Goal: Task Accomplishment & Management: Use online tool/utility

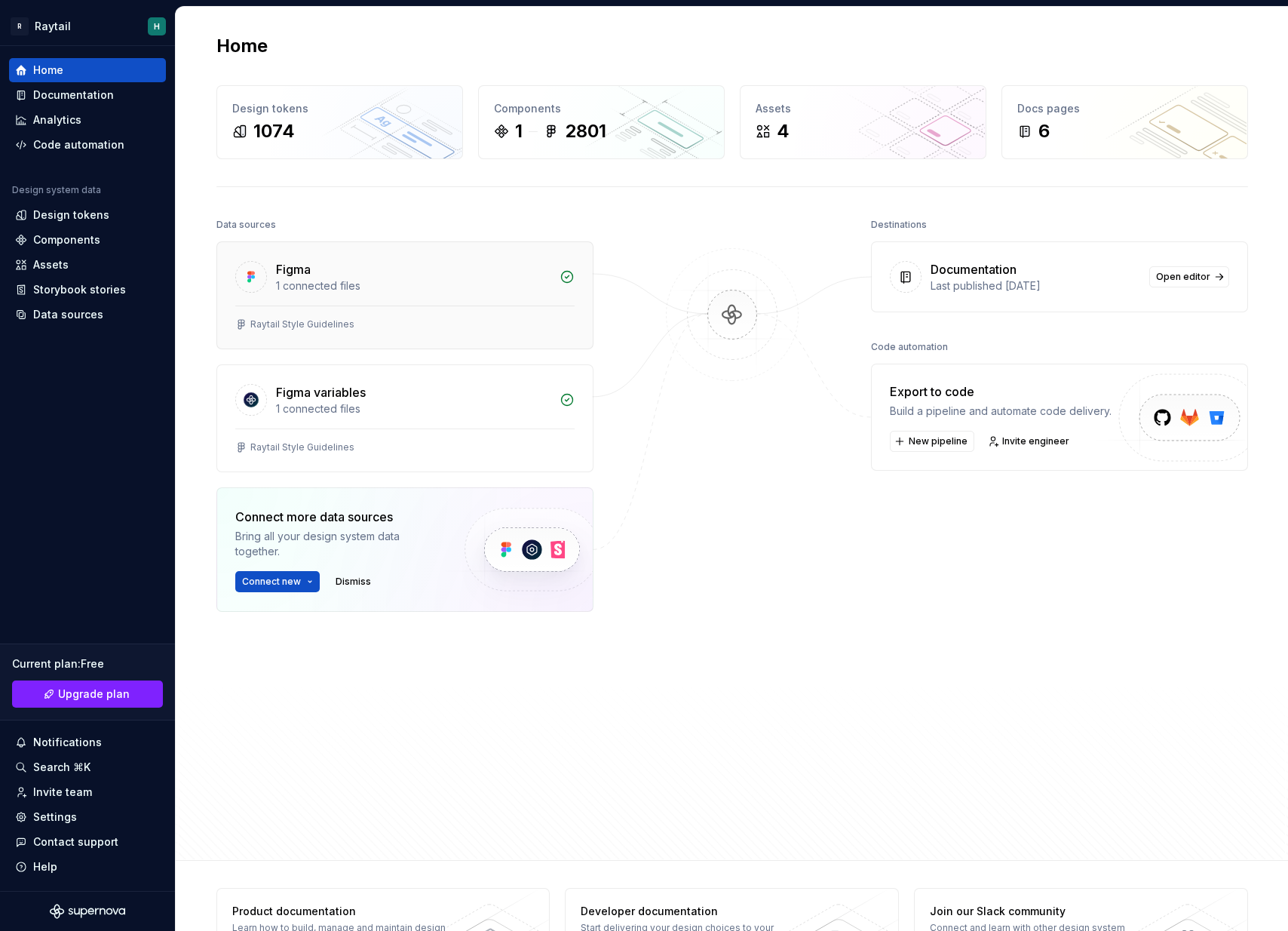
click at [404, 302] on div "Figma 1 connected files" at bounding box center [405, 274] width 375 height 64
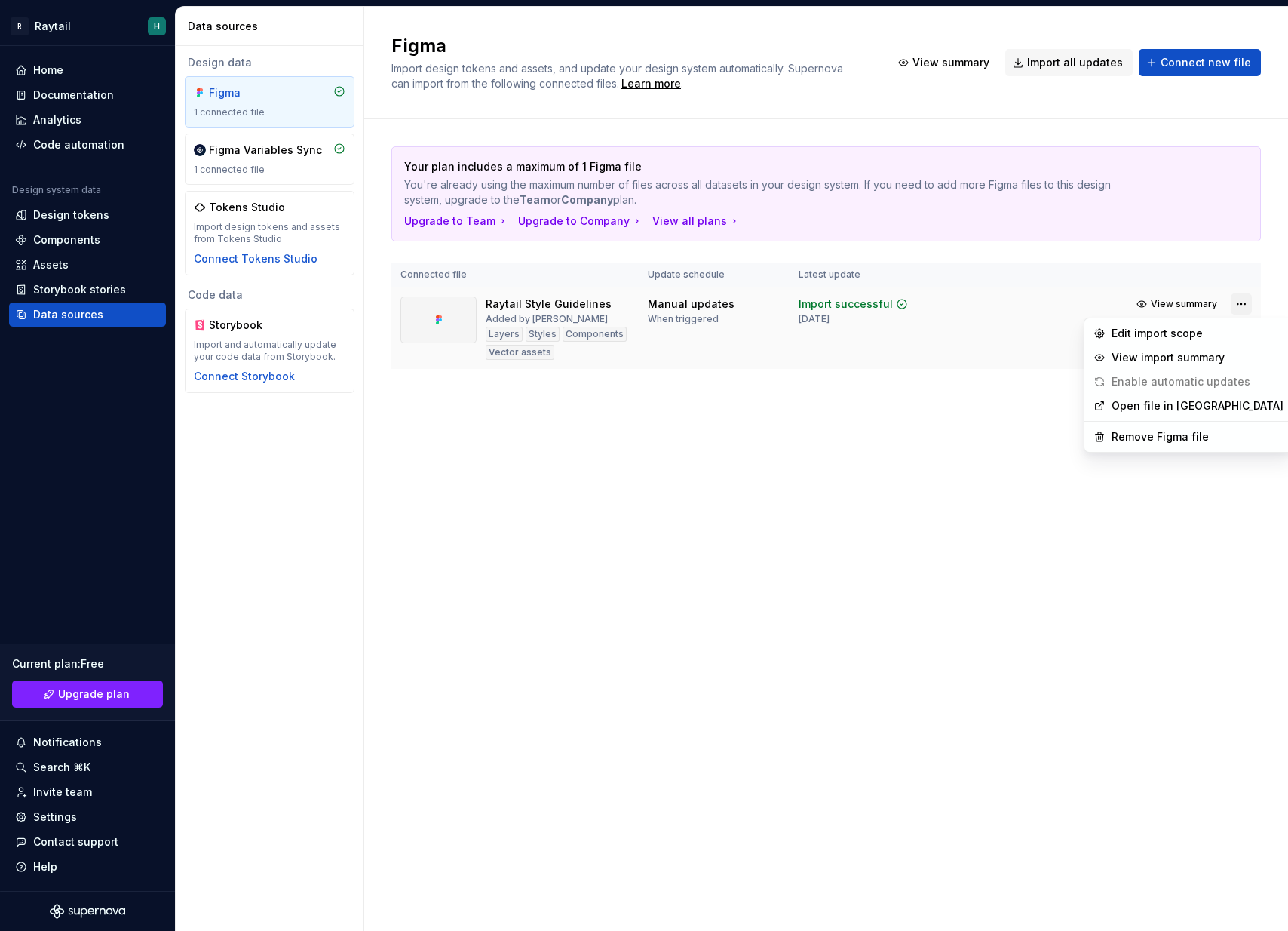
click at [1234, 302] on html "R Raytail H Home Documentation Analytics Code automation Design system data Des…" at bounding box center [644, 466] width 1288 height 931
click at [1186, 432] on div "Remove Figma file" at bounding box center [1197, 437] width 172 height 15
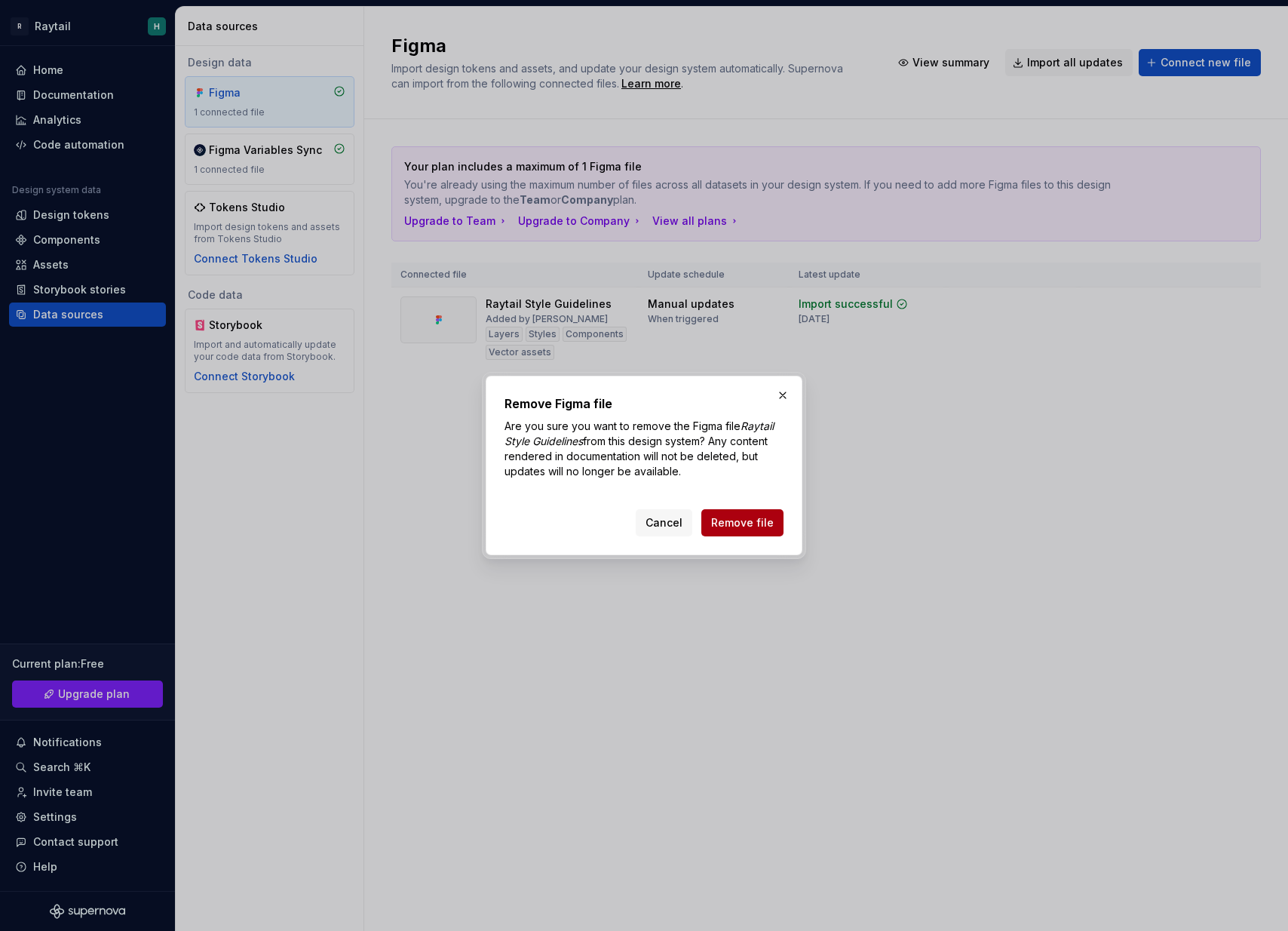
click at [757, 525] on span "Remove file" at bounding box center [742, 522] width 63 height 15
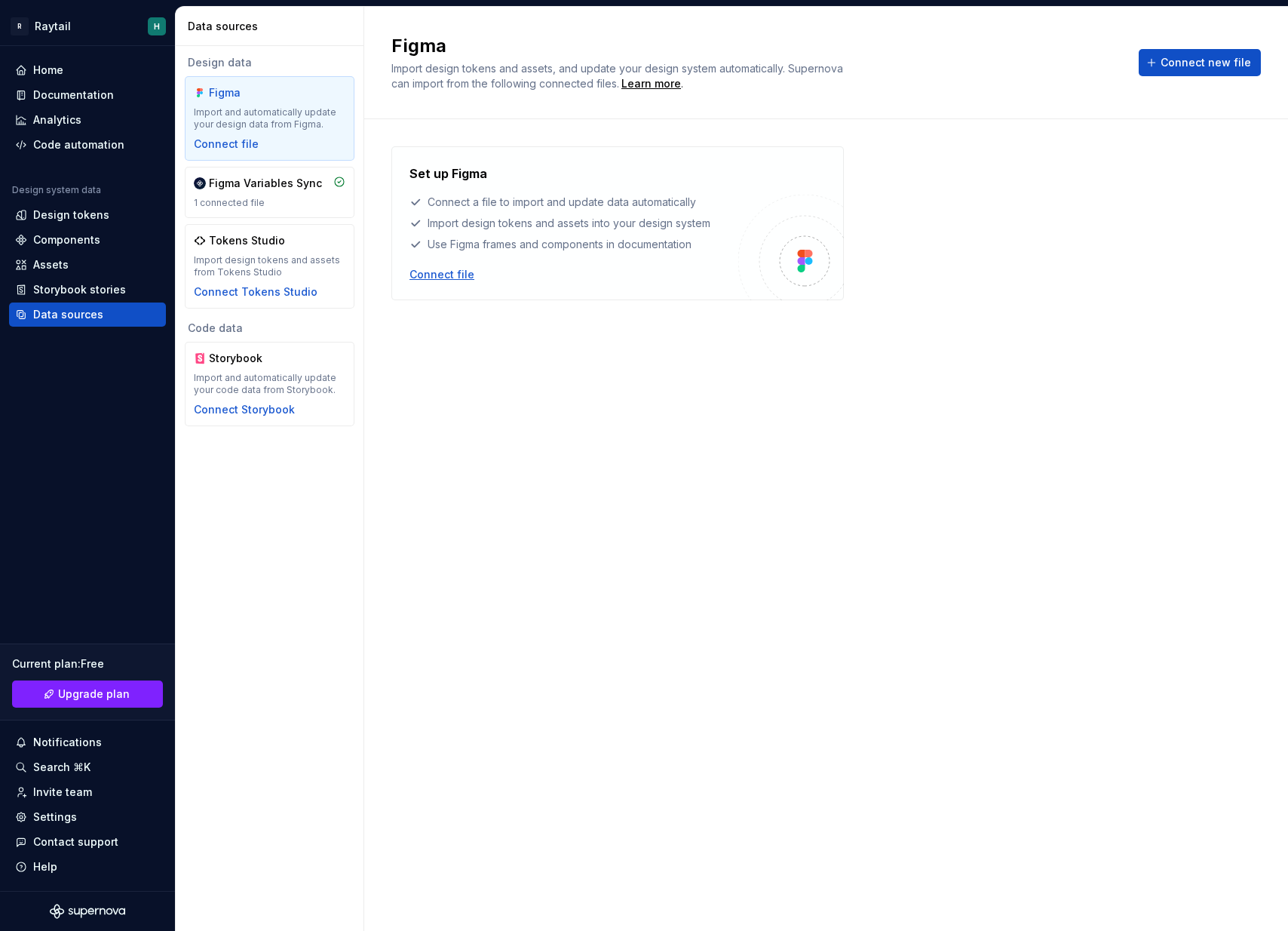
click at [441, 275] on div "Connect file" at bounding box center [442, 274] width 65 height 15
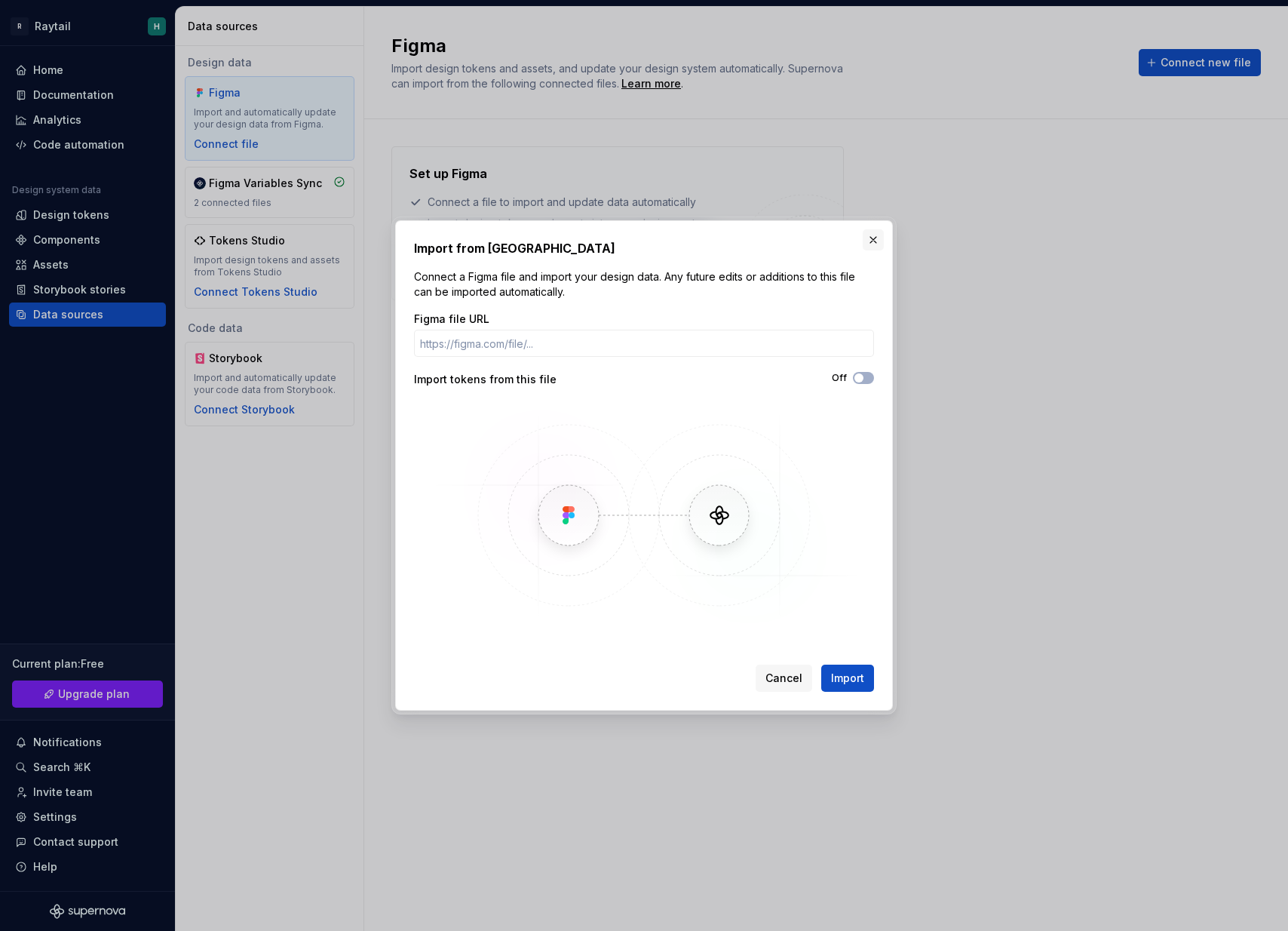
click at [871, 234] on button "button" at bounding box center [873, 240] width 21 height 21
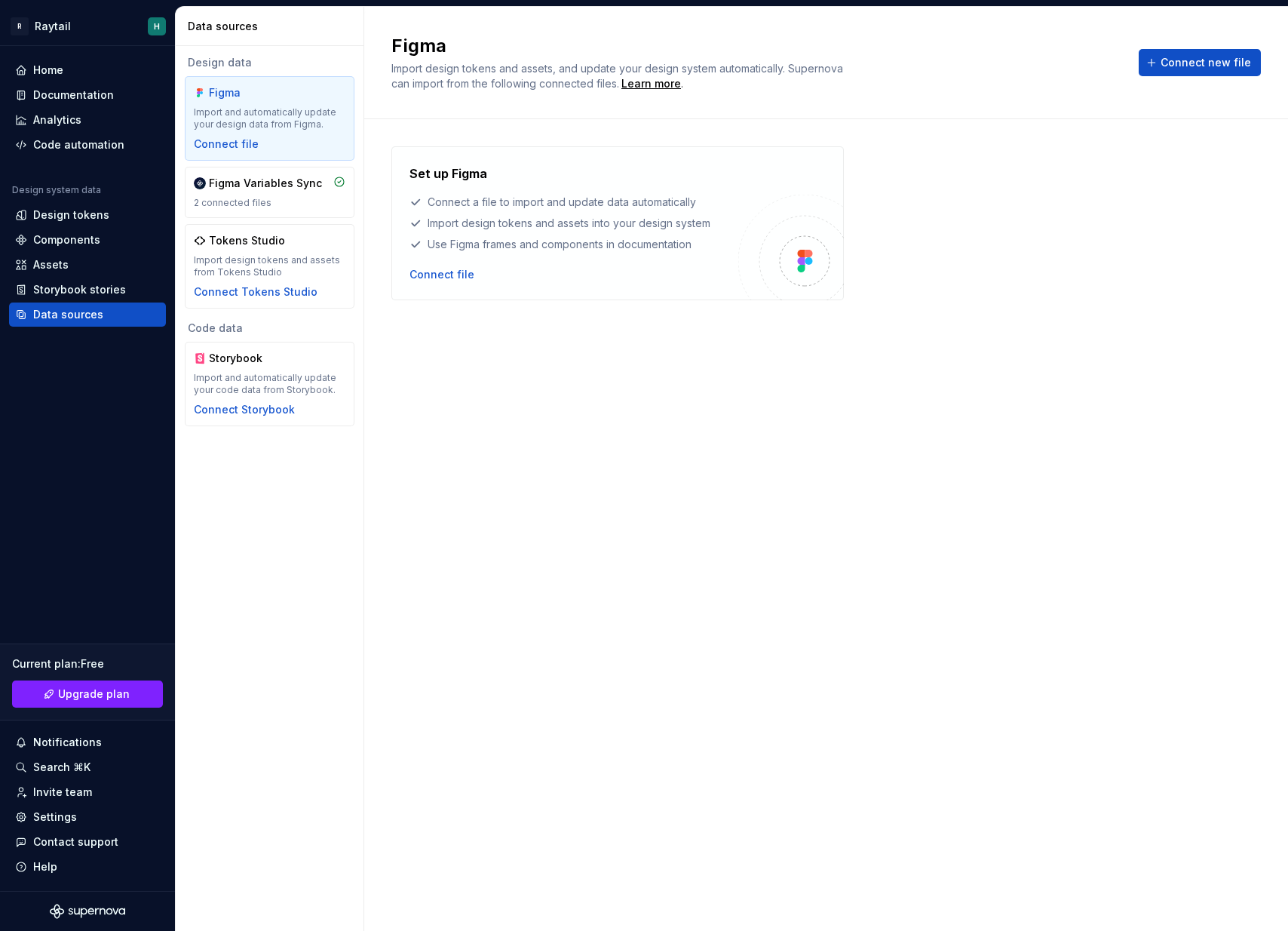
click at [277, 185] on div "Figma Variables Sync" at bounding box center [265, 183] width 113 height 15
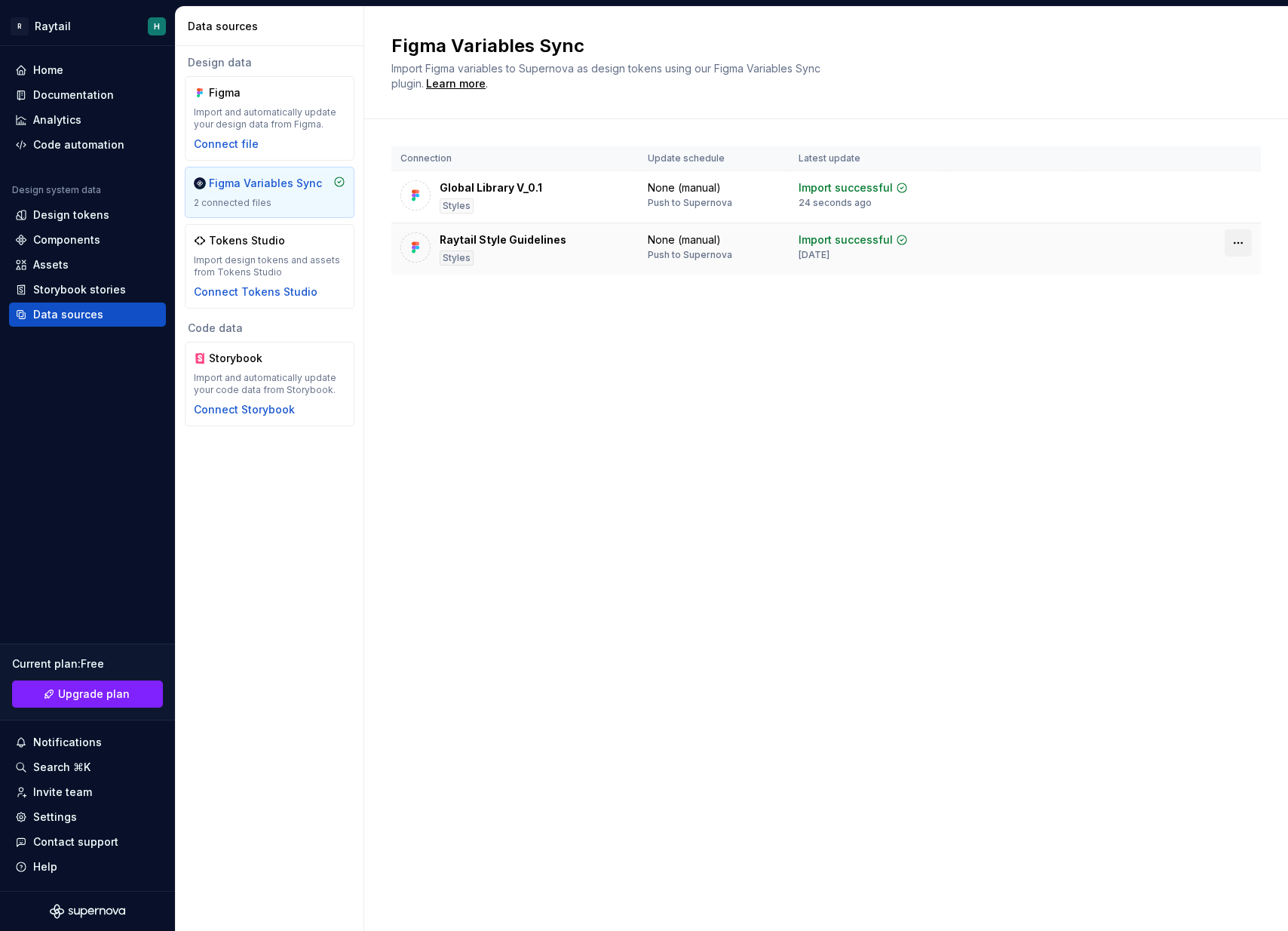
click at [1232, 237] on html "R Raytail H Home Documentation Analytics Code automation Design system data Des…" at bounding box center [644, 466] width 1288 height 931
click at [1195, 279] on div "Disconnect plugin" at bounding box center [1229, 275] width 98 height 15
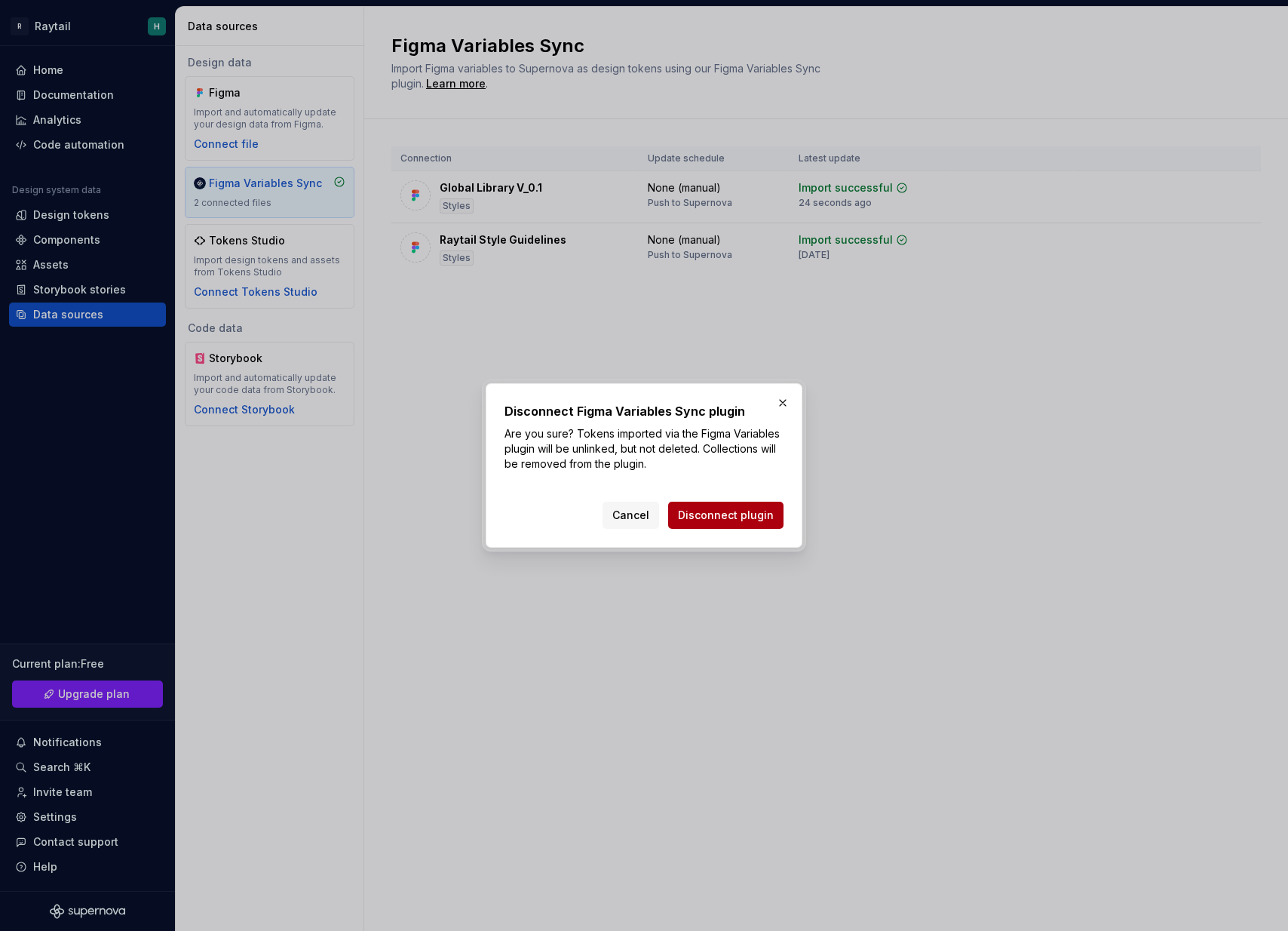
click at [723, 508] on button "Disconnect plugin" at bounding box center [725, 516] width 115 height 27
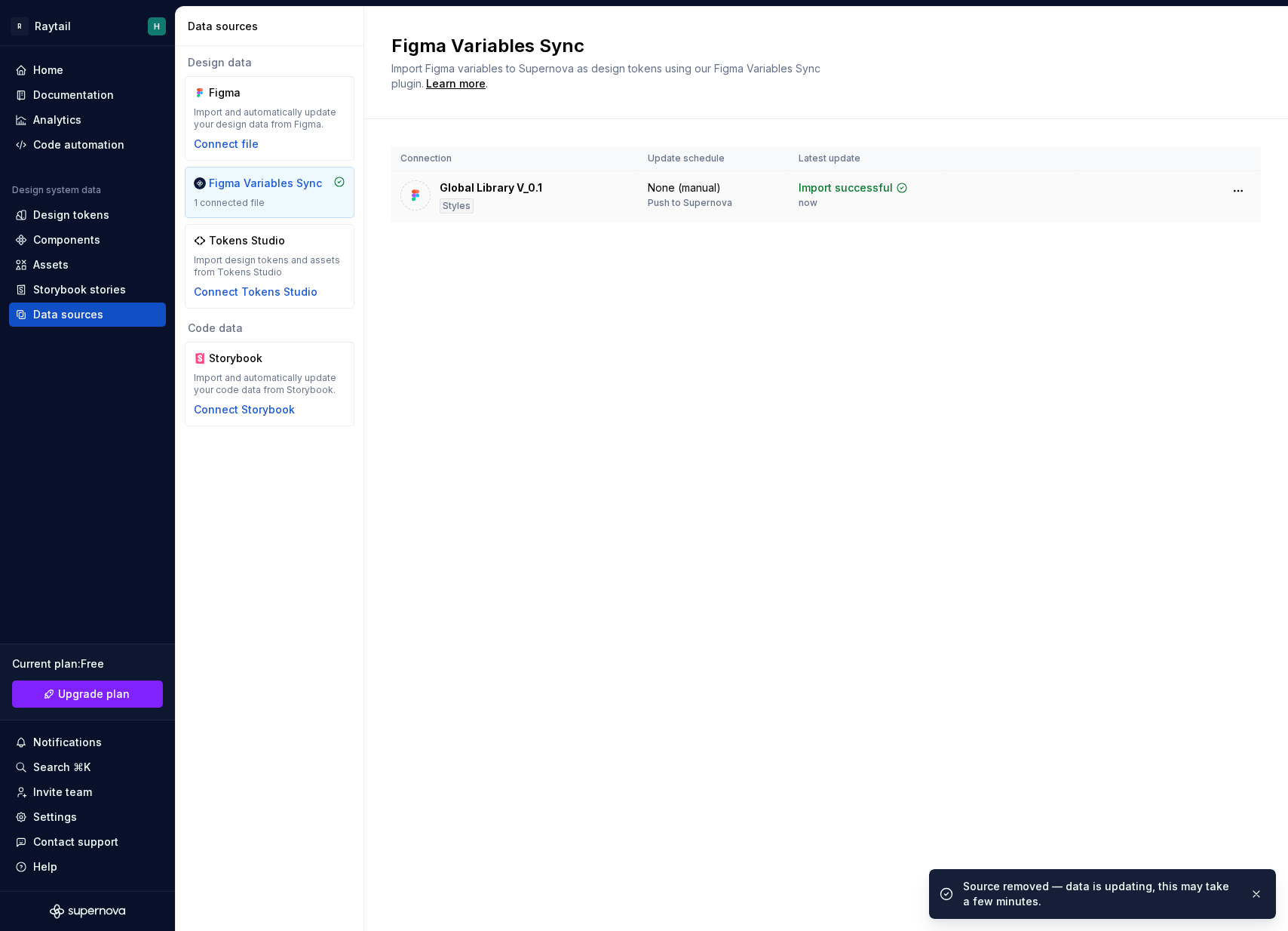
click at [573, 189] on div "Global Library V_0.1 Styles" at bounding box center [515, 197] width 229 height 33
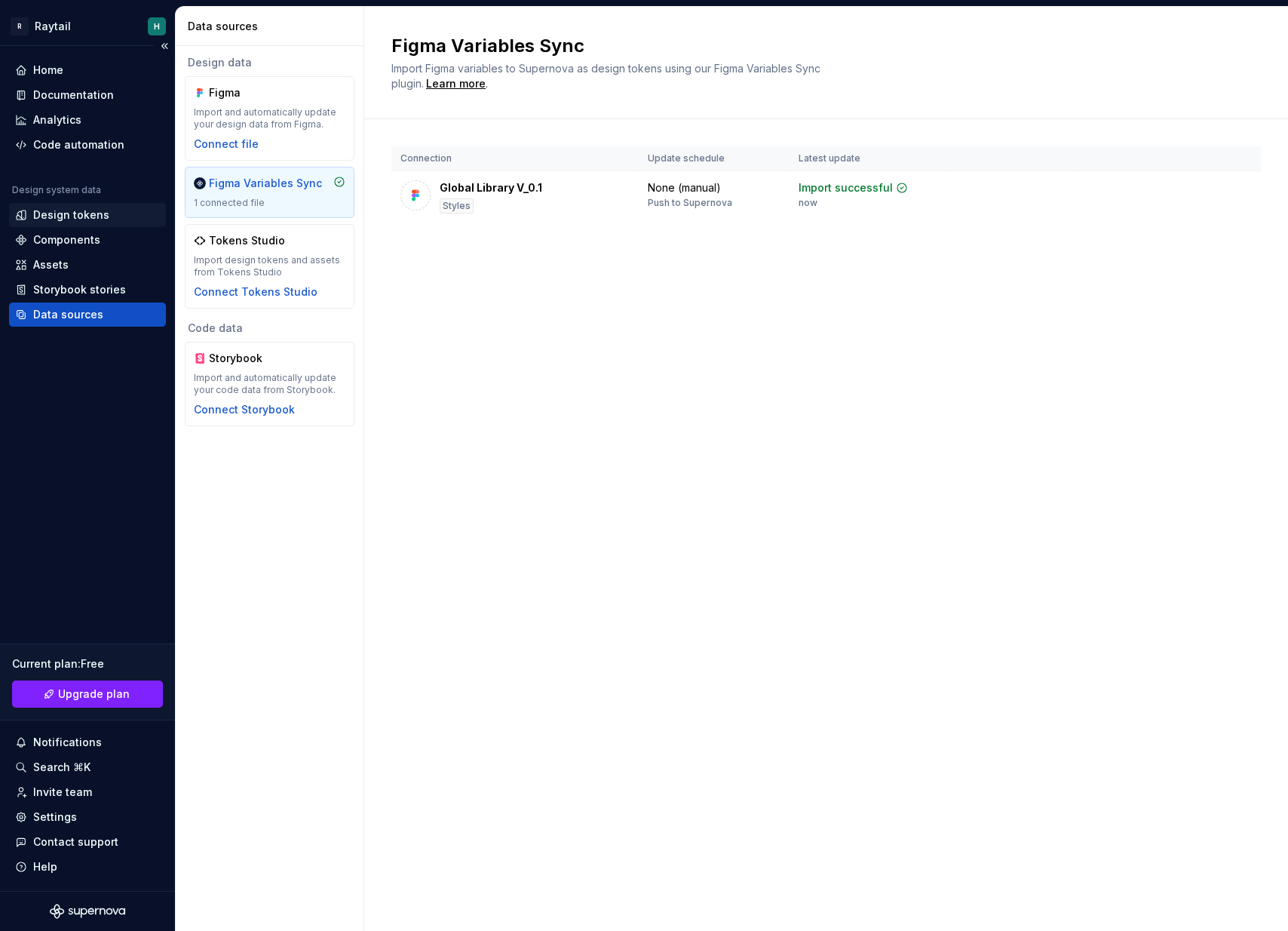
click at [74, 215] on div "Design tokens" at bounding box center [71, 215] width 76 height 15
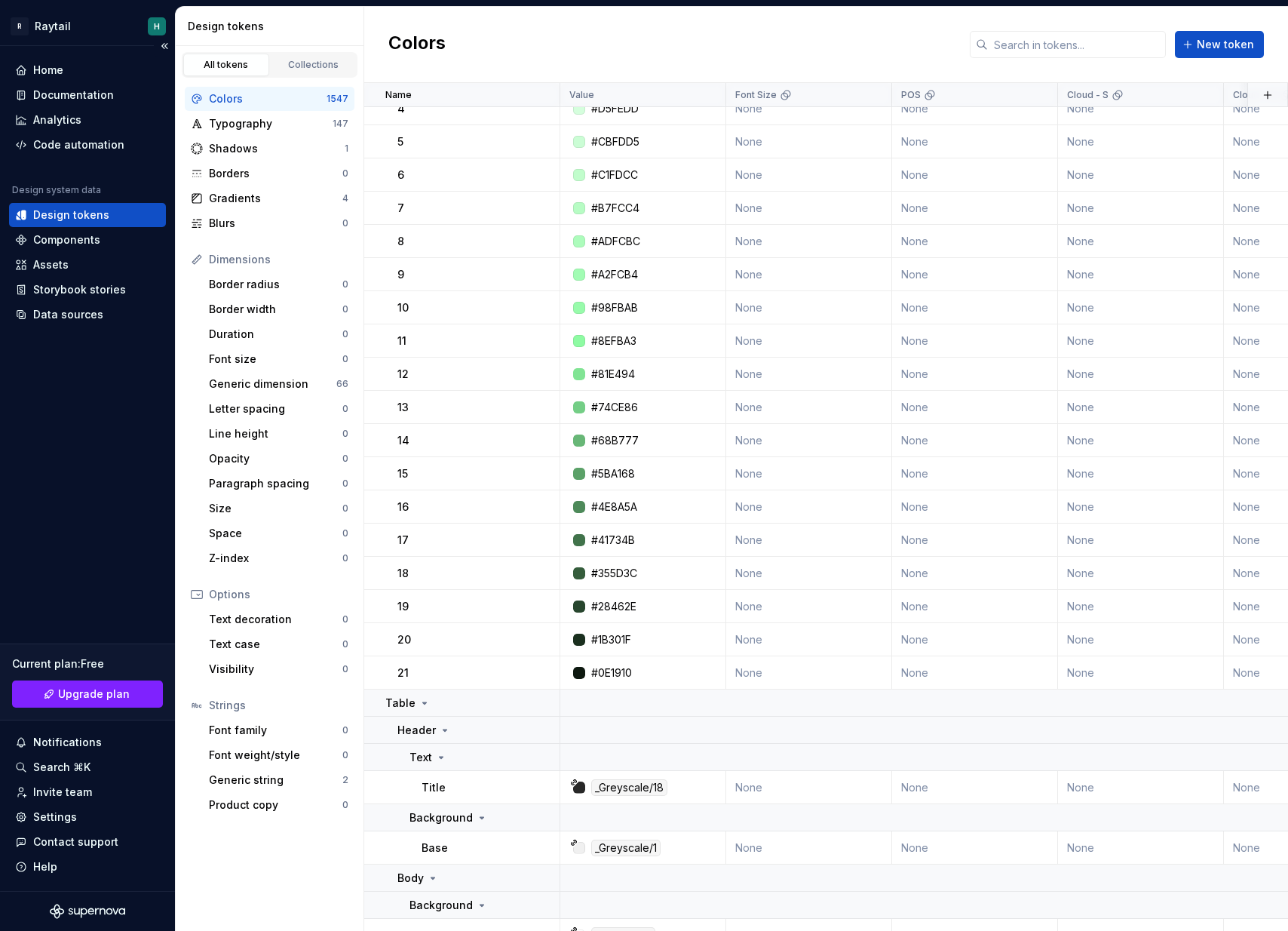
scroll to position [900, 0]
click at [54, 232] on div "Components" at bounding box center [67, 240] width 67 height 15
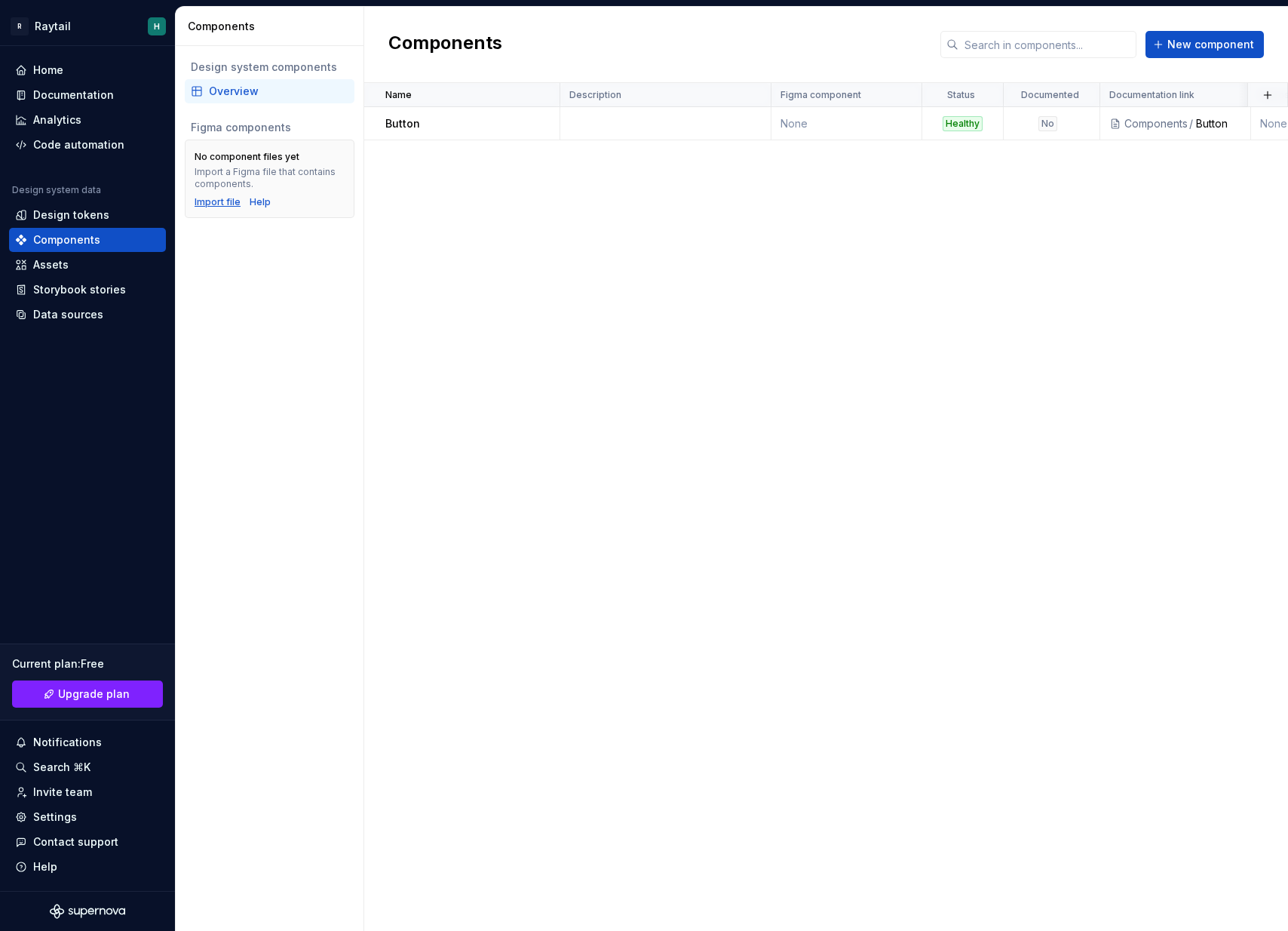
click at [214, 201] on div "Import file" at bounding box center [218, 202] width 46 height 12
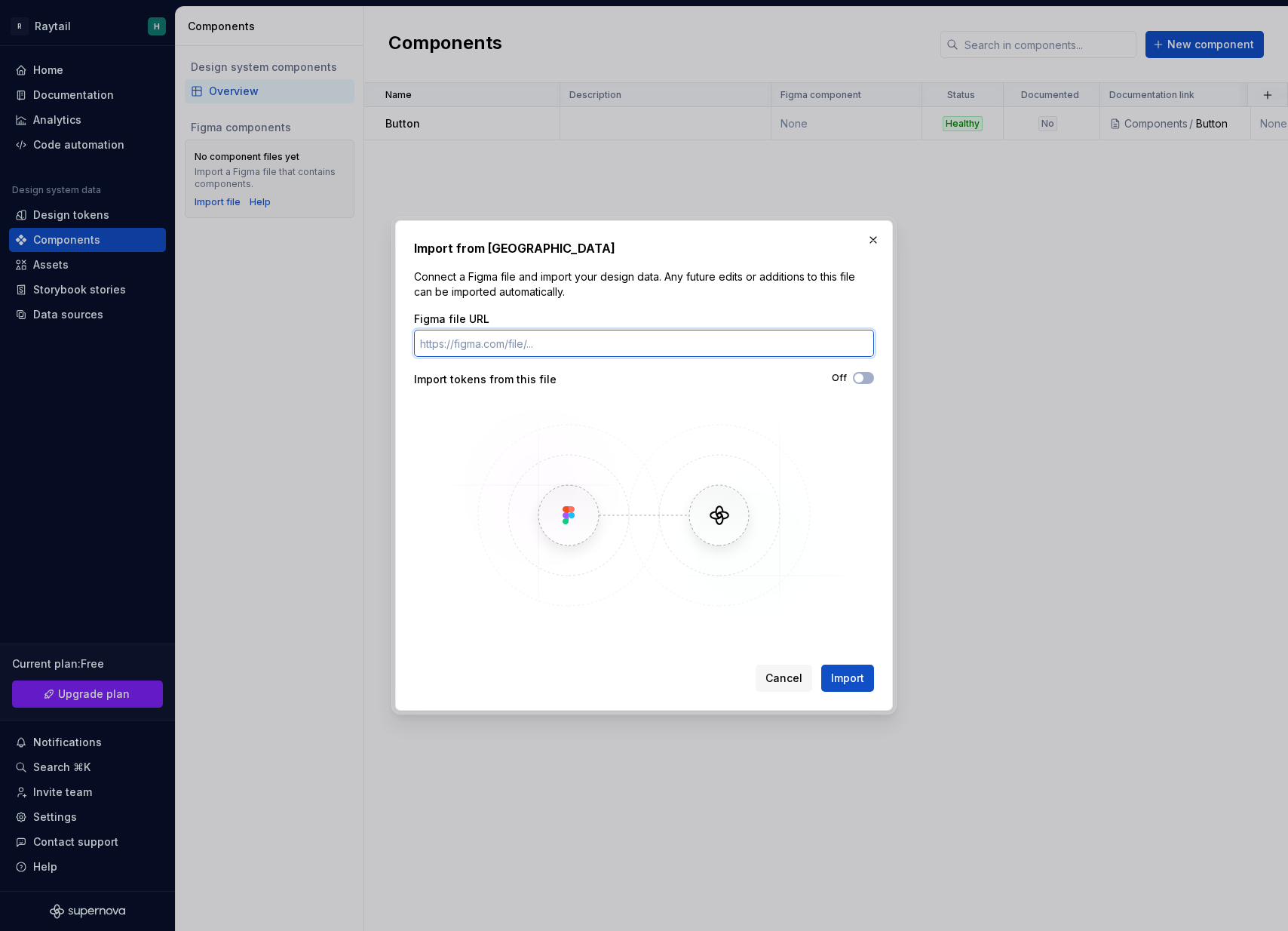
click at [507, 344] on input "Figma file URL" at bounding box center [644, 343] width 460 height 27
paste input "[URL][DOMAIN_NAME]"
type input "[URL][DOMAIN_NAME]"
click at [839, 374] on label "Off" at bounding box center [839, 378] width 15 height 12
click at [853, 374] on button "Off" at bounding box center [863, 378] width 21 height 12
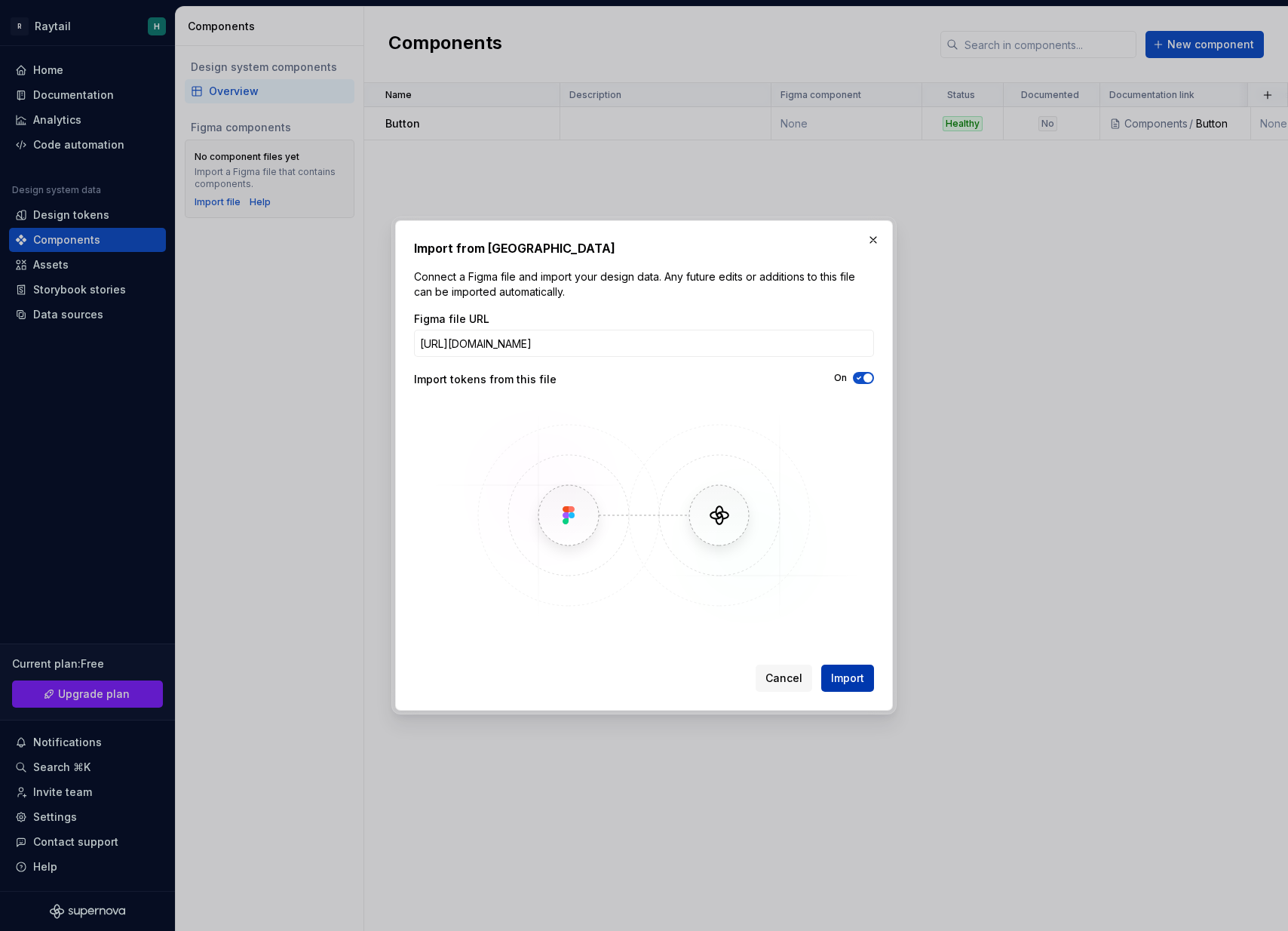
click at [841, 686] on button "Import" at bounding box center [848, 678] width 53 height 27
click at [873, 243] on button "button" at bounding box center [873, 240] width 21 height 21
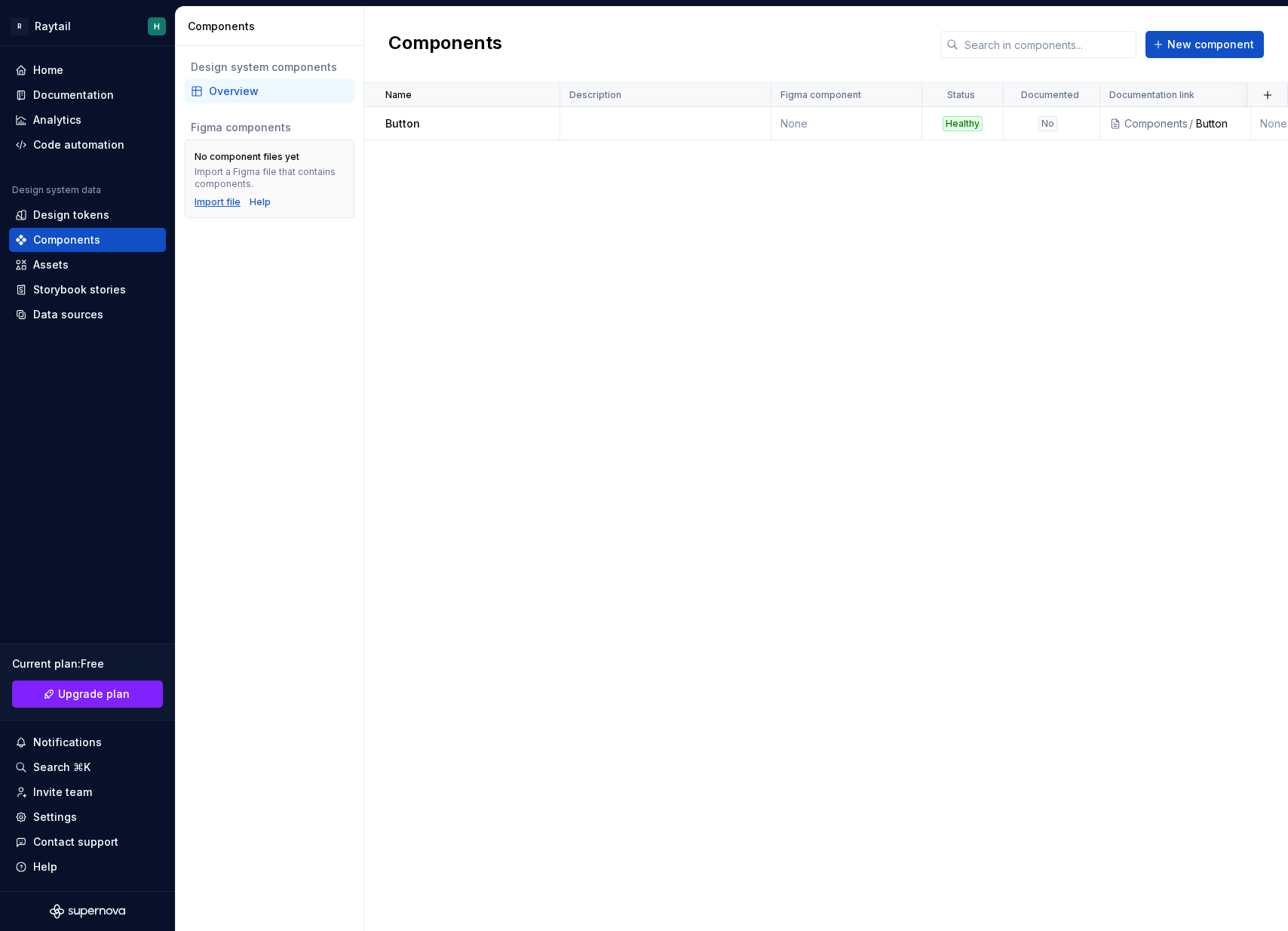
click at [221, 202] on div "Import file" at bounding box center [218, 202] width 46 height 12
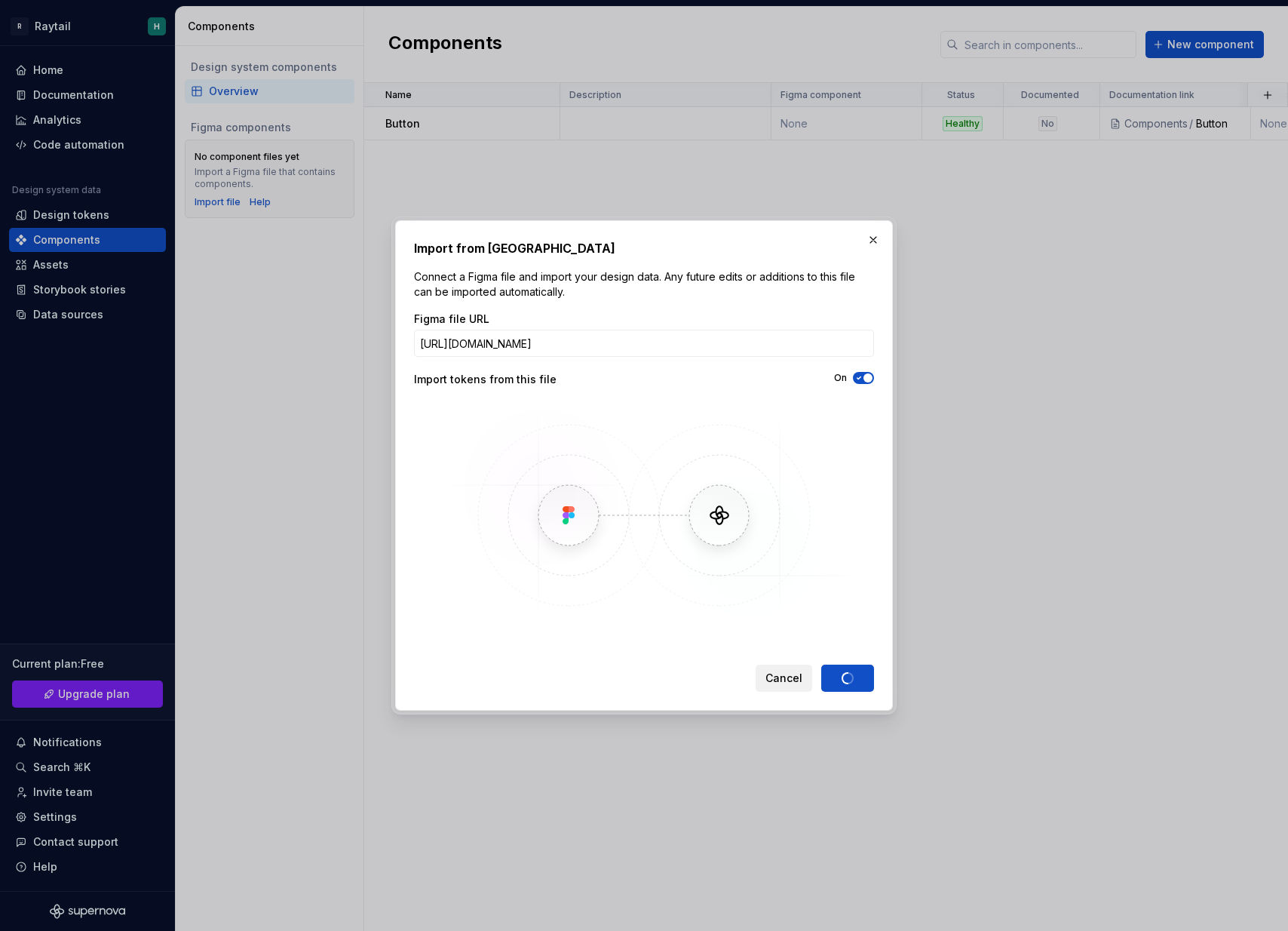
click at [785, 673] on span "Cancel" at bounding box center [784, 678] width 37 height 15
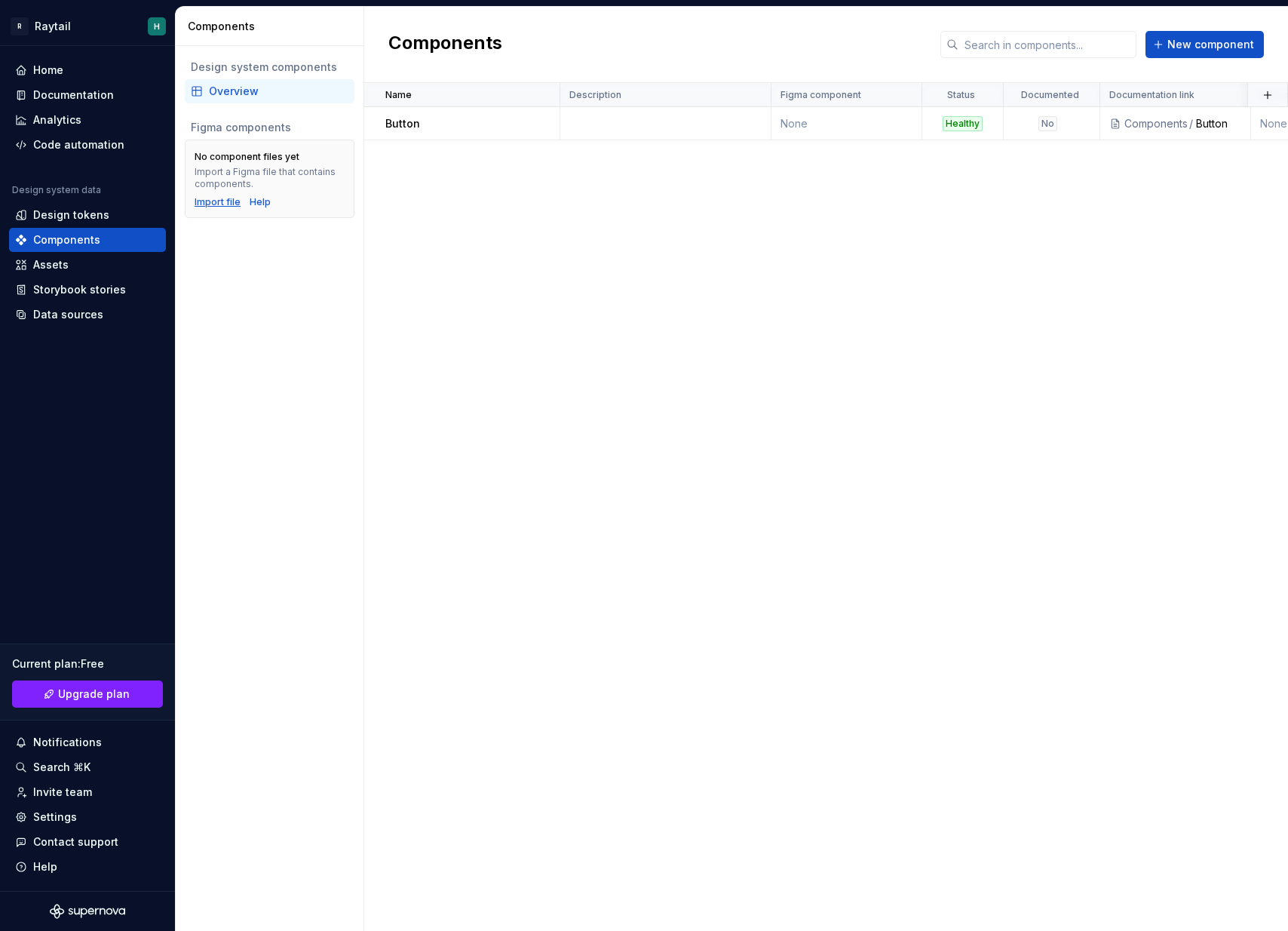
click at [208, 205] on div "Import file" at bounding box center [218, 202] width 46 height 12
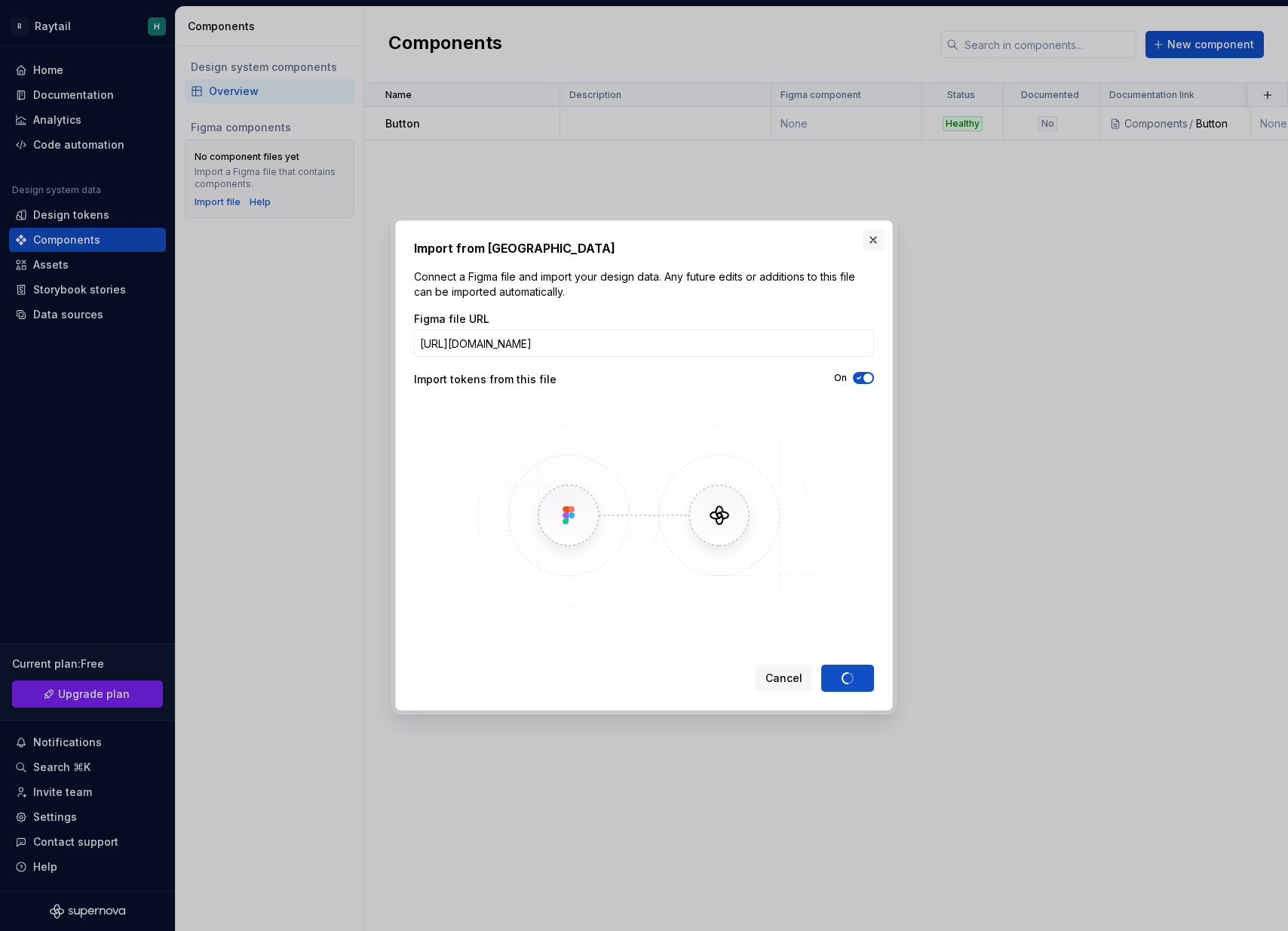
click at [875, 235] on button "button" at bounding box center [873, 240] width 21 height 21
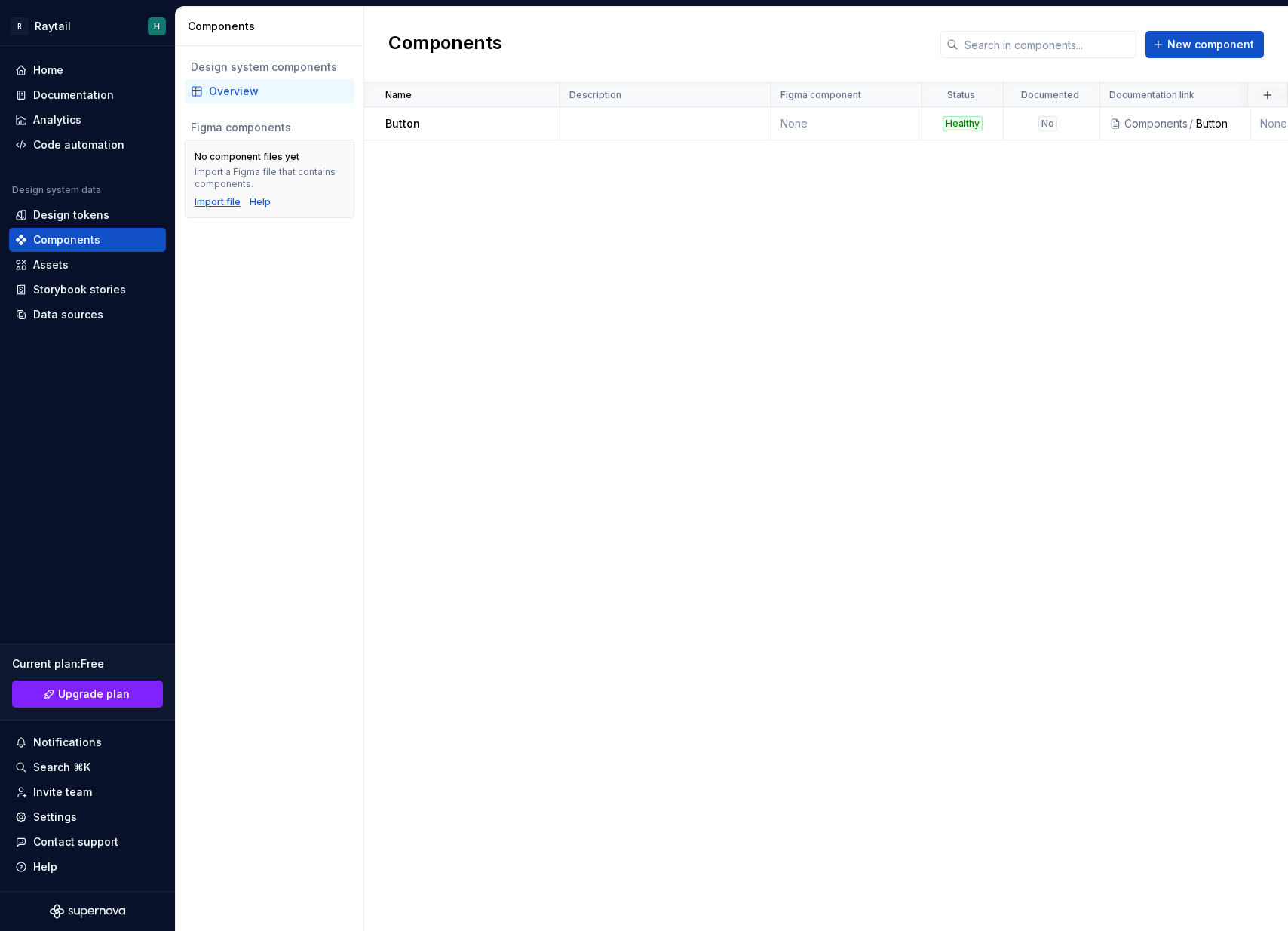
click at [216, 205] on div "Import file" at bounding box center [218, 202] width 46 height 12
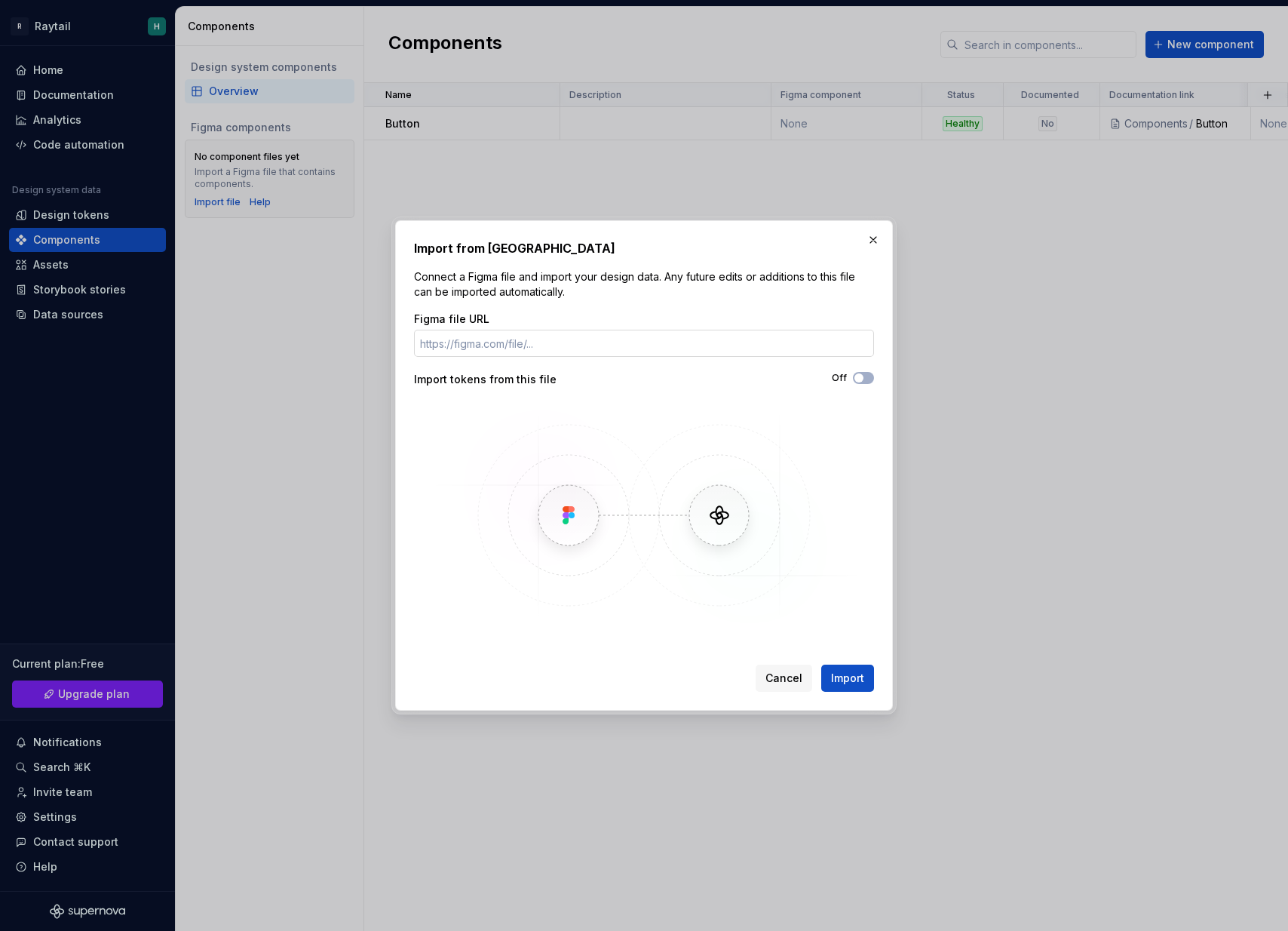
click at [675, 336] on input "Figma file URL" at bounding box center [644, 343] width 460 height 27
type input "[URL][DOMAIN_NAME]"
click at [862, 375] on span "button" at bounding box center [859, 378] width 9 height 9
click at [645, 349] on input "[URL][DOMAIN_NAME]" at bounding box center [644, 343] width 460 height 27
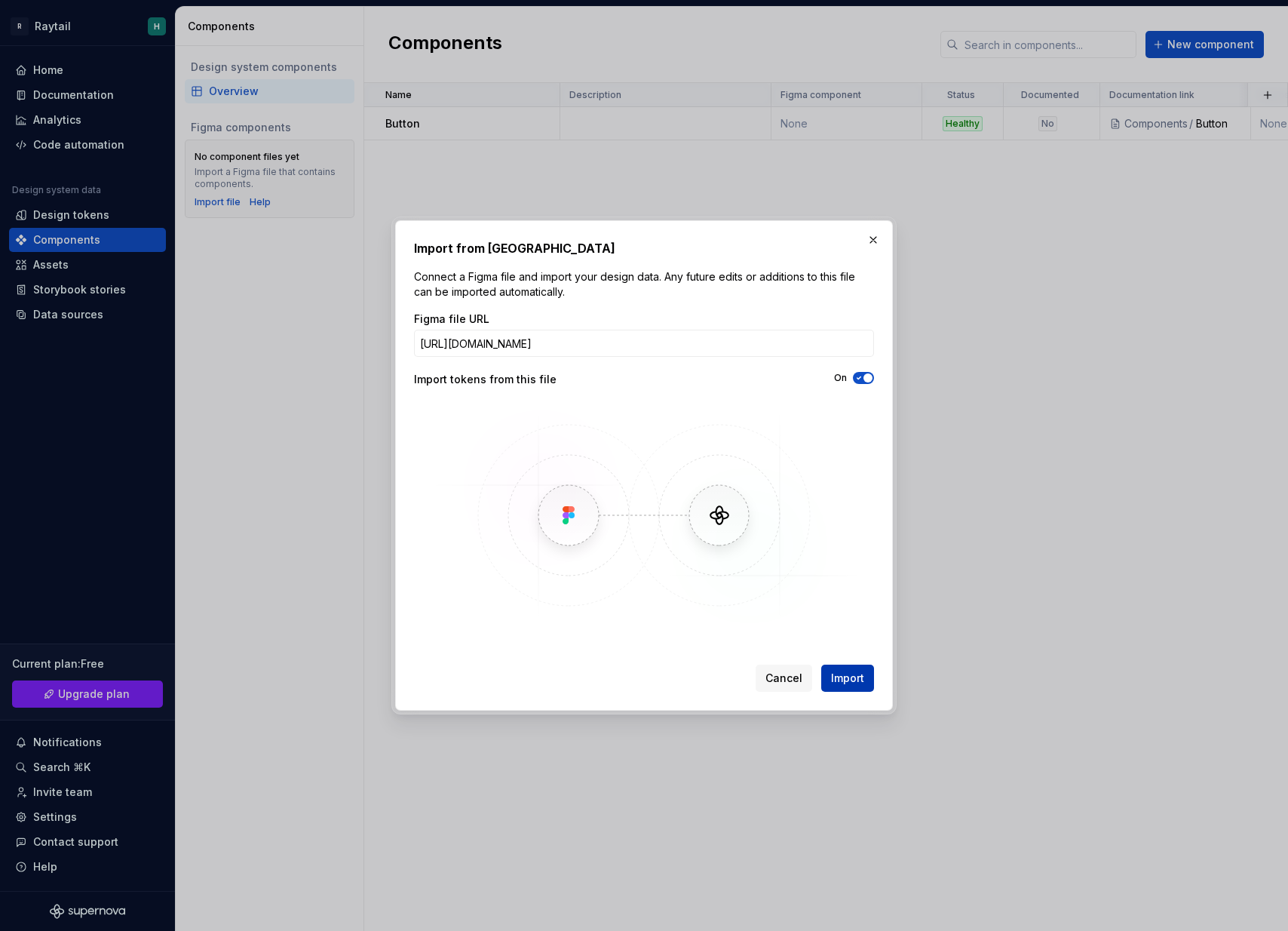
click at [848, 676] on span "Import" at bounding box center [848, 678] width 33 height 15
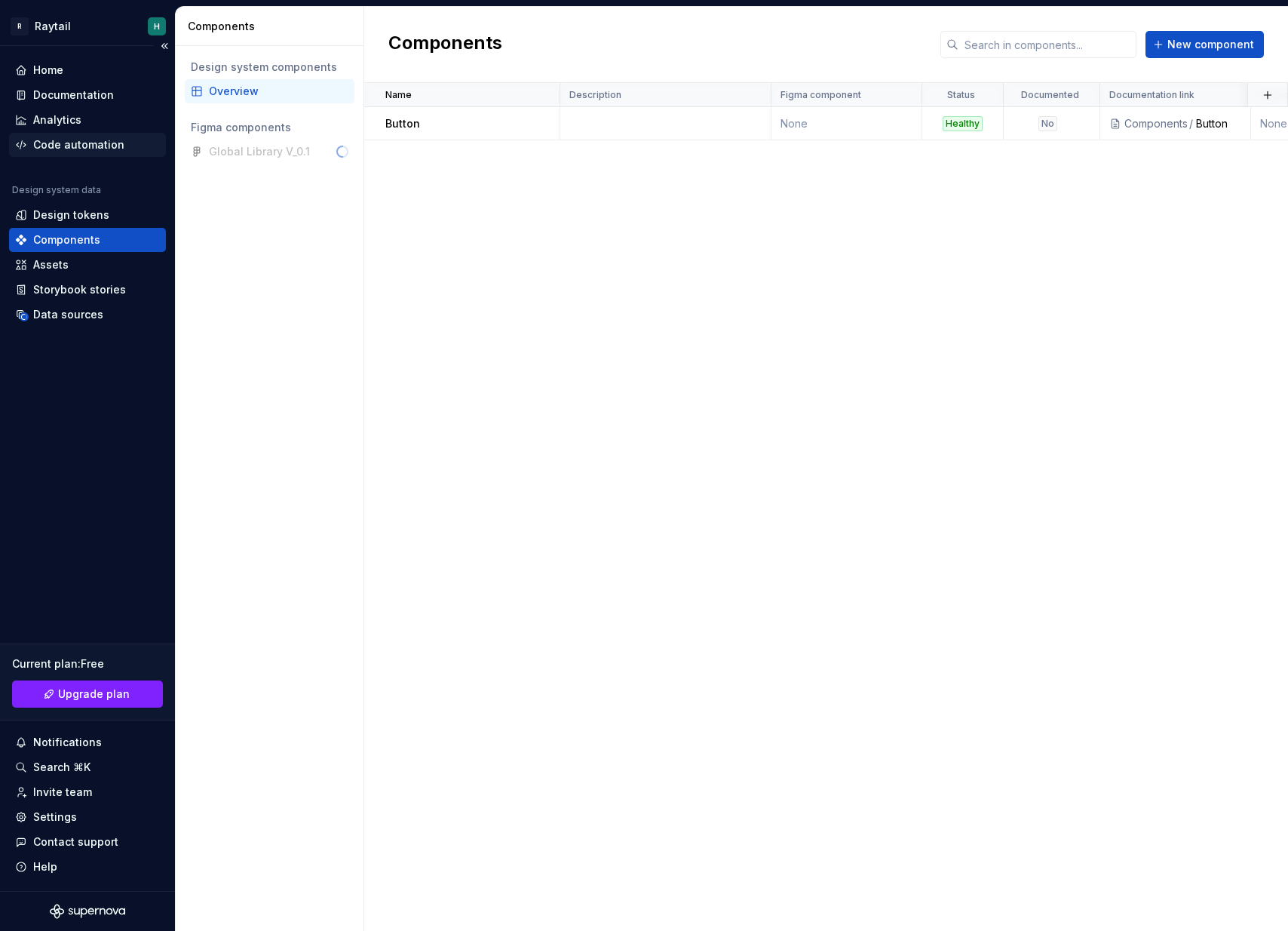
click at [84, 141] on div "Code automation" at bounding box center [79, 145] width 91 height 15
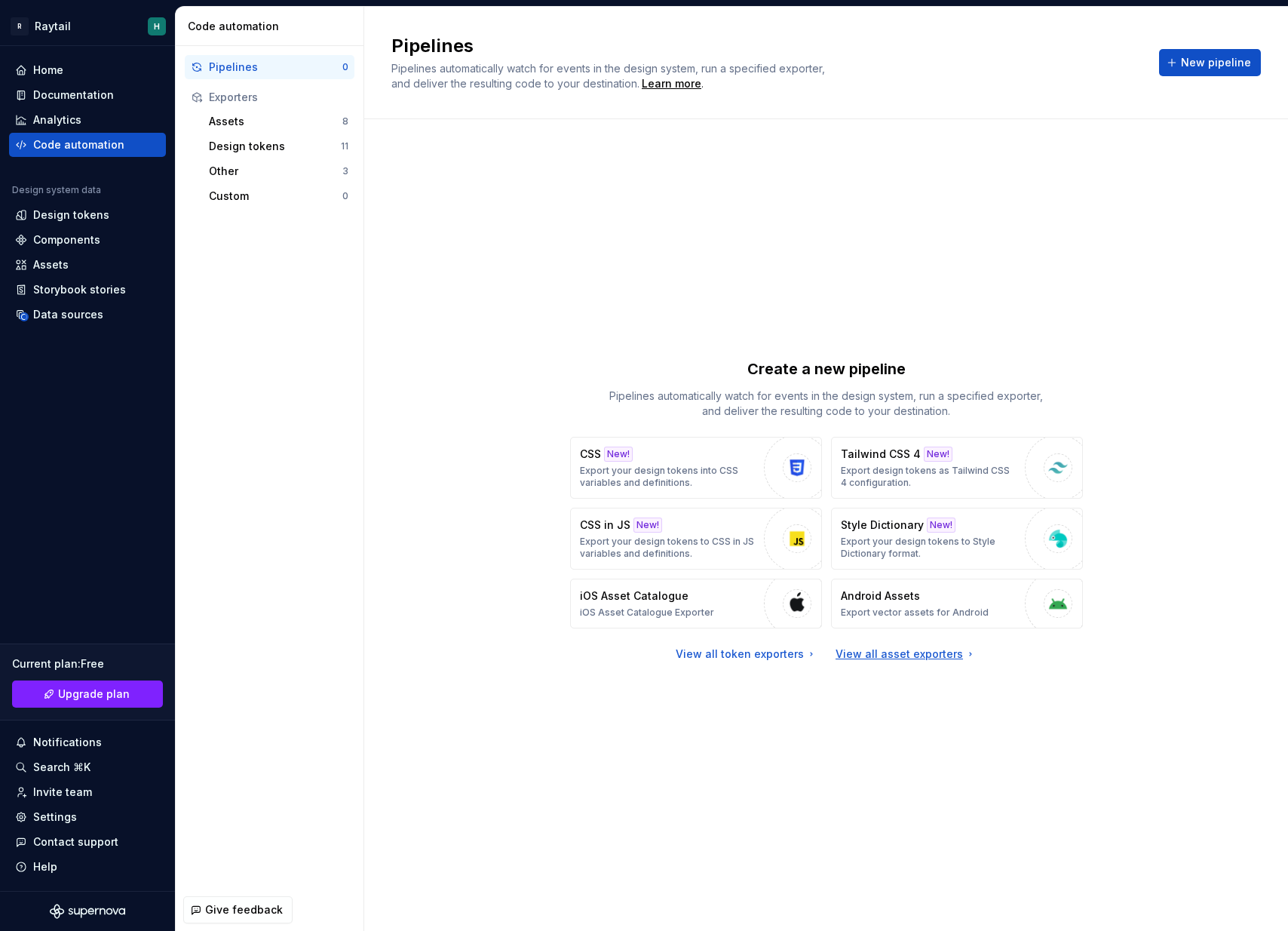
click at [895, 660] on div "View all asset exporters" at bounding box center [906, 654] width 141 height 15
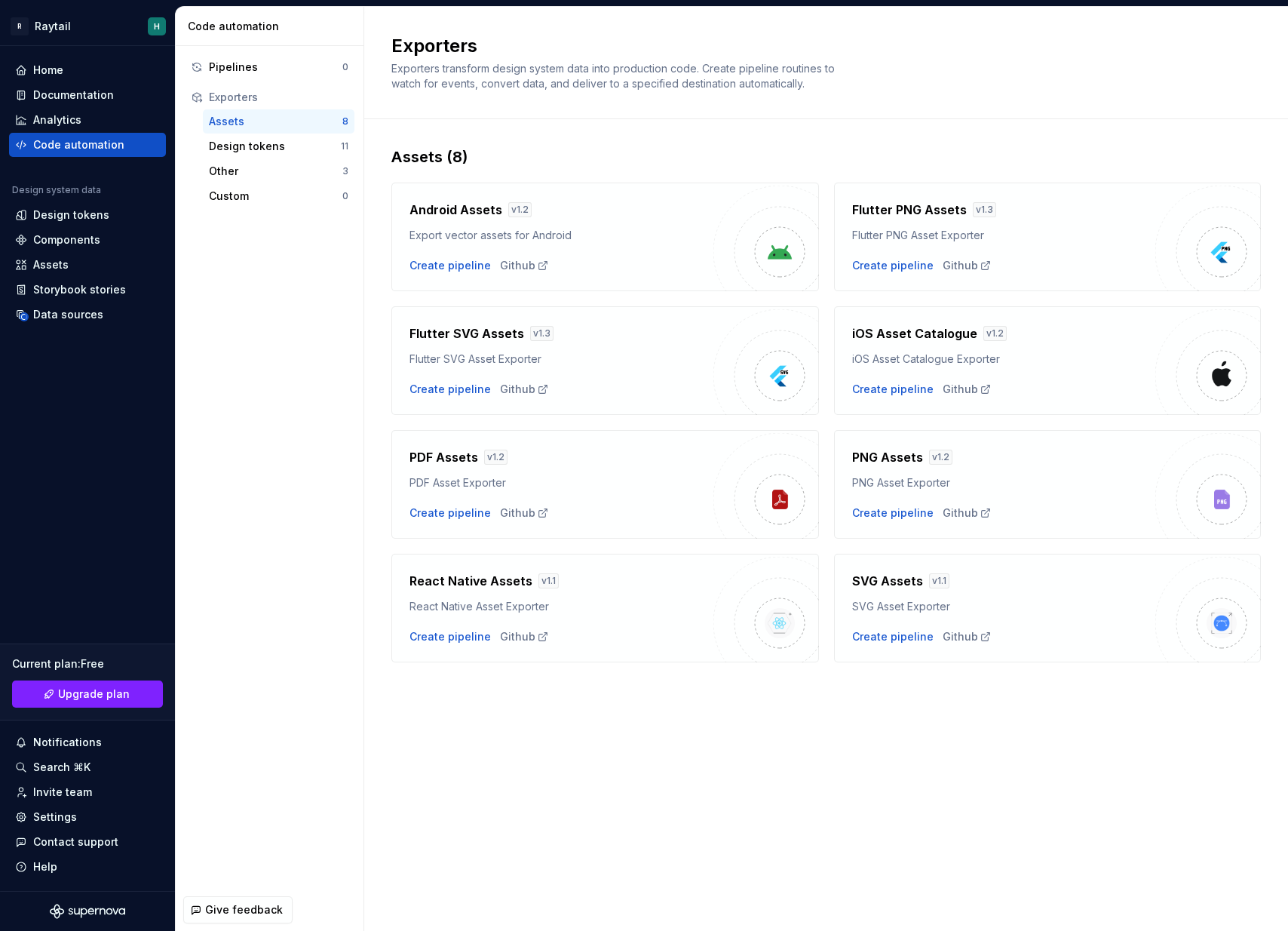
click at [576, 361] on div "Flutter SVG Asset Exporter" at bounding box center [561, 359] width 304 height 15
click at [252, 138] on div "Design tokens 11" at bounding box center [279, 146] width 152 height 24
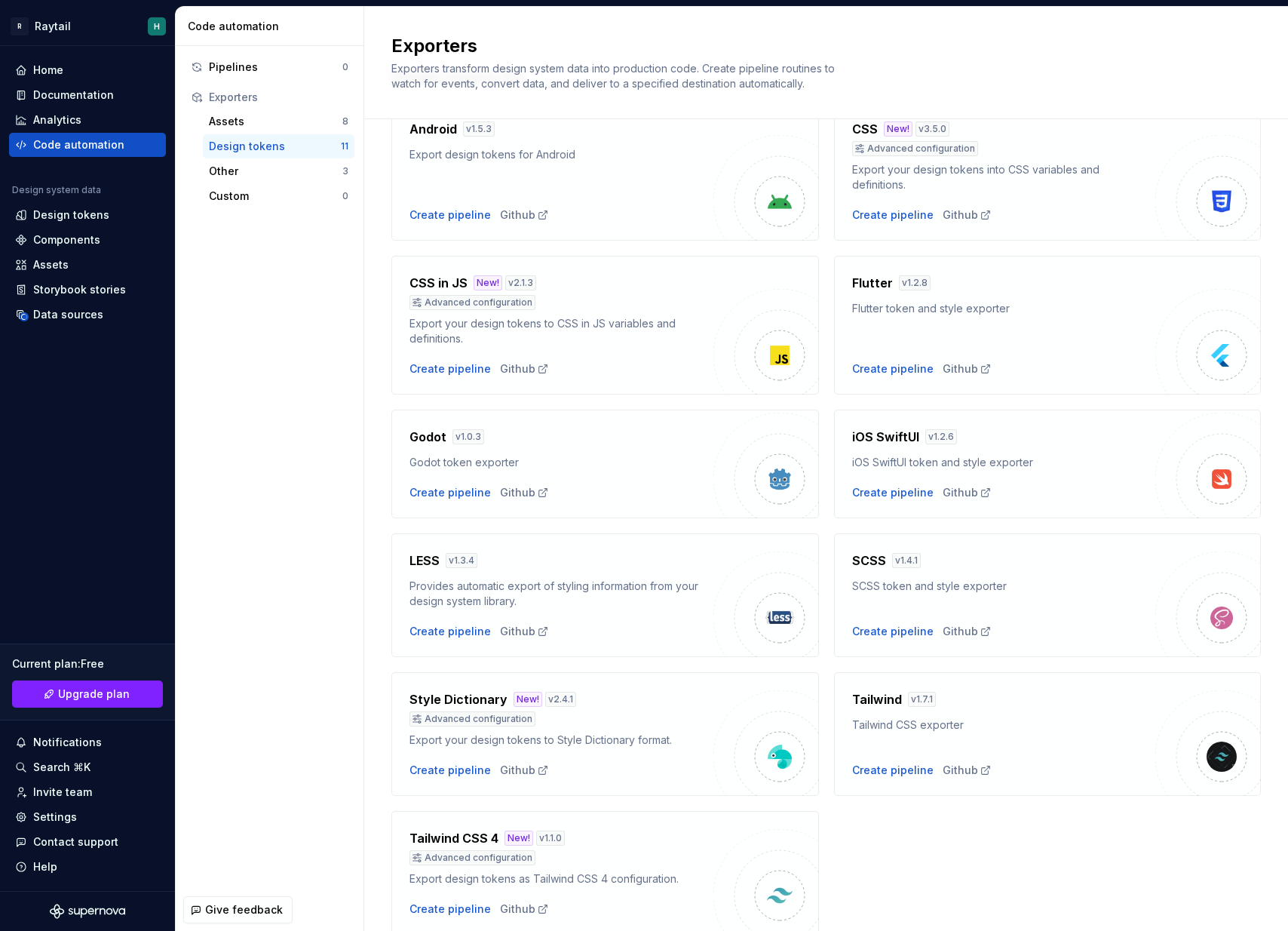
scroll to position [84, 0]
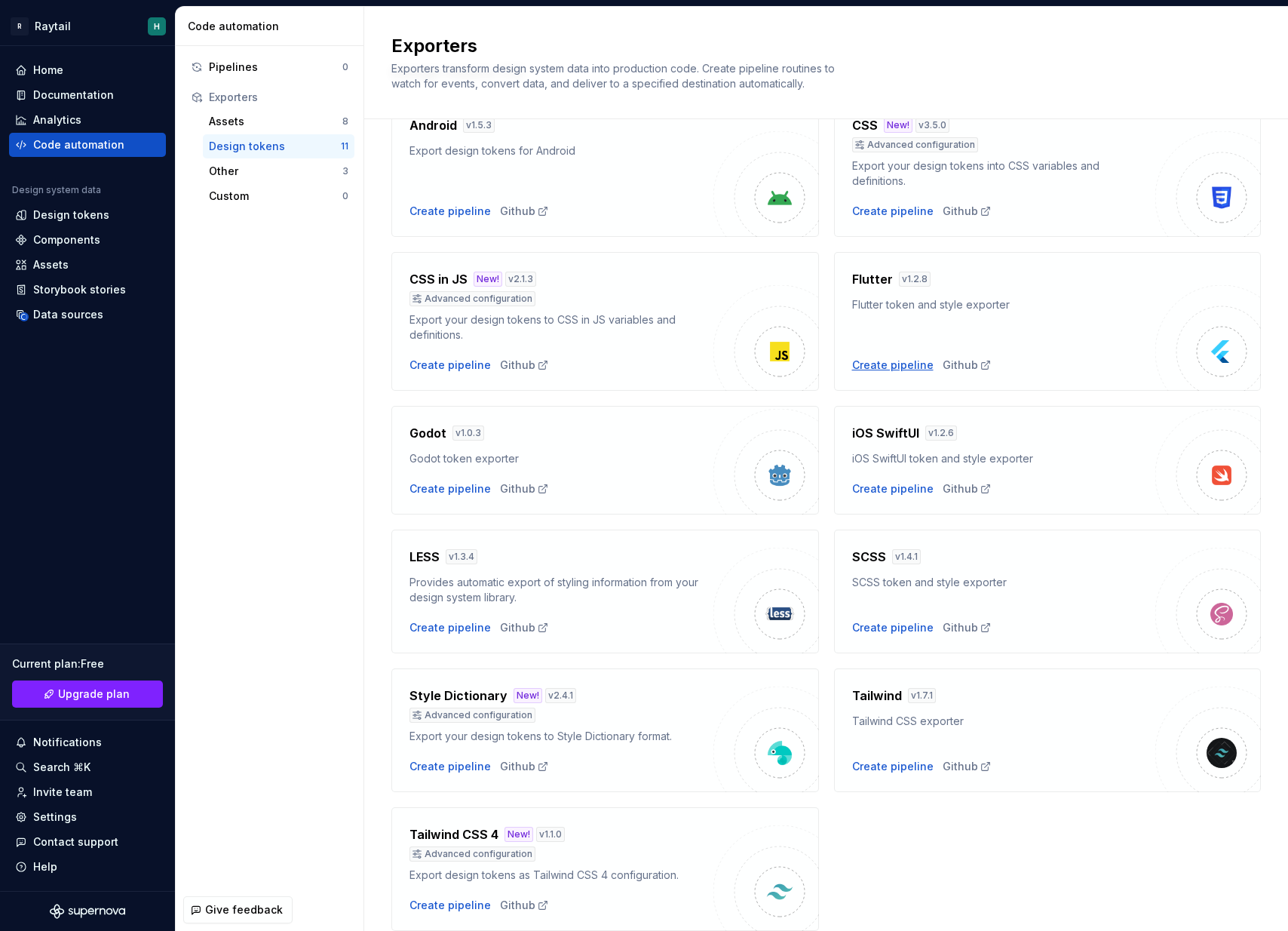
click at [892, 366] on div "Create pipeline" at bounding box center [892, 365] width 81 height 15
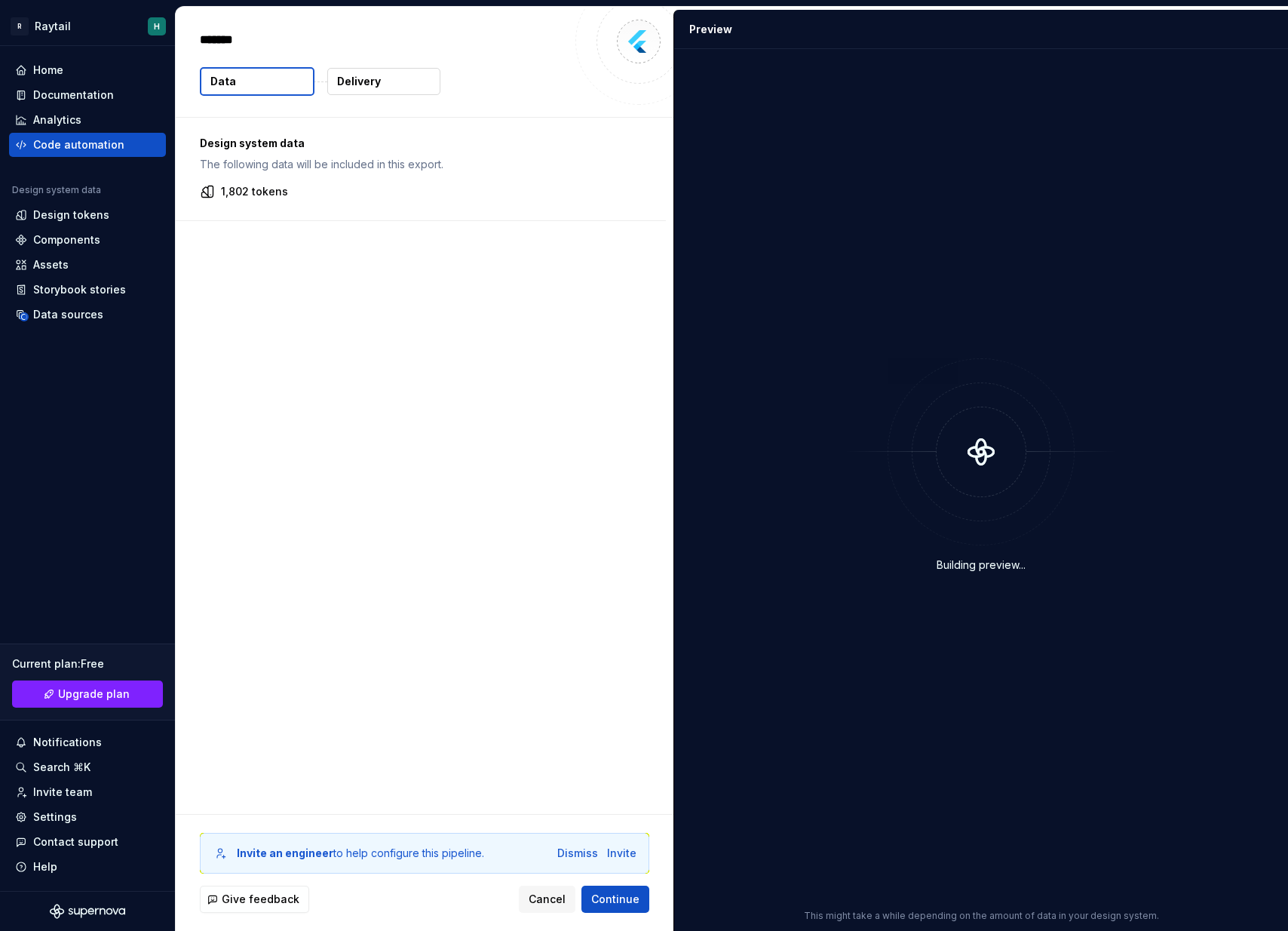
type textarea "*"
click at [265, 193] on p "1,802 tokens" at bounding box center [254, 192] width 67 height 15
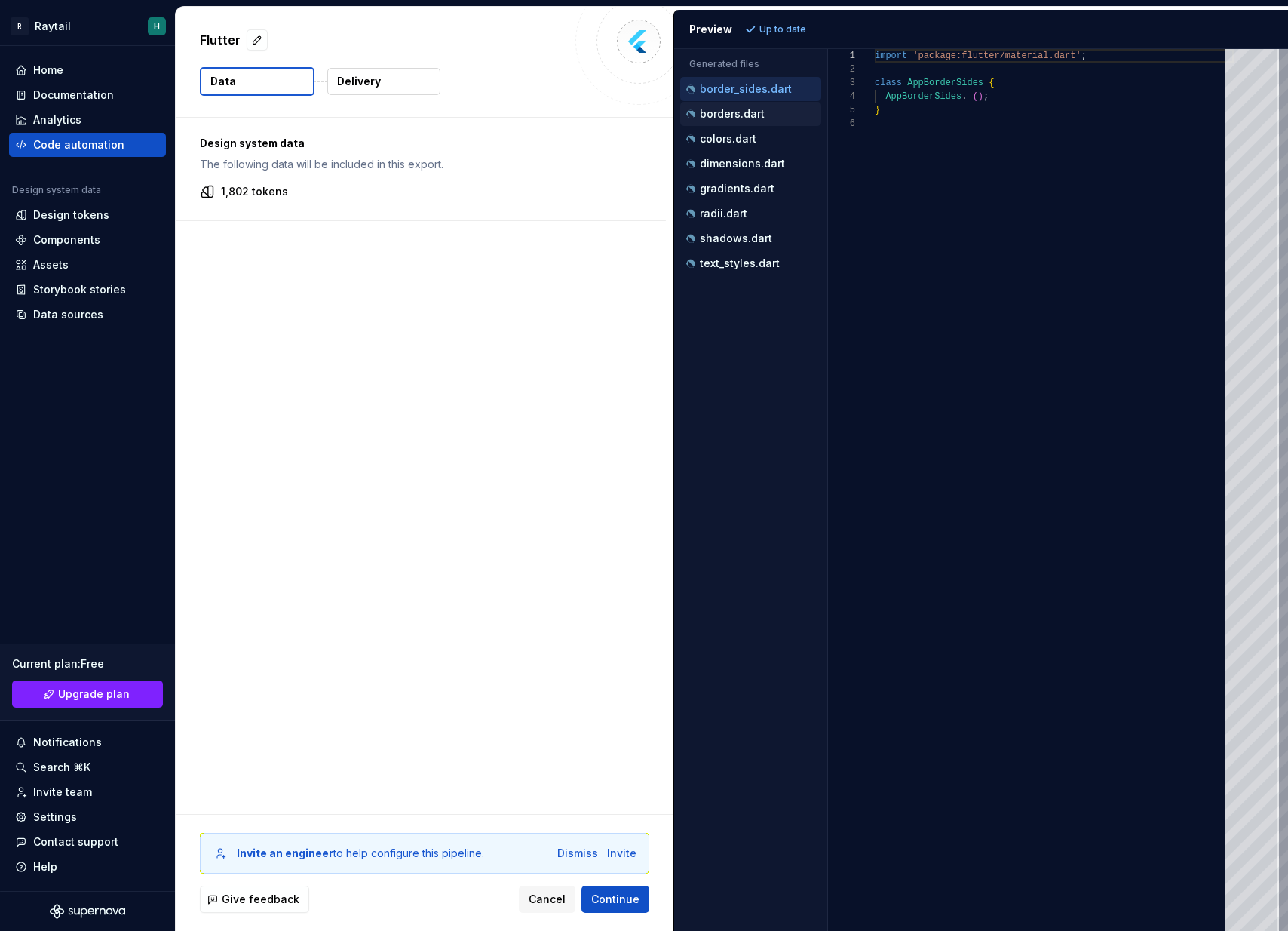
click at [745, 119] on p "borders.dart" at bounding box center [732, 114] width 65 height 12
click at [738, 140] on p "colors.dart" at bounding box center [728, 139] width 57 height 12
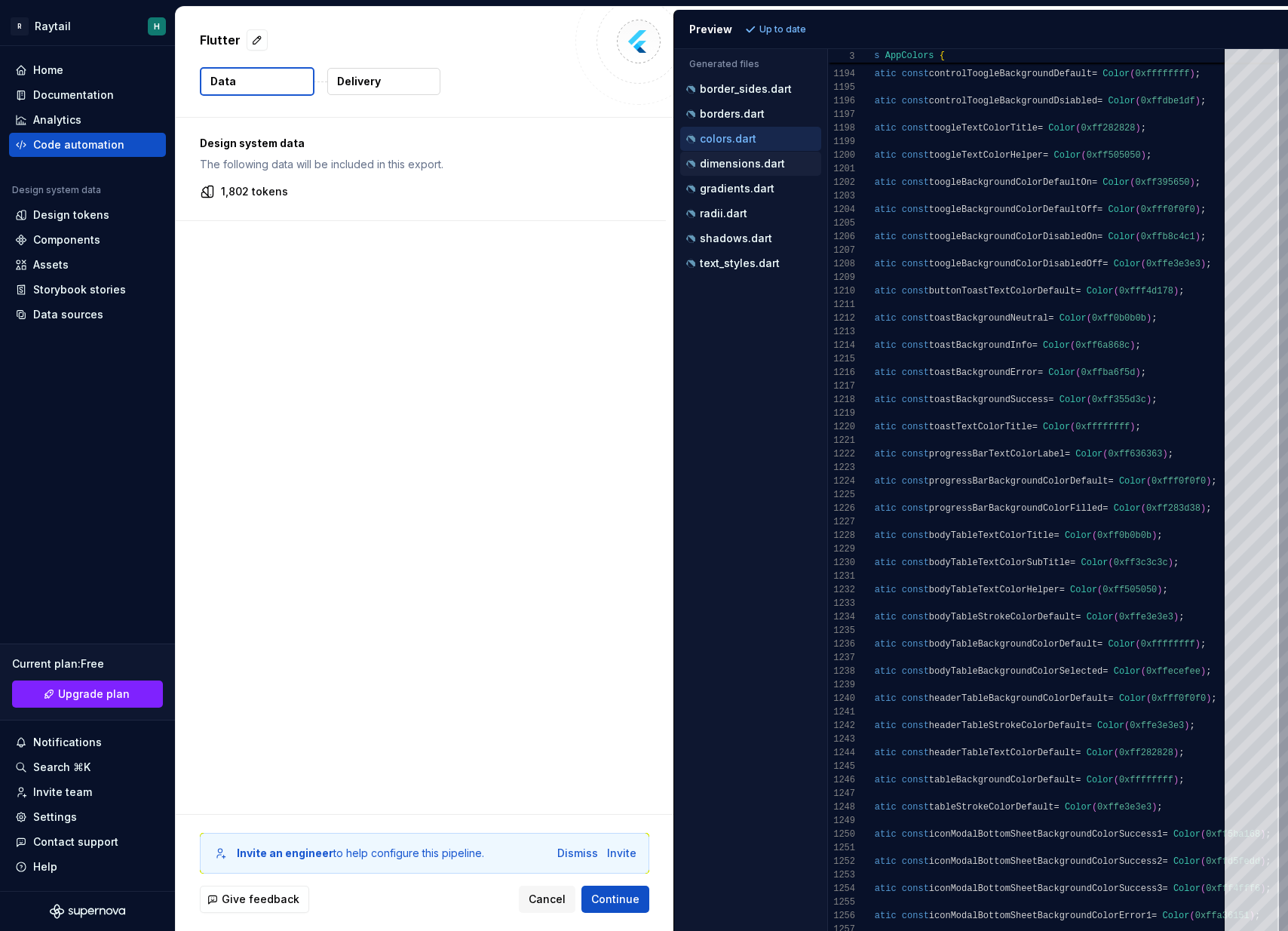
click at [744, 168] on p "dimensions.dart" at bounding box center [742, 164] width 85 height 12
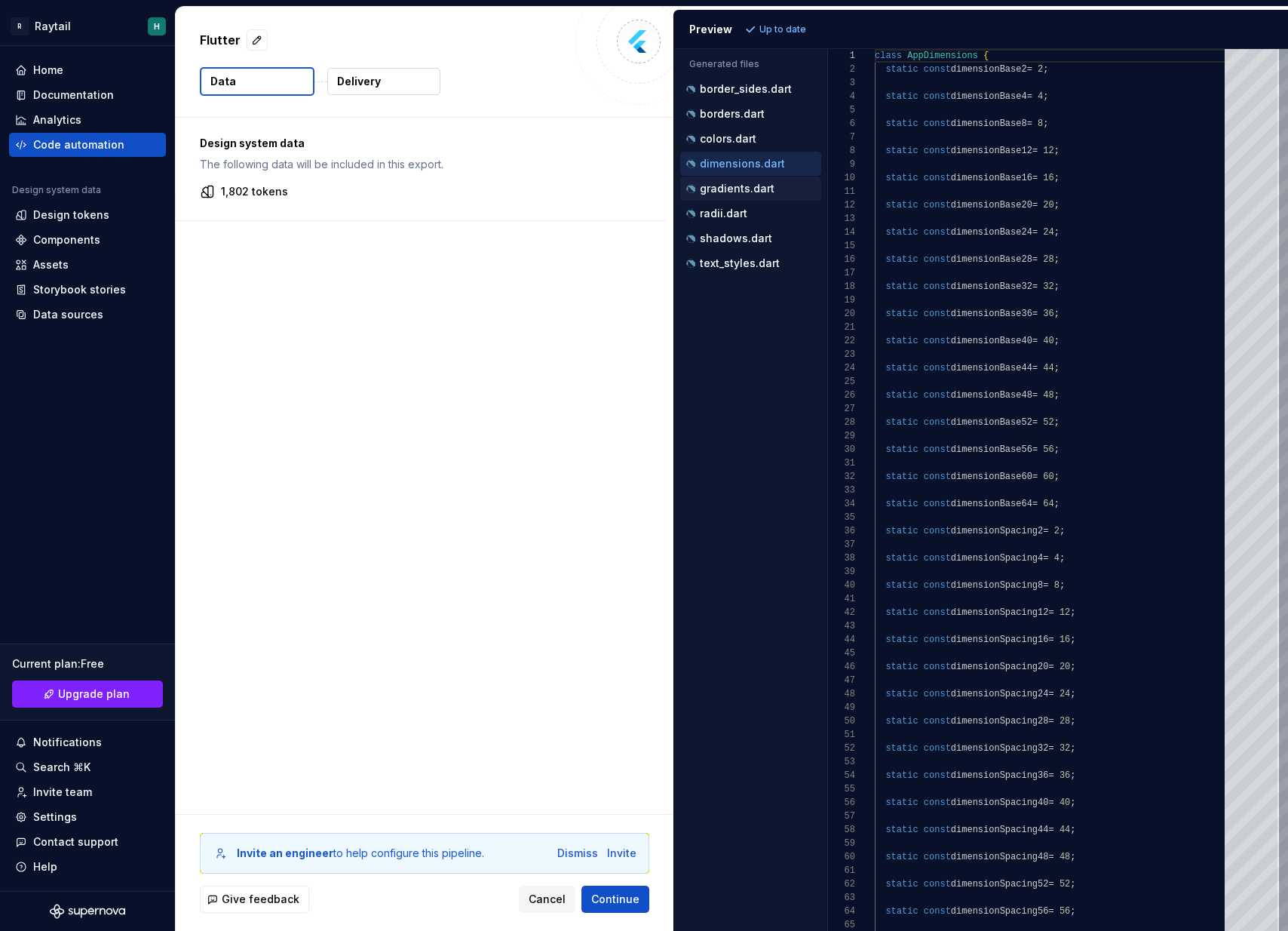
click at [744, 187] on p "gradients.dart" at bounding box center [737, 189] width 74 height 12
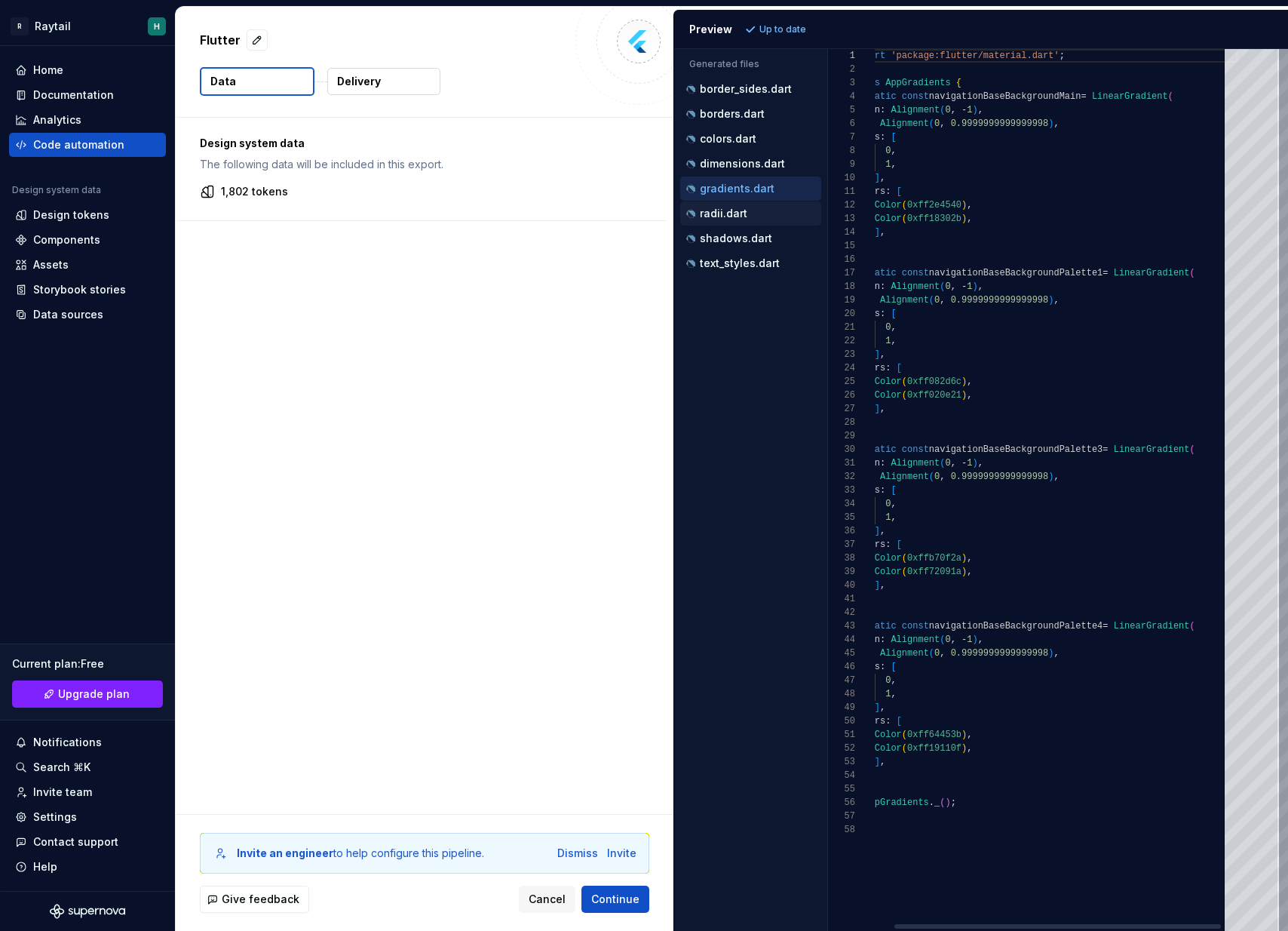
click at [744, 207] on div "radii.dart" at bounding box center [752, 214] width 138 height 15
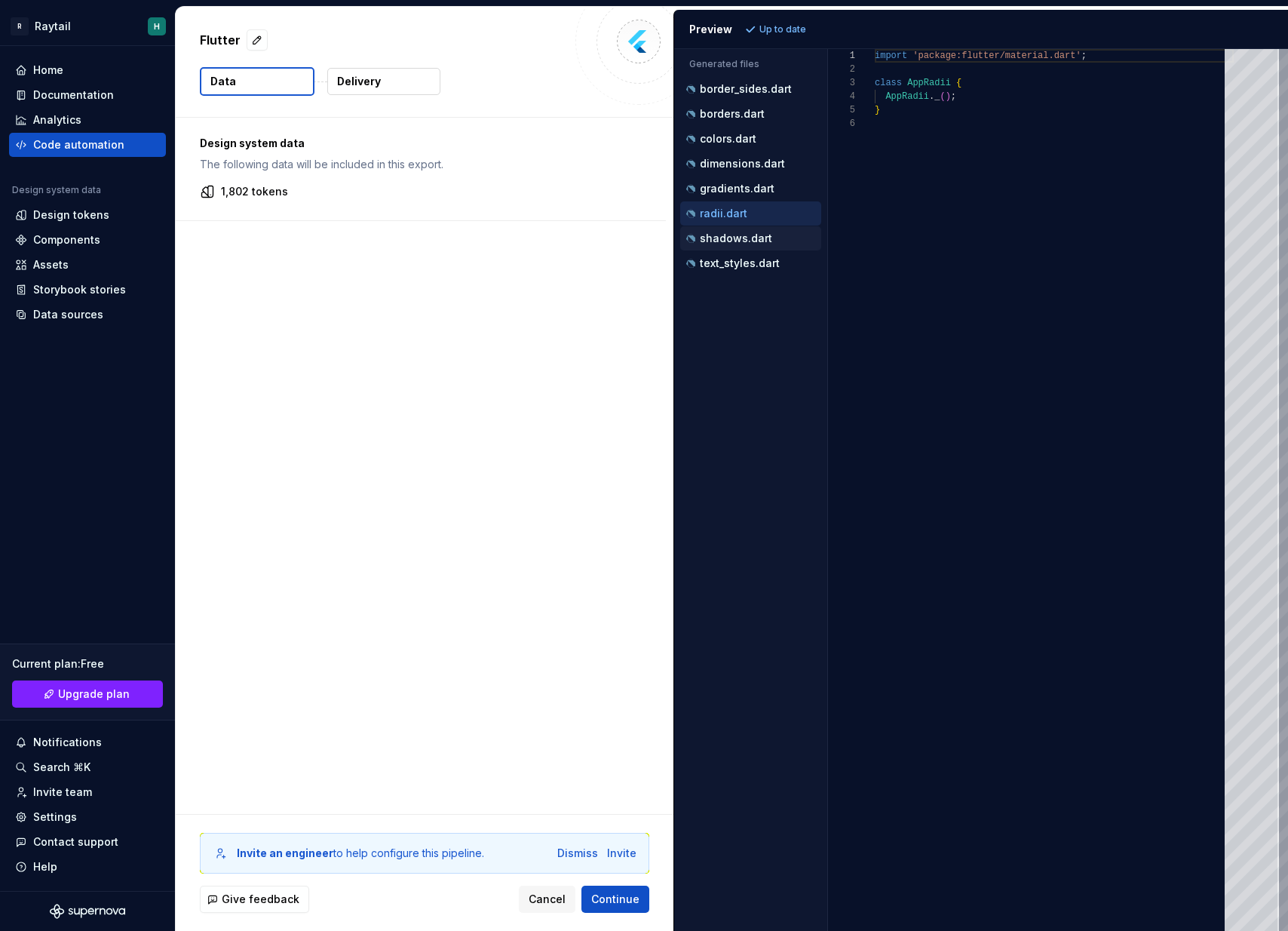
click at [740, 241] on p "shadows.dart" at bounding box center [736, 238] width 73 height 12
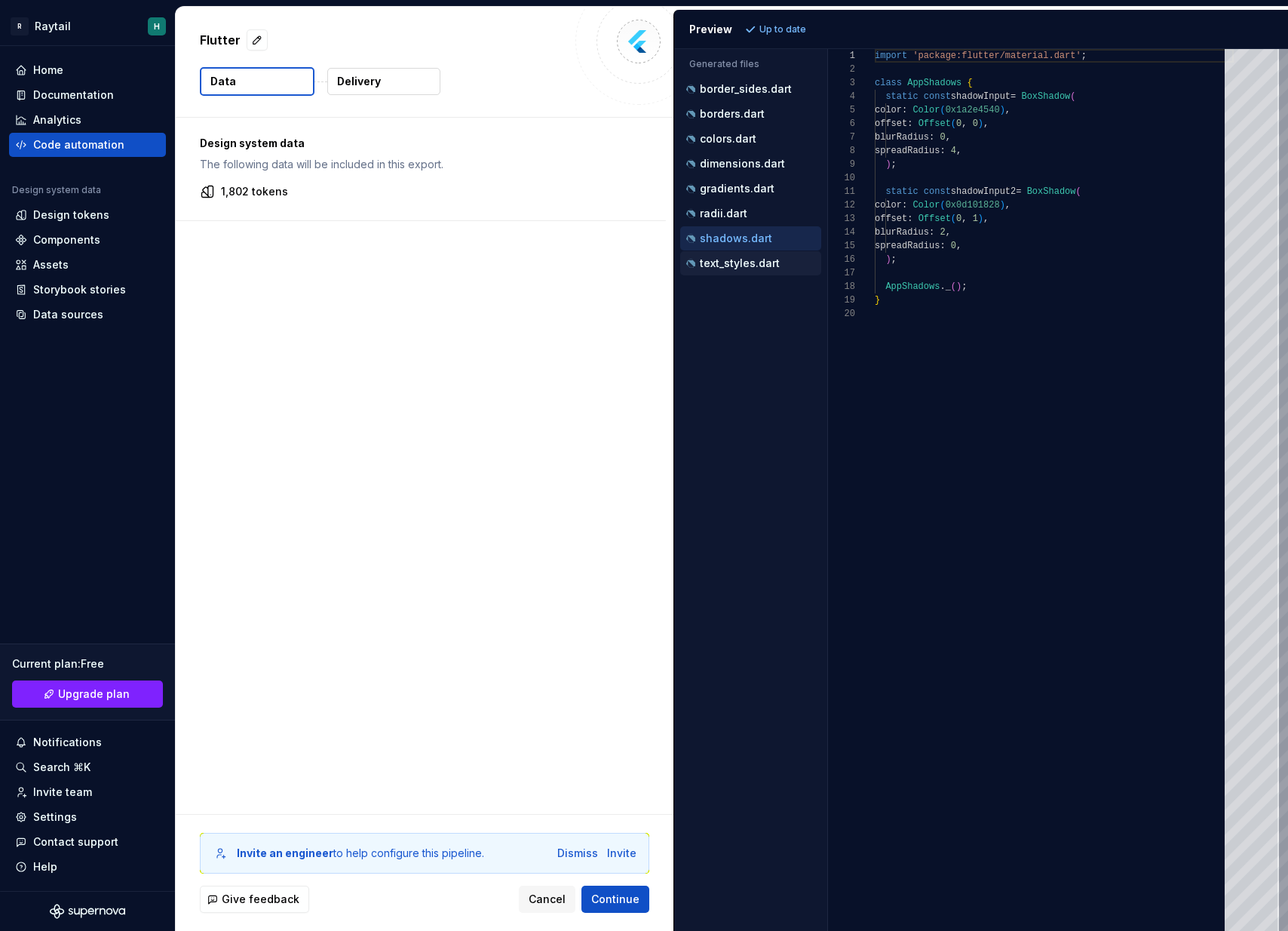
click at [740, 264] on p "text_styles.dart" at bounding box center [739, 263] width 80 height 12
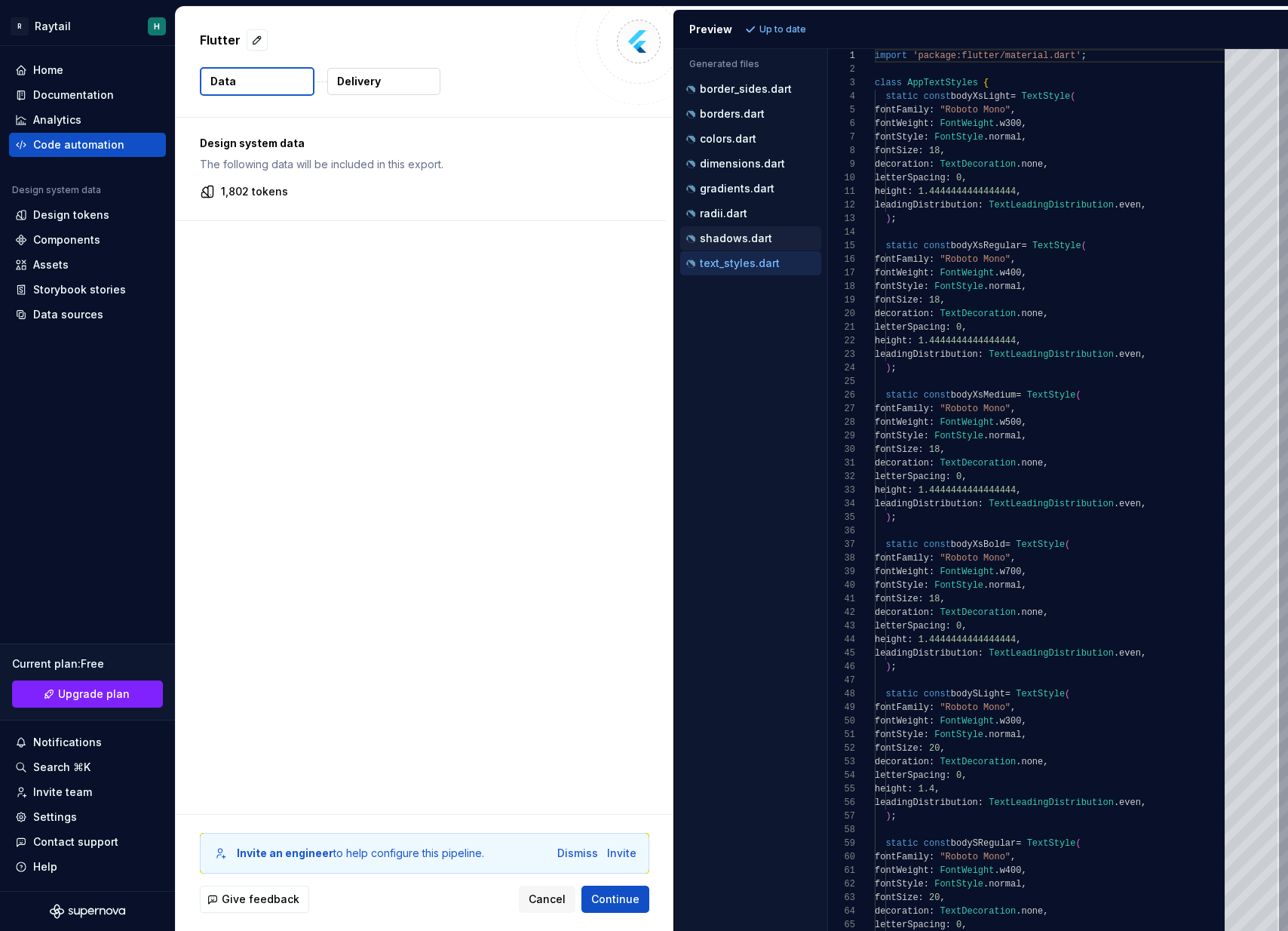
click at [751, 241] on p "shadows.dart" at bounding box center [736, 238] width 73 height 12
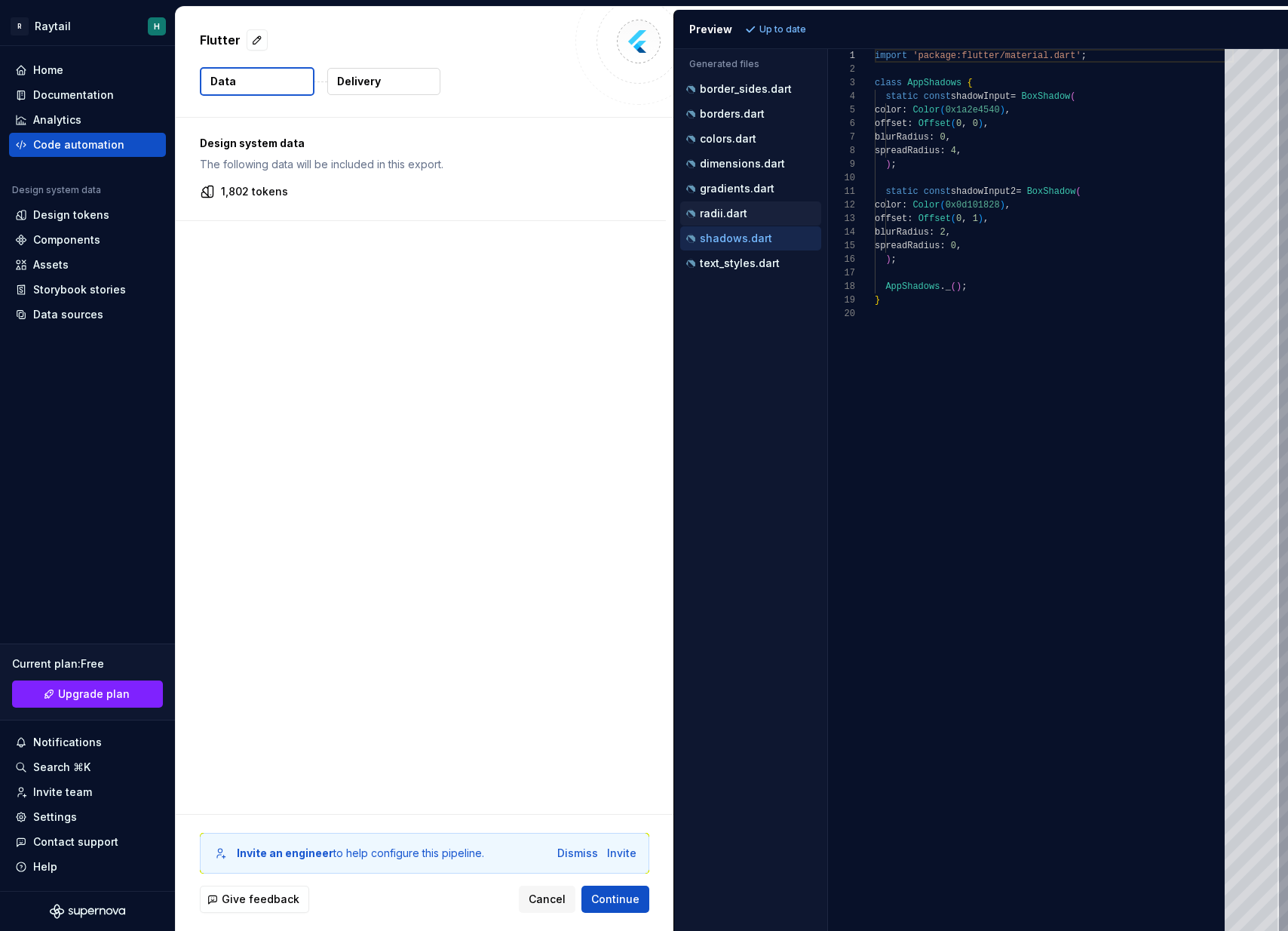
click at [749, 208] on div "radii.dart" at bounding box center [752, 214] width 138 height 15
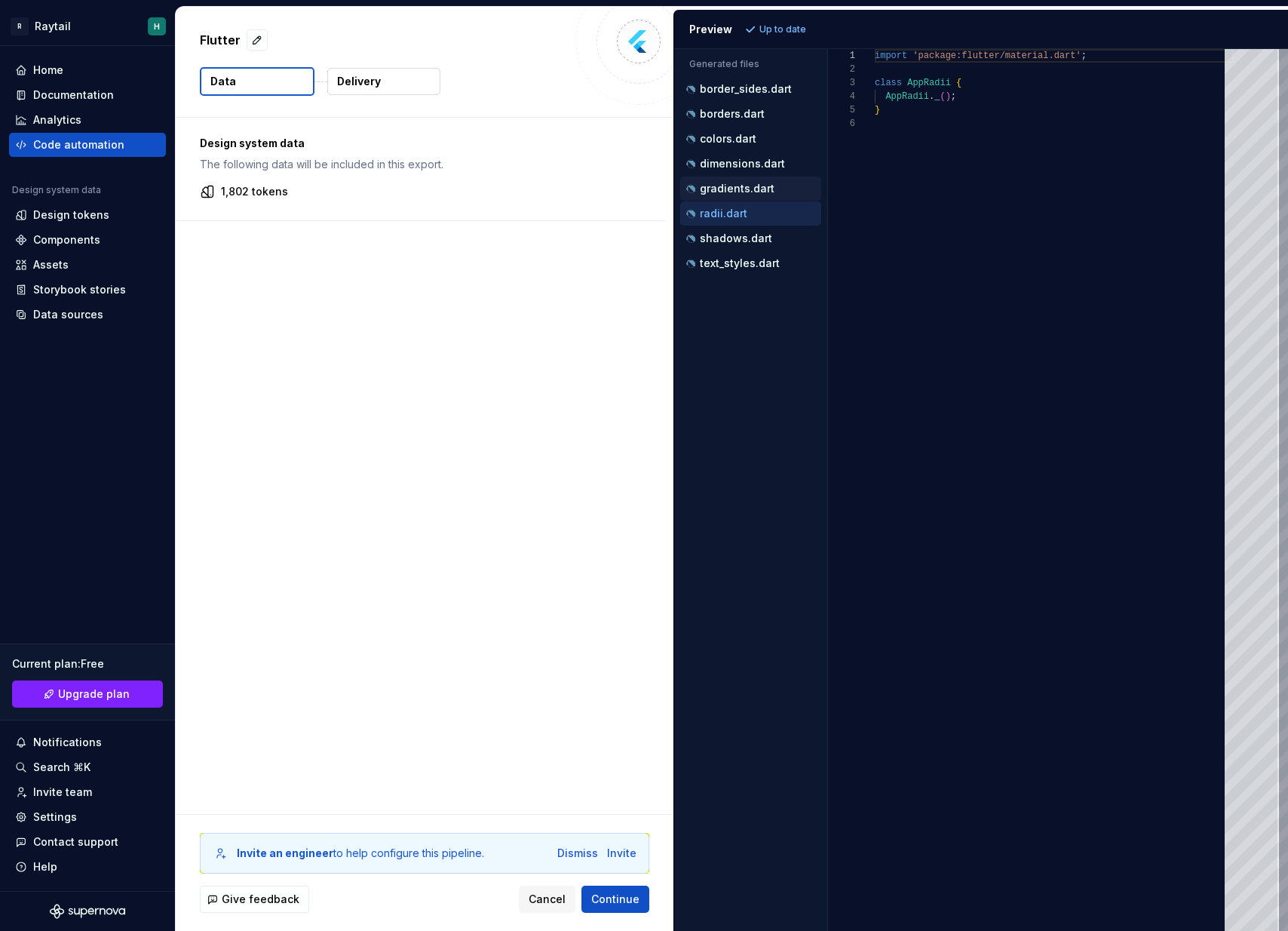
click at [739, 179] on div "gradients.dart" at bounding box center [751, 189] width 141 height 24
click at [741, 186] on p "gradients.dart" at bounding box center [737, 189] width 74 height 12
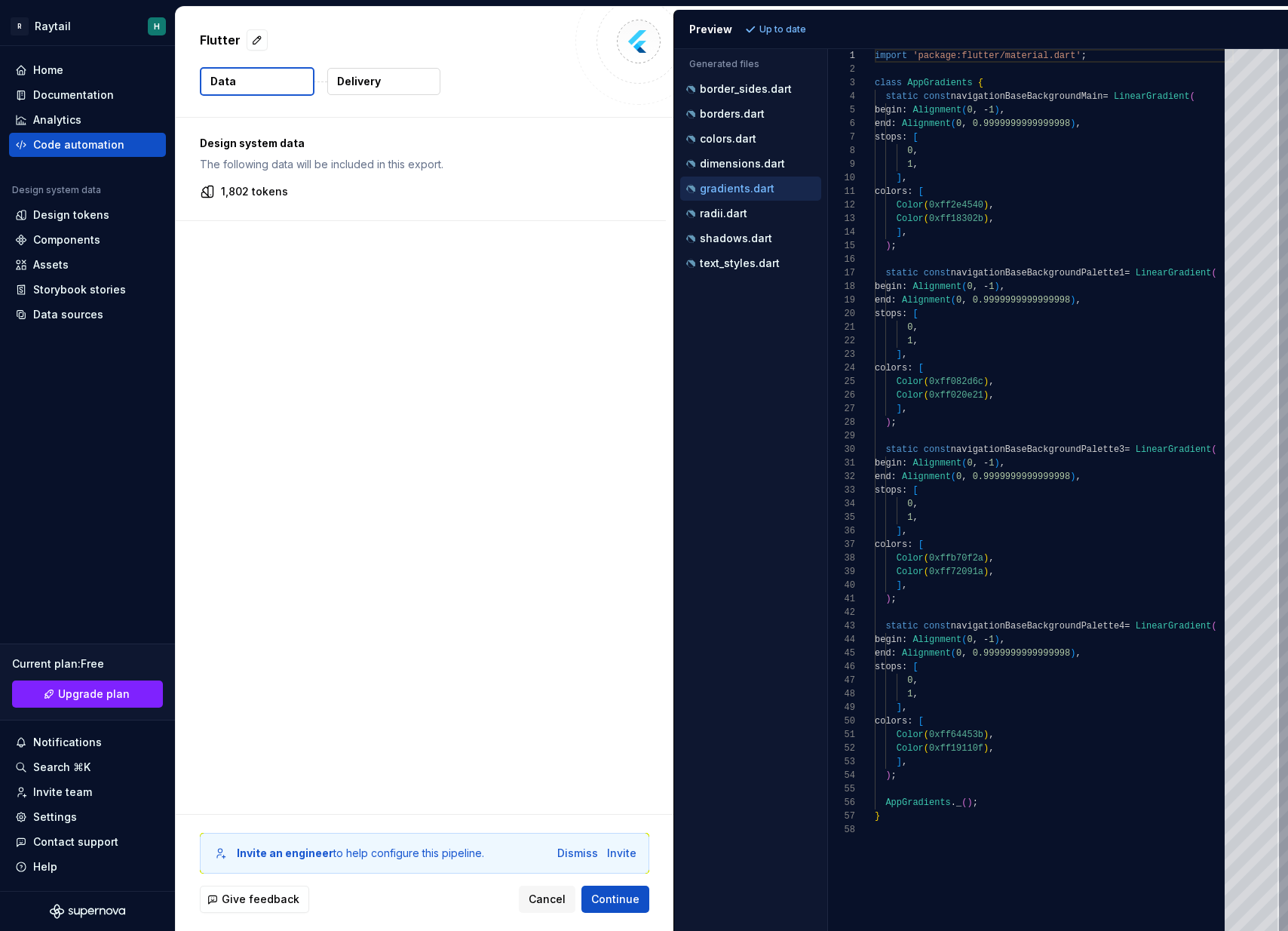
scroll to position [136, 0]
click at [741, 169] on p "dimensions.dart" at bounding box center [742, 164] width 85 height 12
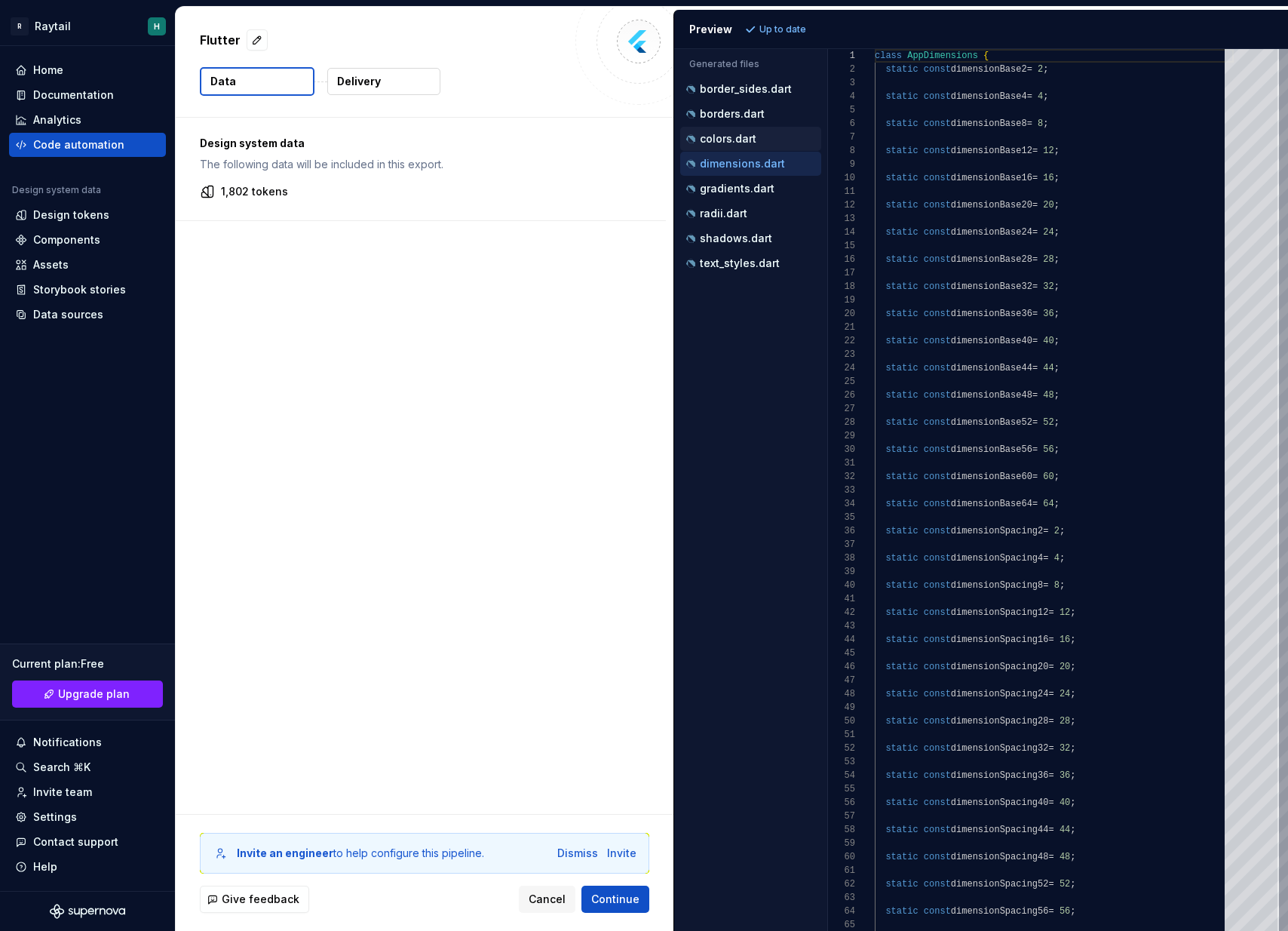
click at [742, 139] on p "colors.dart" at bounding box center [728, 139] width 57 height 12
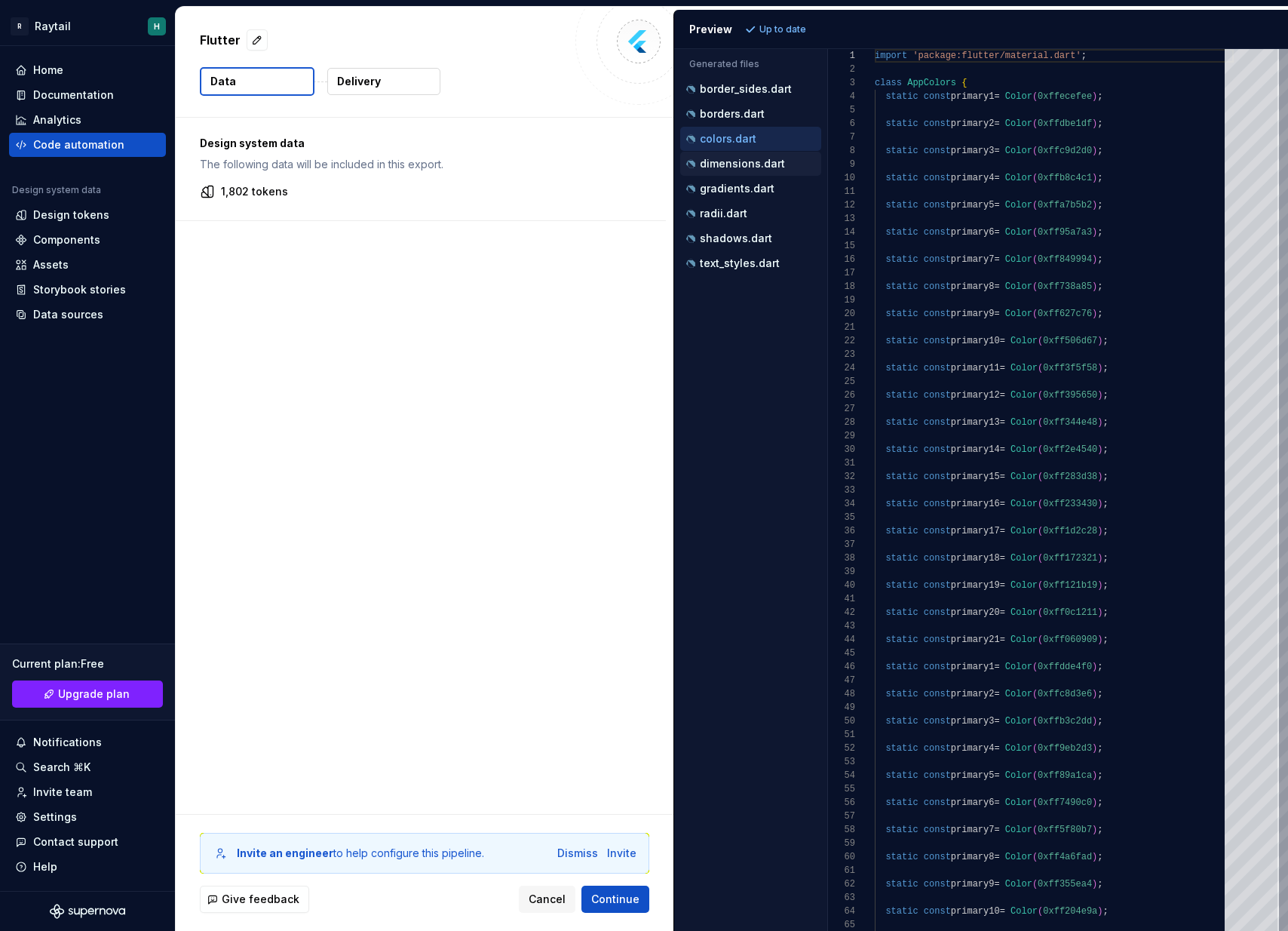
click at [739, 160] on p "dimensions.dart" at bounding box center [742, 164] width 85 height 12
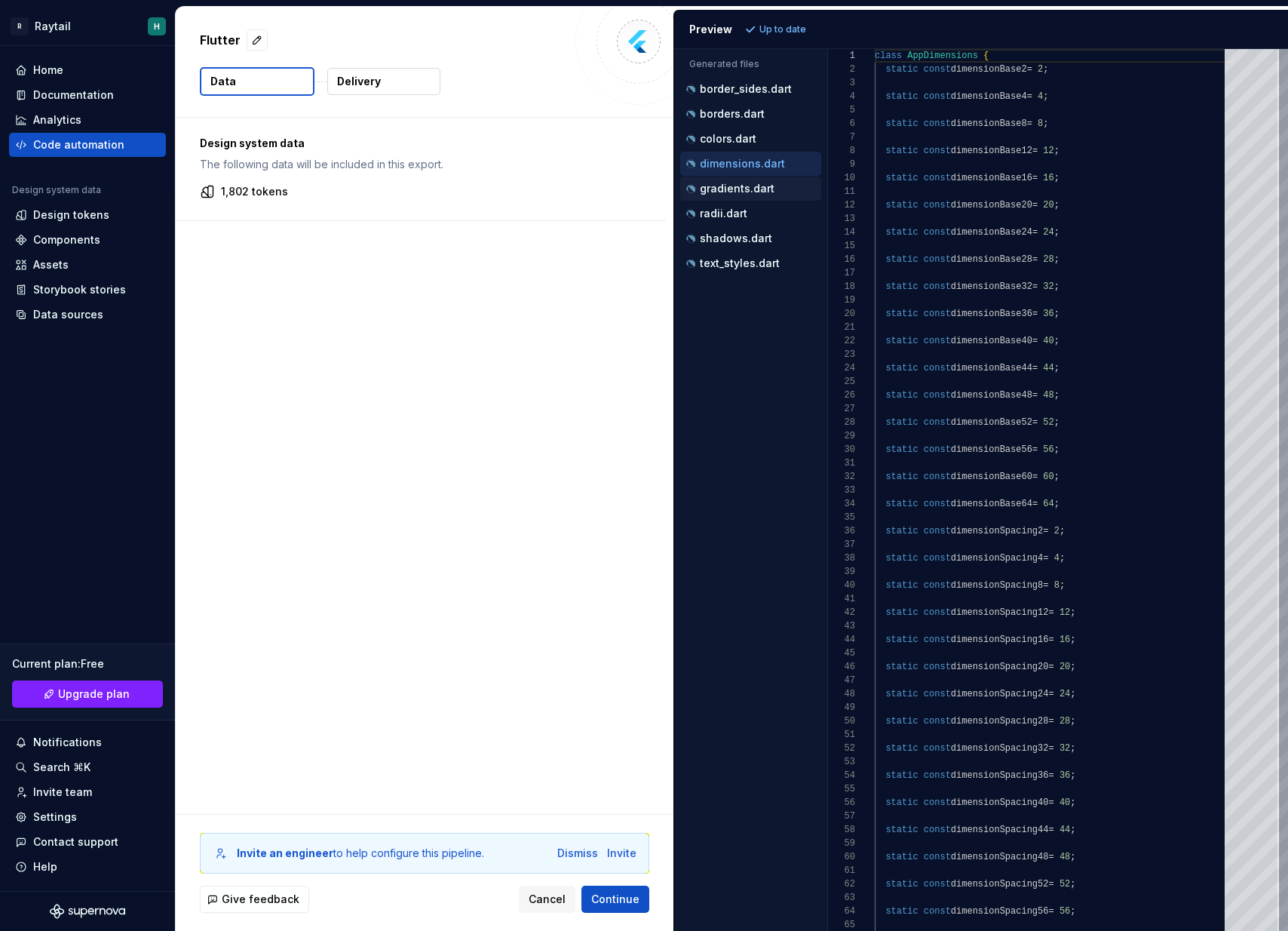
click at [737, 199] on div "gradients.dart" at bounding box center [751, 189] width 141 height 24
click at [741, 194] on p "gradients.dart" at bounding box center [737, 189] width 74 height 12
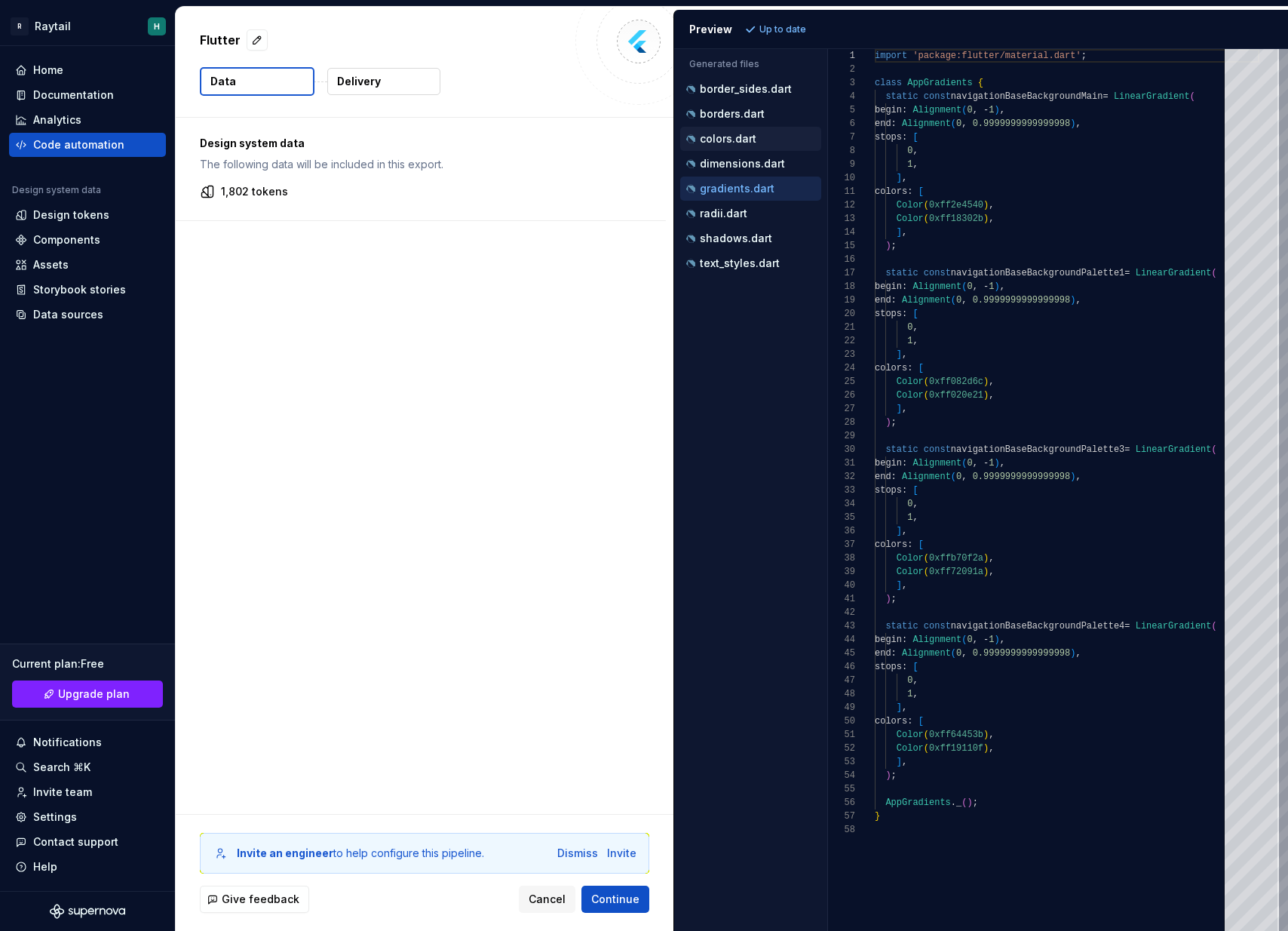
click at [757, 132] on div "colors.dart" at bounding box center [752, 139] width 138 height 15
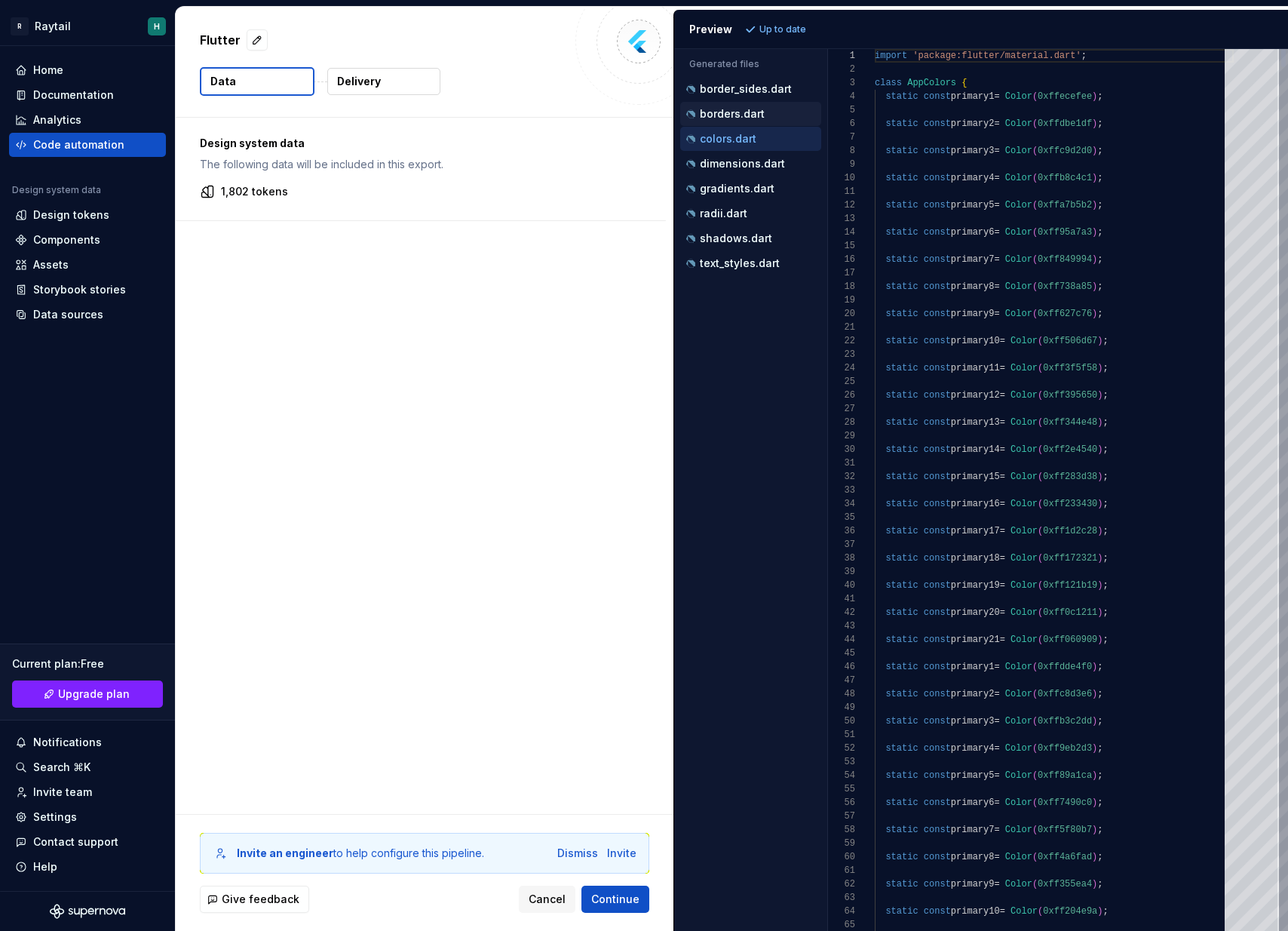
click at [751, 116] on p "borders.dart" at bounding box center [732, 114] width 65 height 12
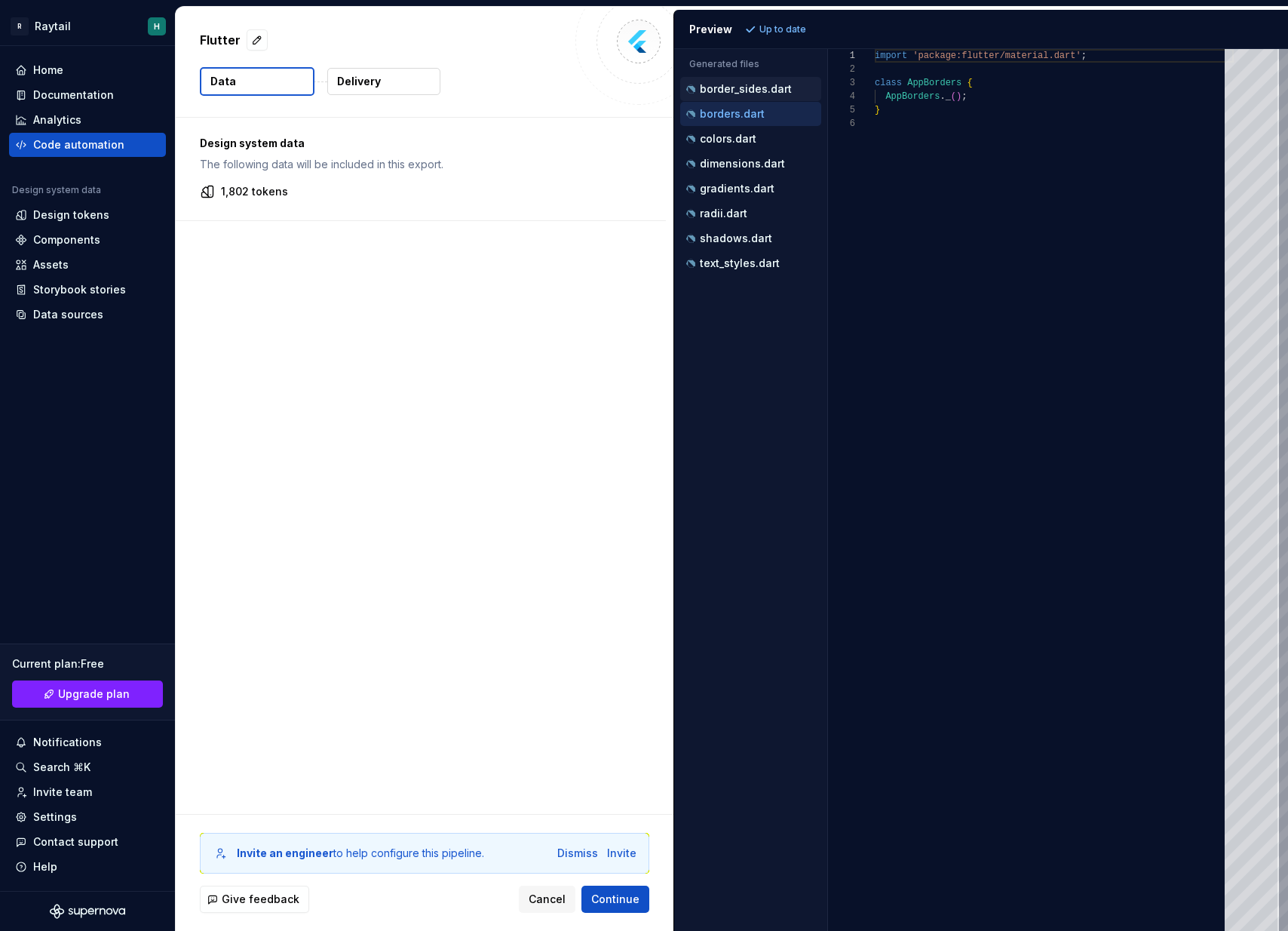
click at [755, 85] on p "border_sides.dart" at bounding box center [745, 89] width 92 height 12
click at [736, 254] on div "text_styles.dart" at bounding box center [751, 263] width 141 height 24
click at [780, 268] on div "text_styles.dart" at bounding box center [752, 263] width 138 height 15
type textarea "**********"
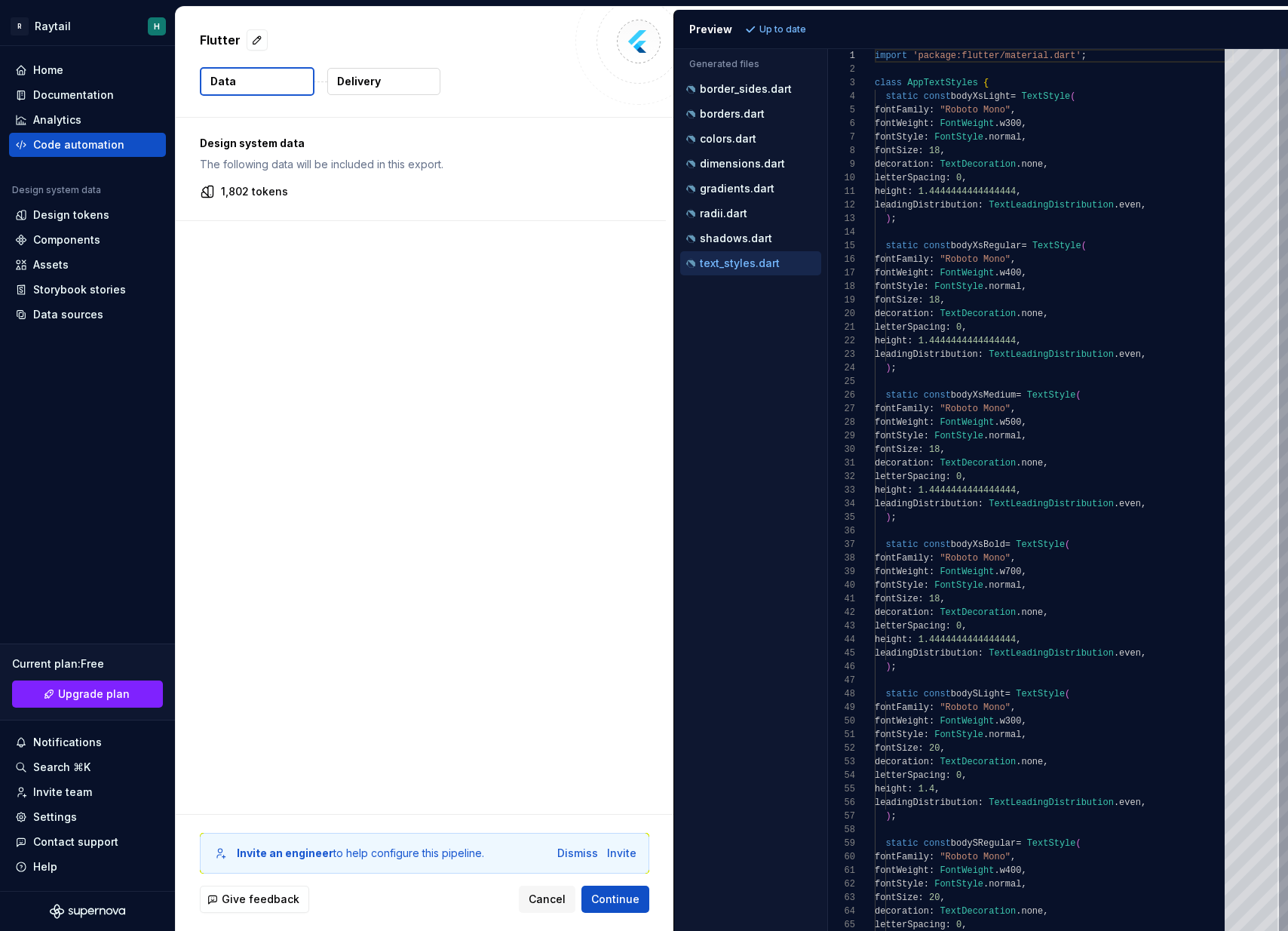
scroll to position [136, 0]
click at [78, 240] on div "Components" at bounding box center [67, 240] width 67 height 15
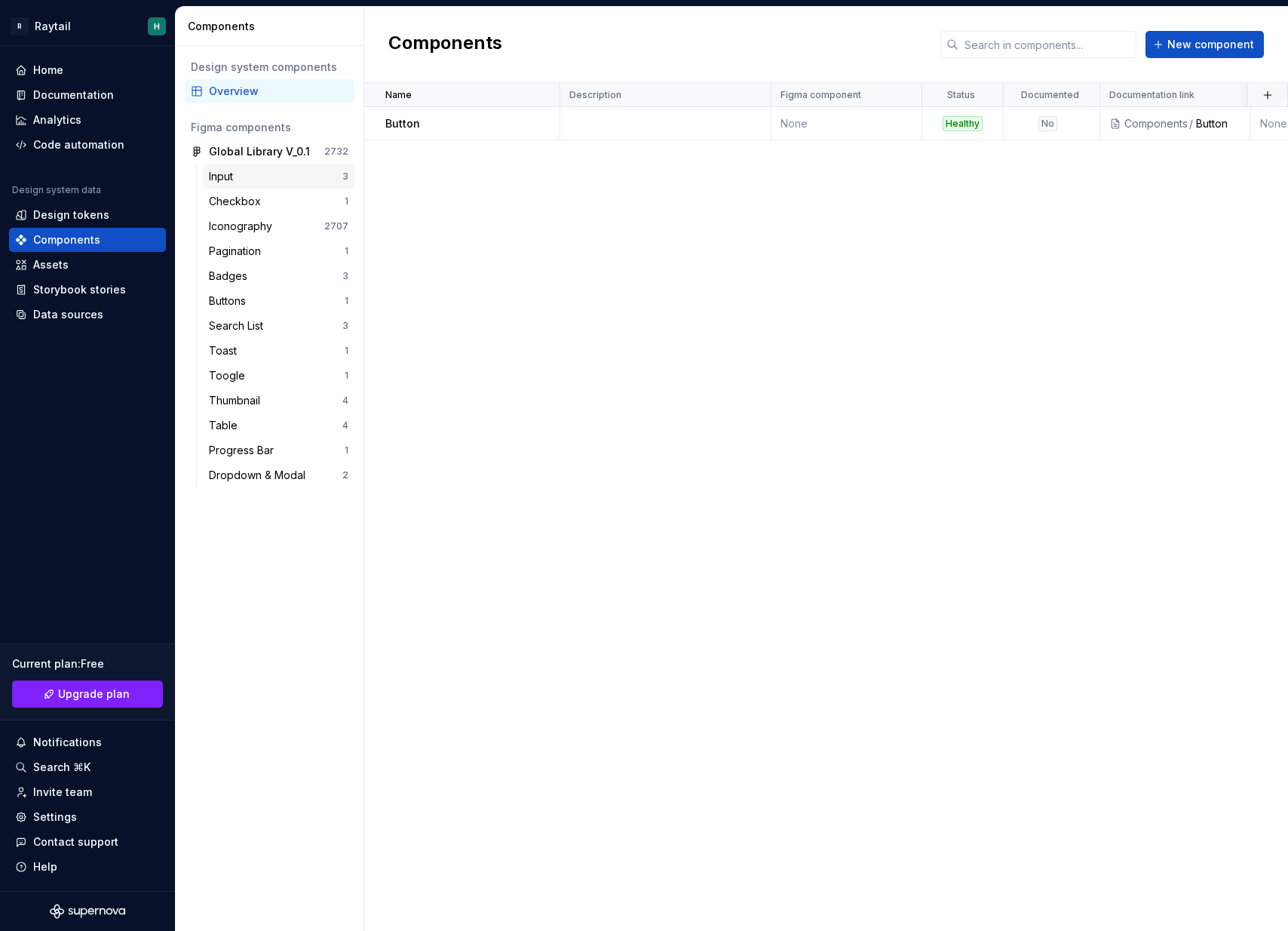
click at [269, 173] on div "Input" at bounding box center [276, 177] width 133 height 15
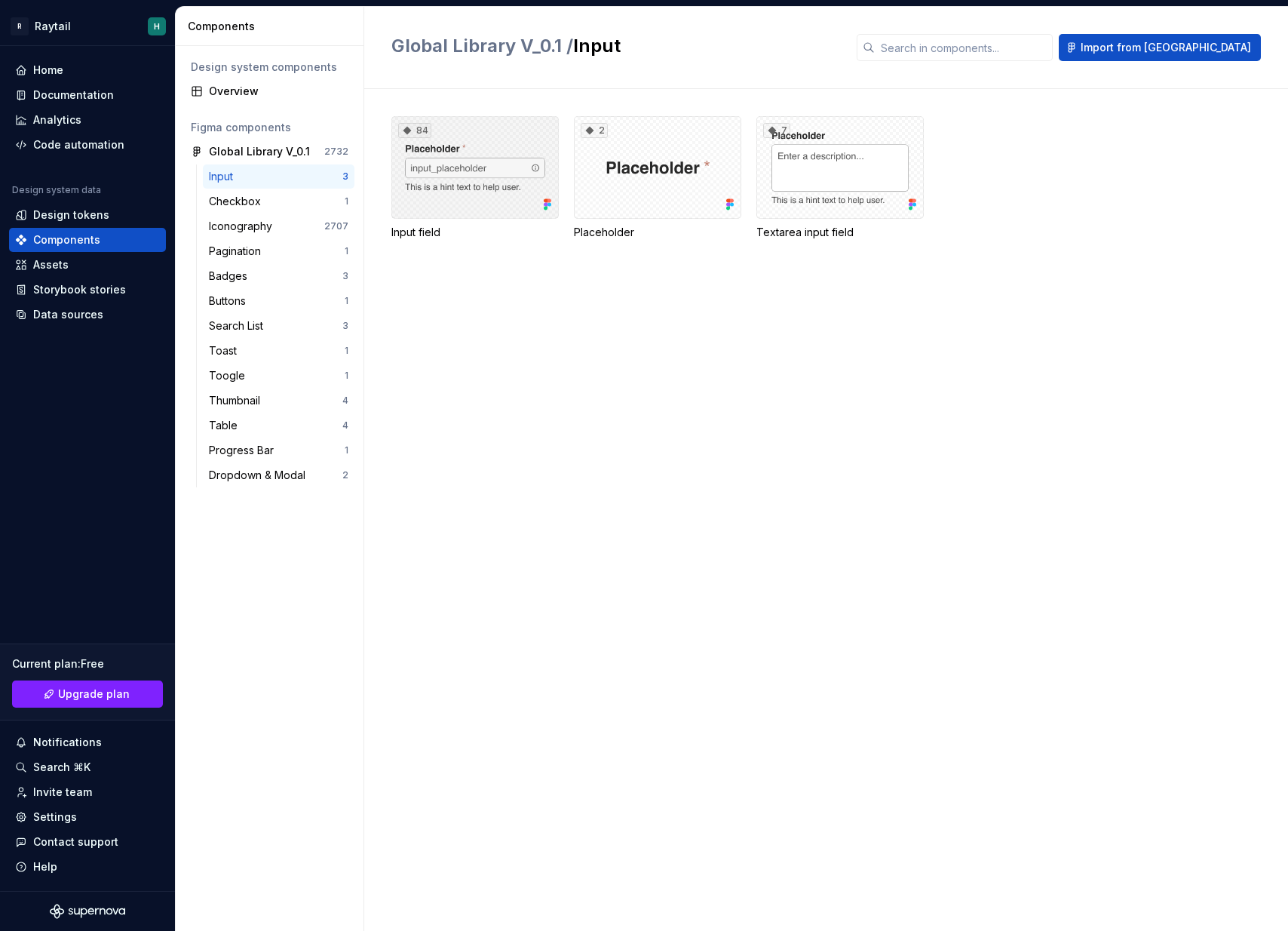
click at [472, 190] on div "84" at bounding box center [475, 167] width 168 height 102
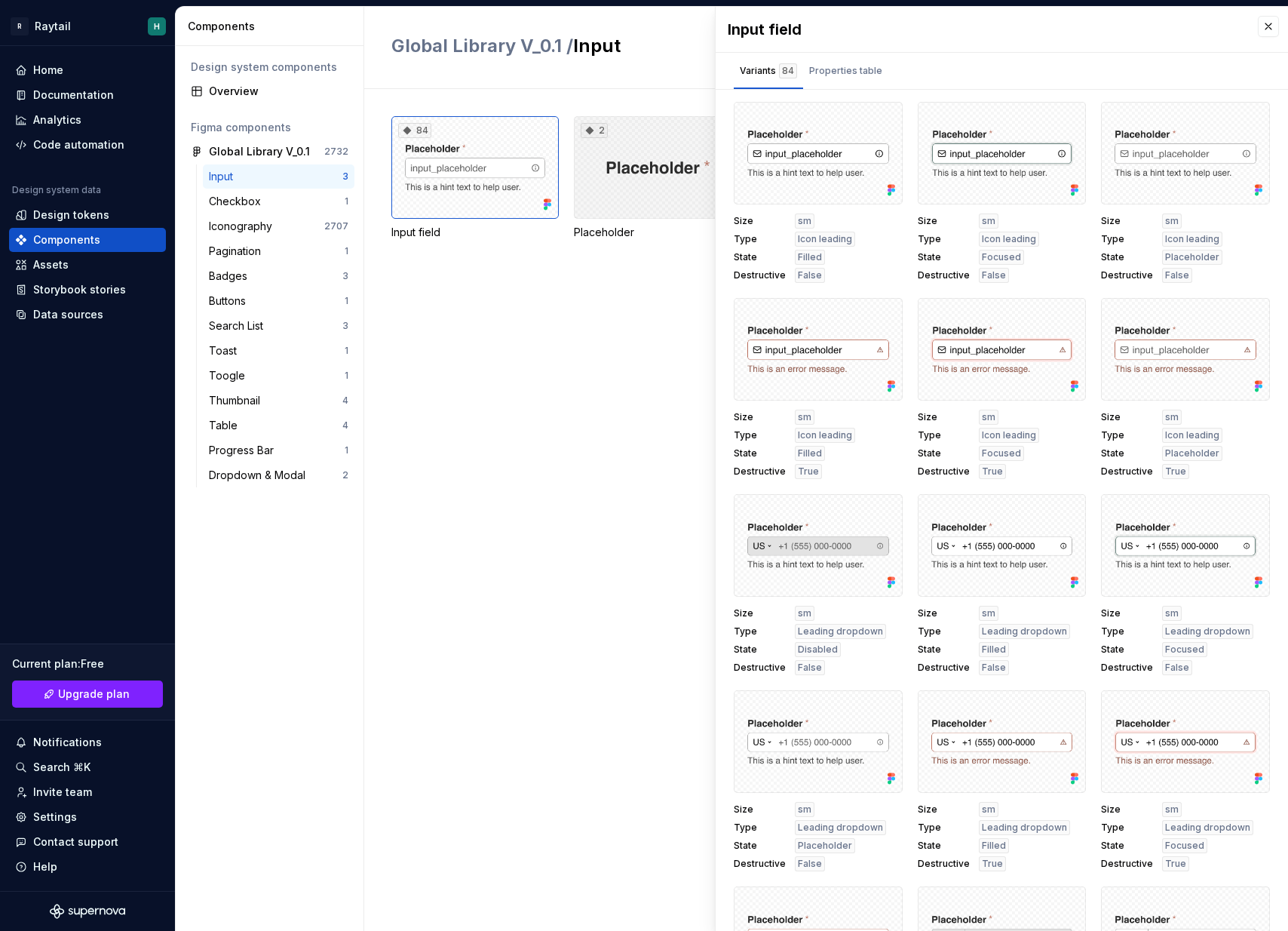
click at [688, 160] on div "2" at bounding box center [657, 167] width 168 height 102
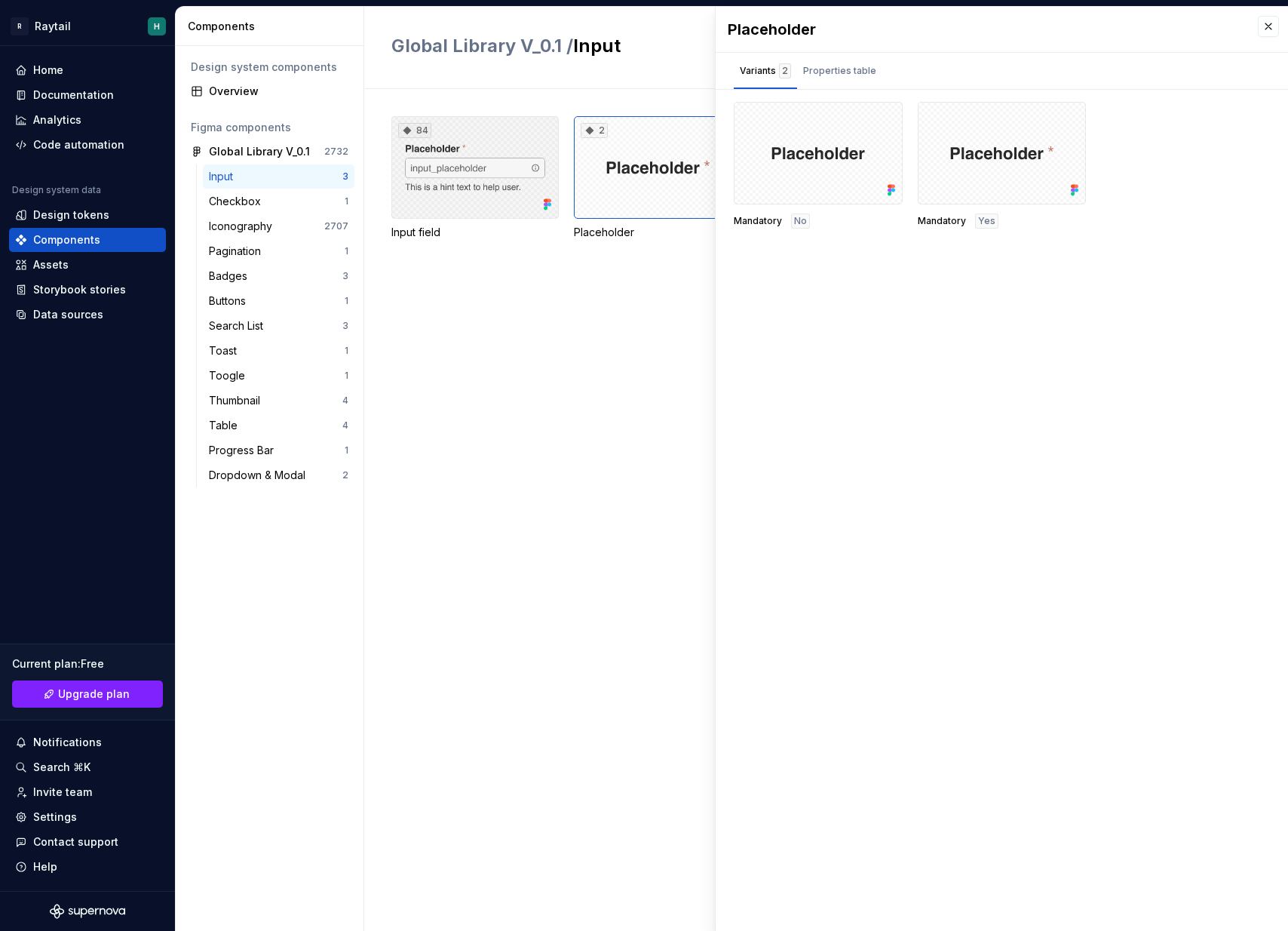
click at [443, 177] on div "84" at bounding box center [475, 167] width 168 height 102
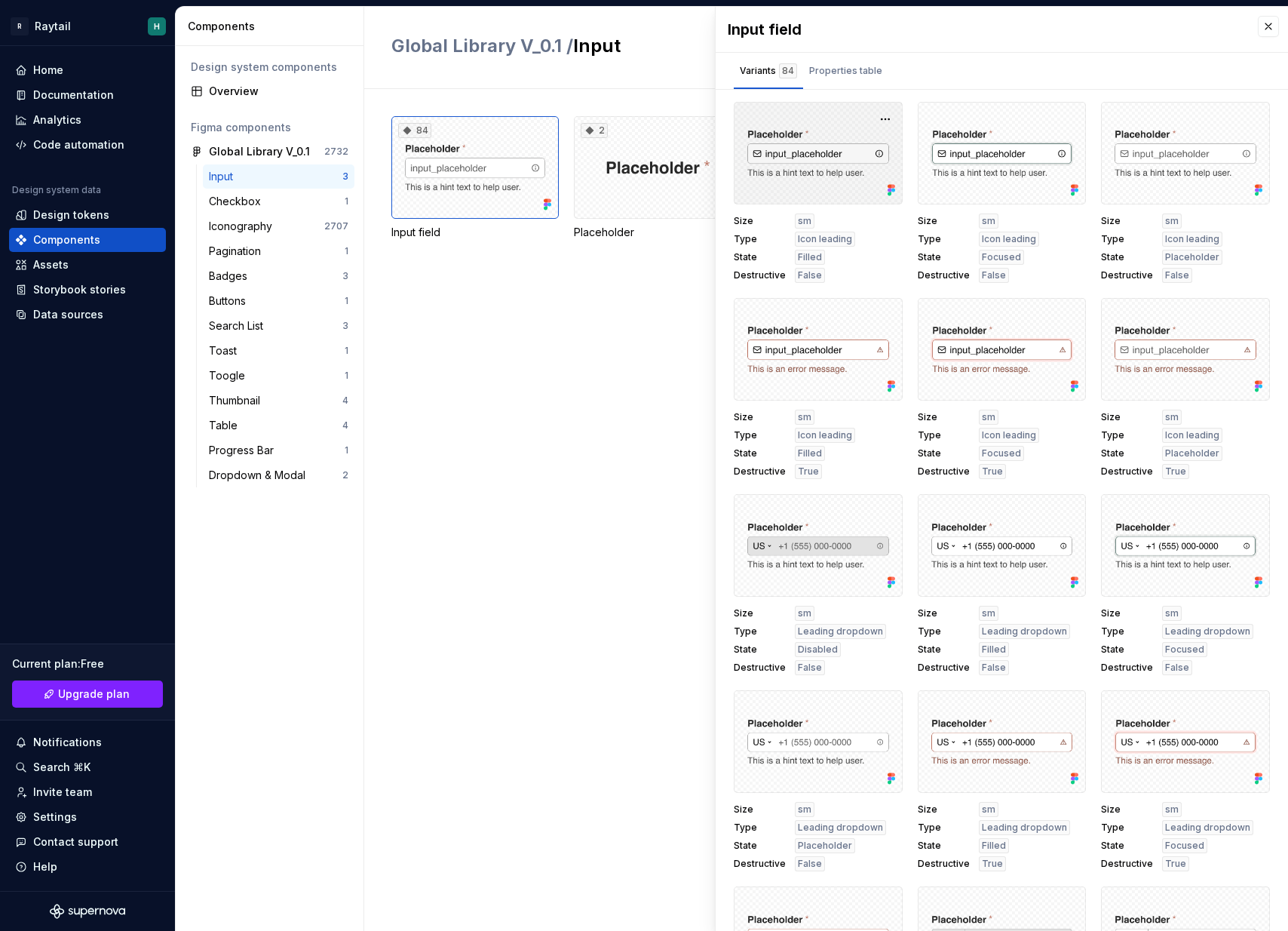
click at [813, 149] on div at bounding box center [818, 152] width 169 height 102
click at [825, 127] on div at bounding box center [818, 152] width 169 height 102
click at [836, 221] on div "Size sm Type Icon leading State Filled Destructive False" at bounding box center [818, 249] width 169 height 70
click at [851, 69] on div "Properties table" at bounding box center [845, 71] width 74 height 15
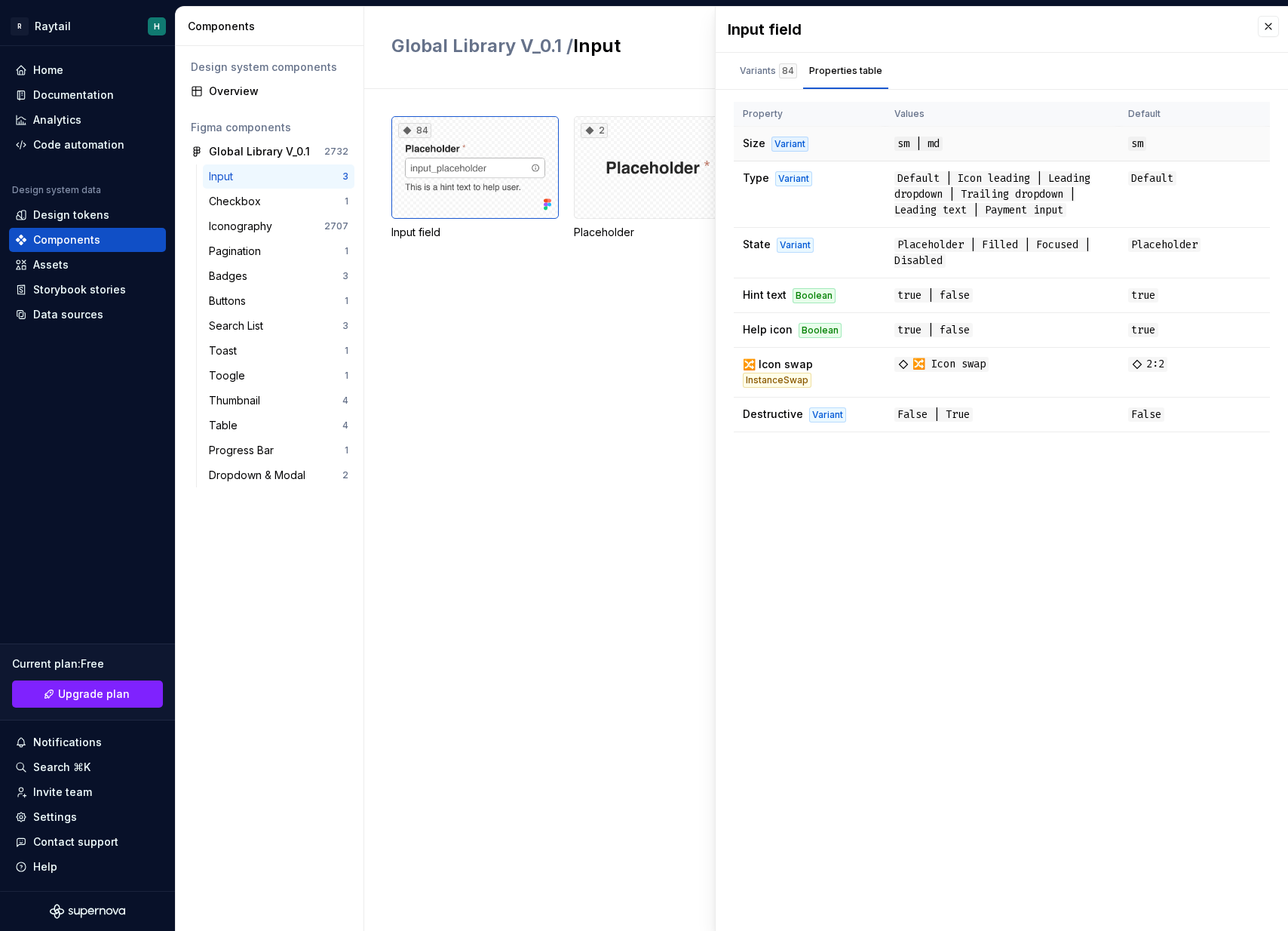
click at [1139, 144] on span "sm" at bounding box center [1137, 143] width 18 height 14
click at [768, 74] on div "Variants 84" at bounding box center [769, 71] width 58 height 15
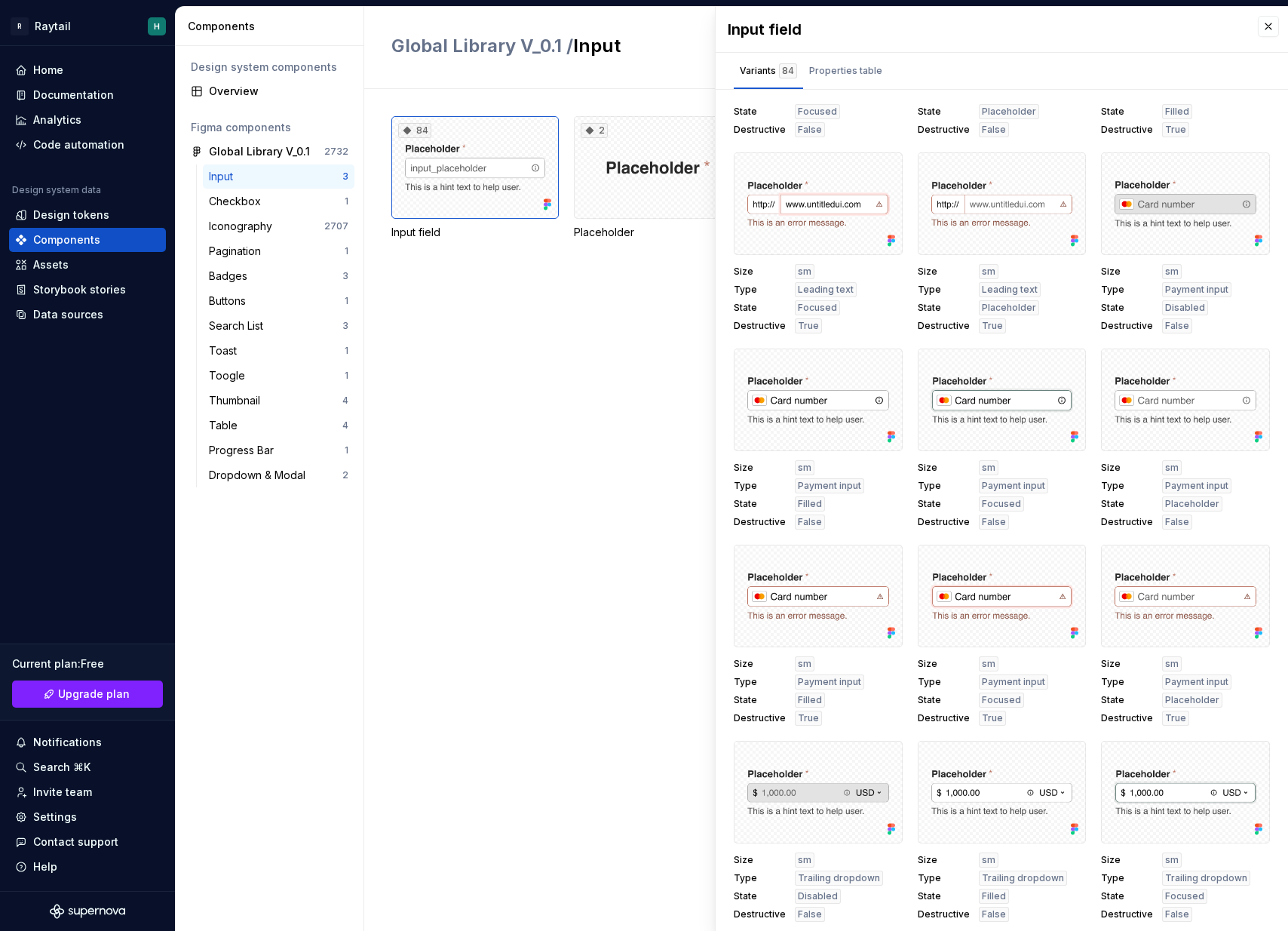
scroll to position [1267, 0]
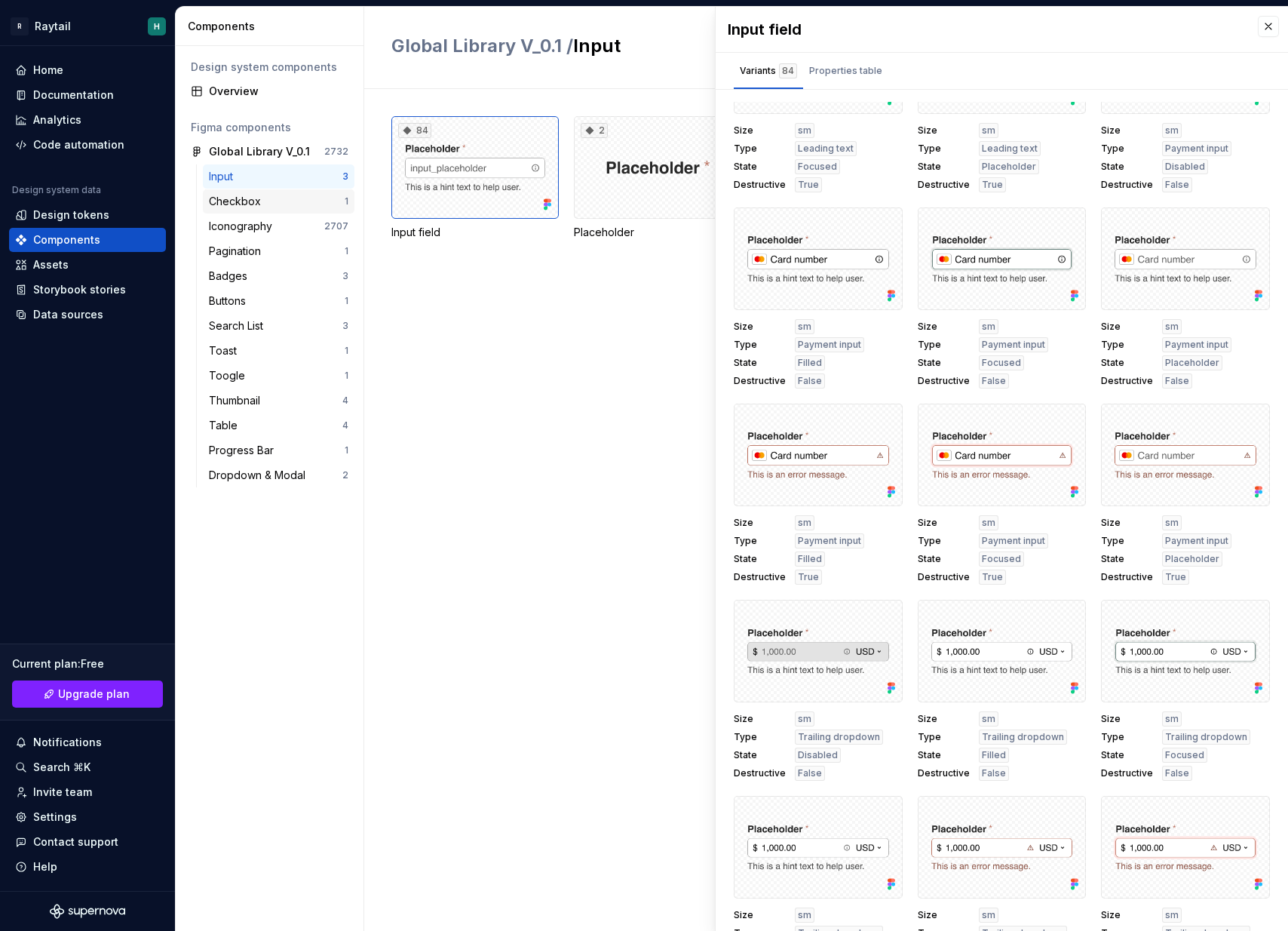
click at [255, 201] on div "Checkbox" at bounding box center [238, 202] width 58 height 15
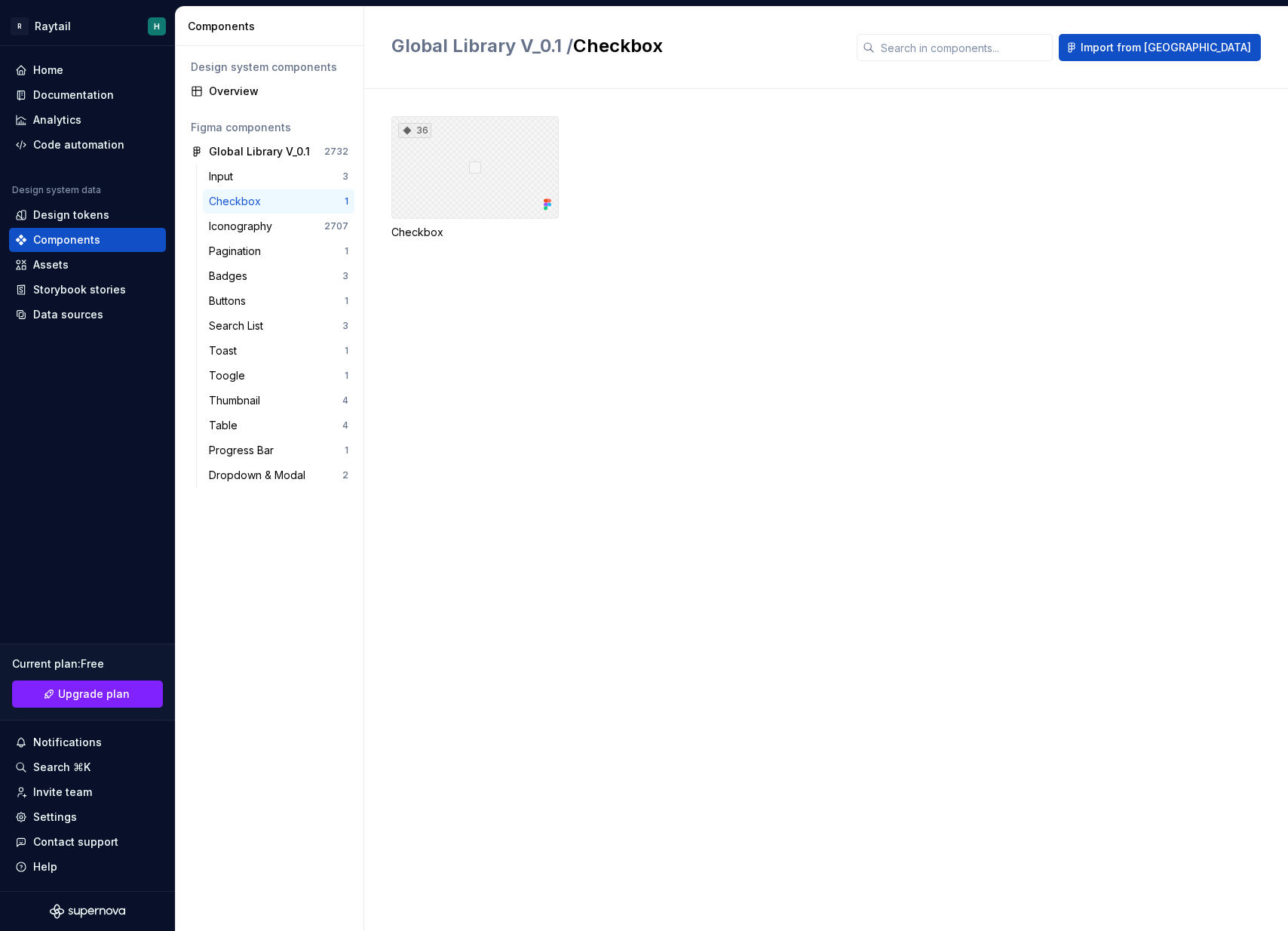
click at [403, 130] on icon at bounding box center [407, 130] width 8 height 8
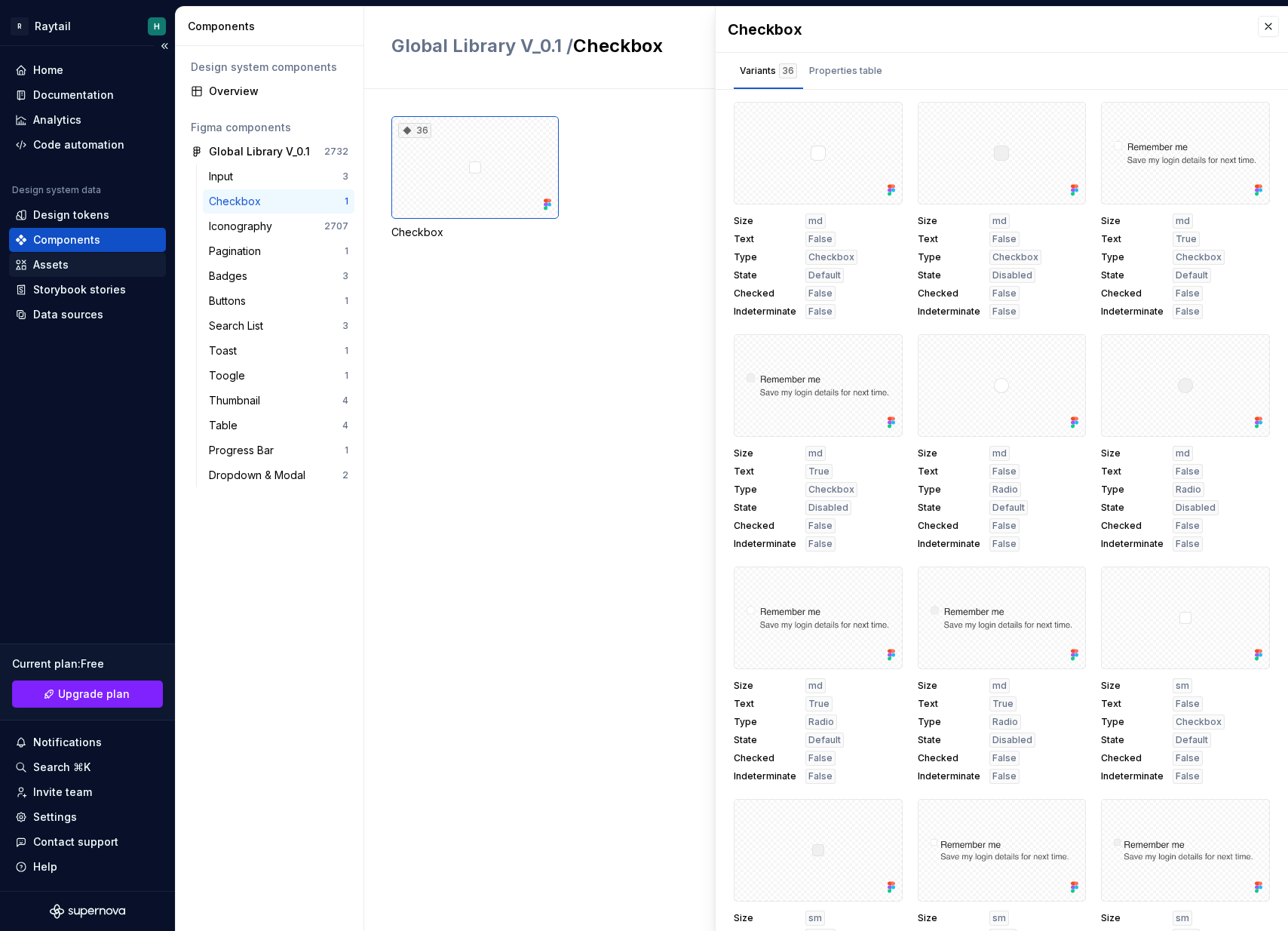
click at [64, 263] on div "Assets" at bounding box center [51, 265] width 36 height 15
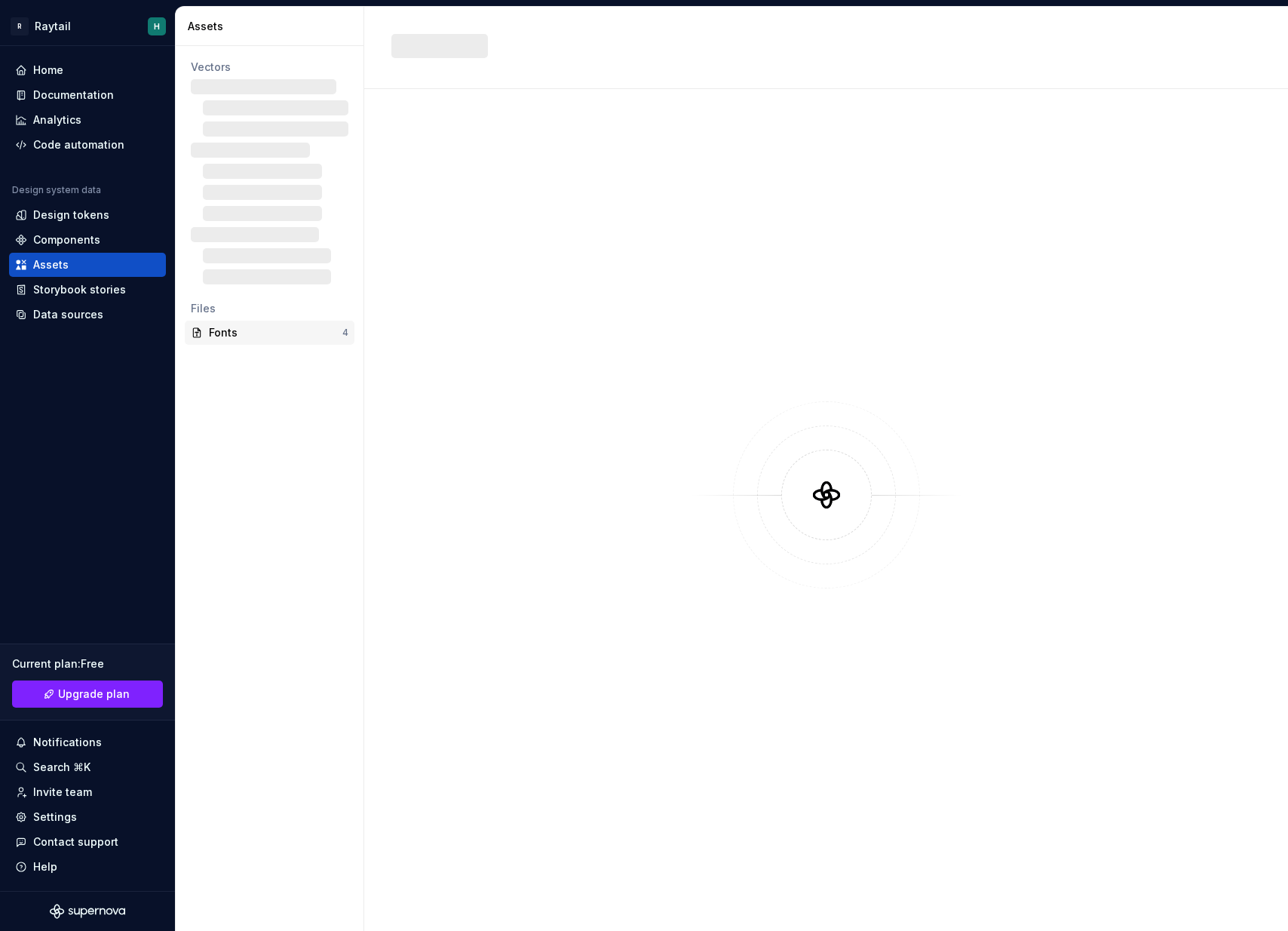
click at [271, 330] on div "Fonts" at bounding box center [276, 333] width 133 height 15
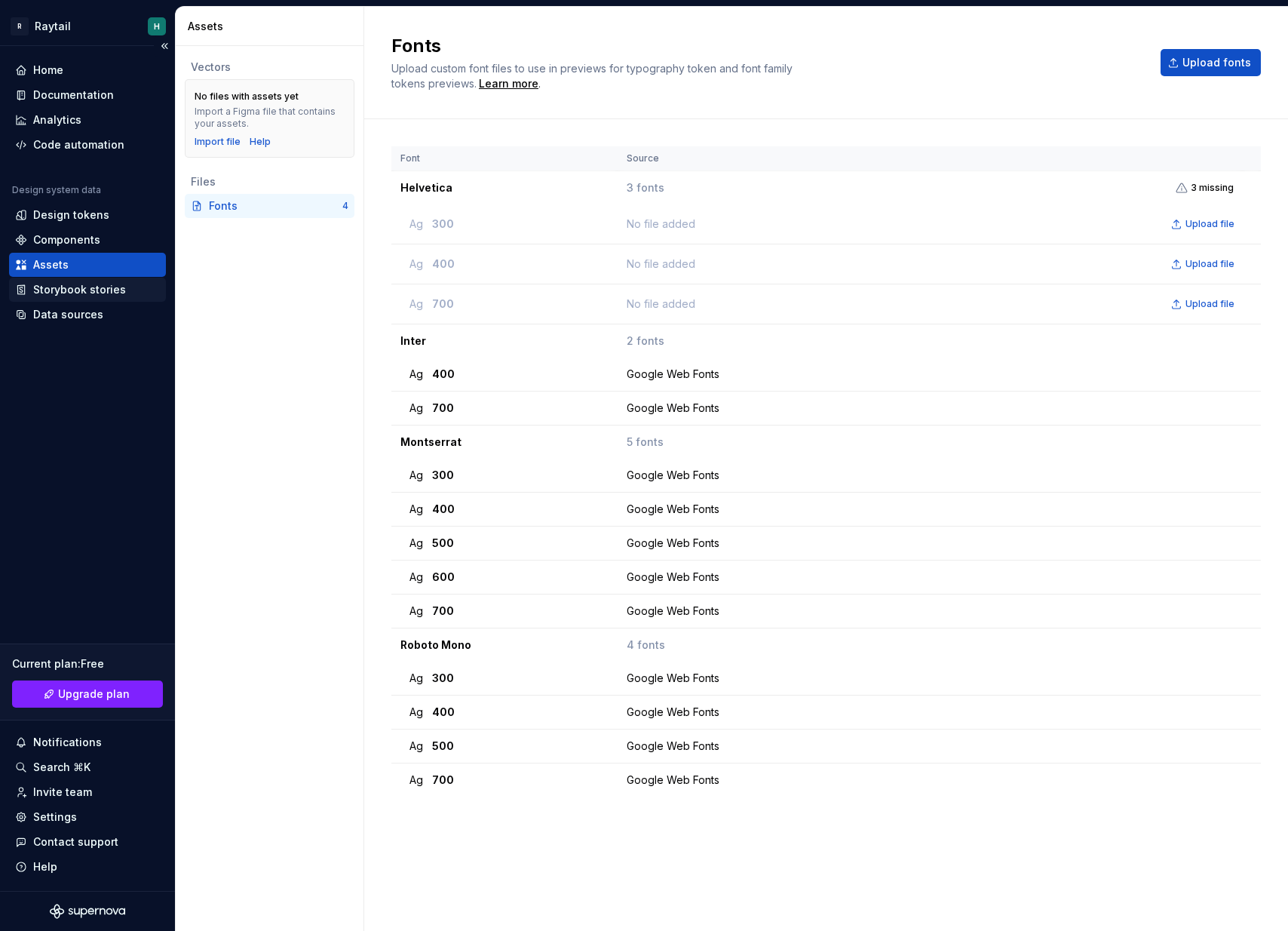
click at [100, 296] on div "Storybook stories" at bounding box center [80, 290] width 92 height 15
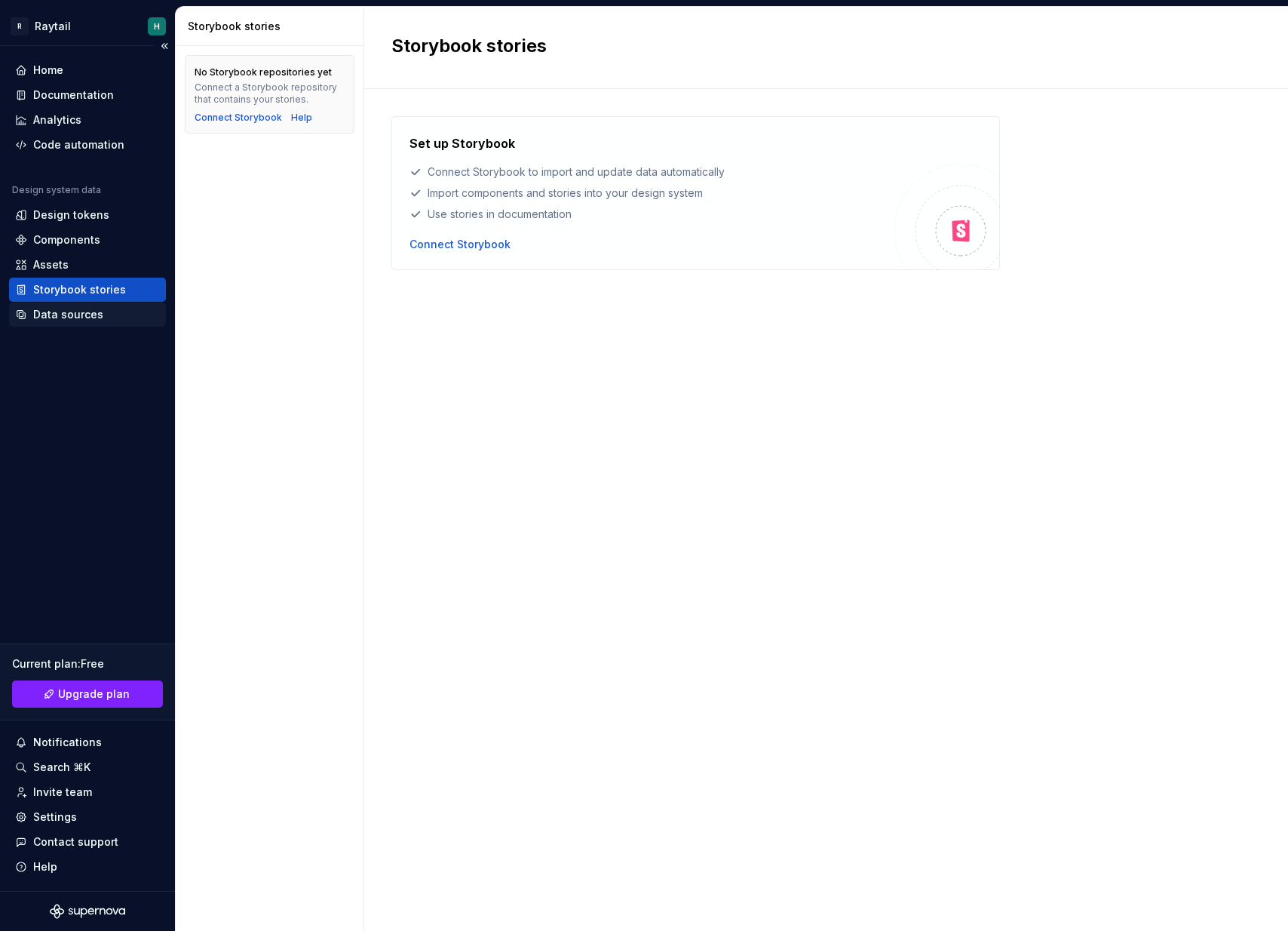
click at [92, 315] on div "Data sources" at bounding box center [68, 315] width 71 height 15
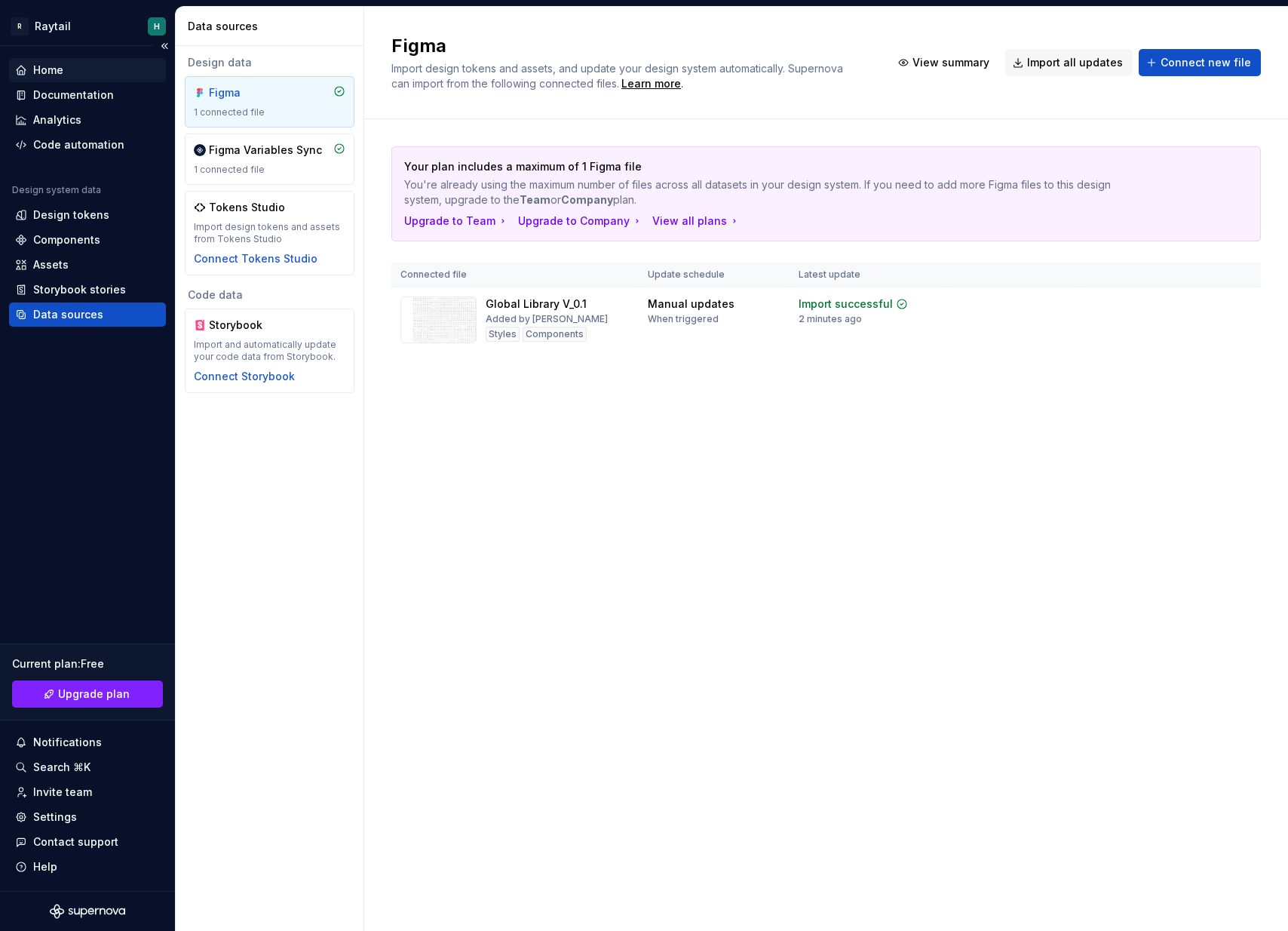
click at [80, 75] on div "Home" at bounding box center [87, 71] width 145 height 15
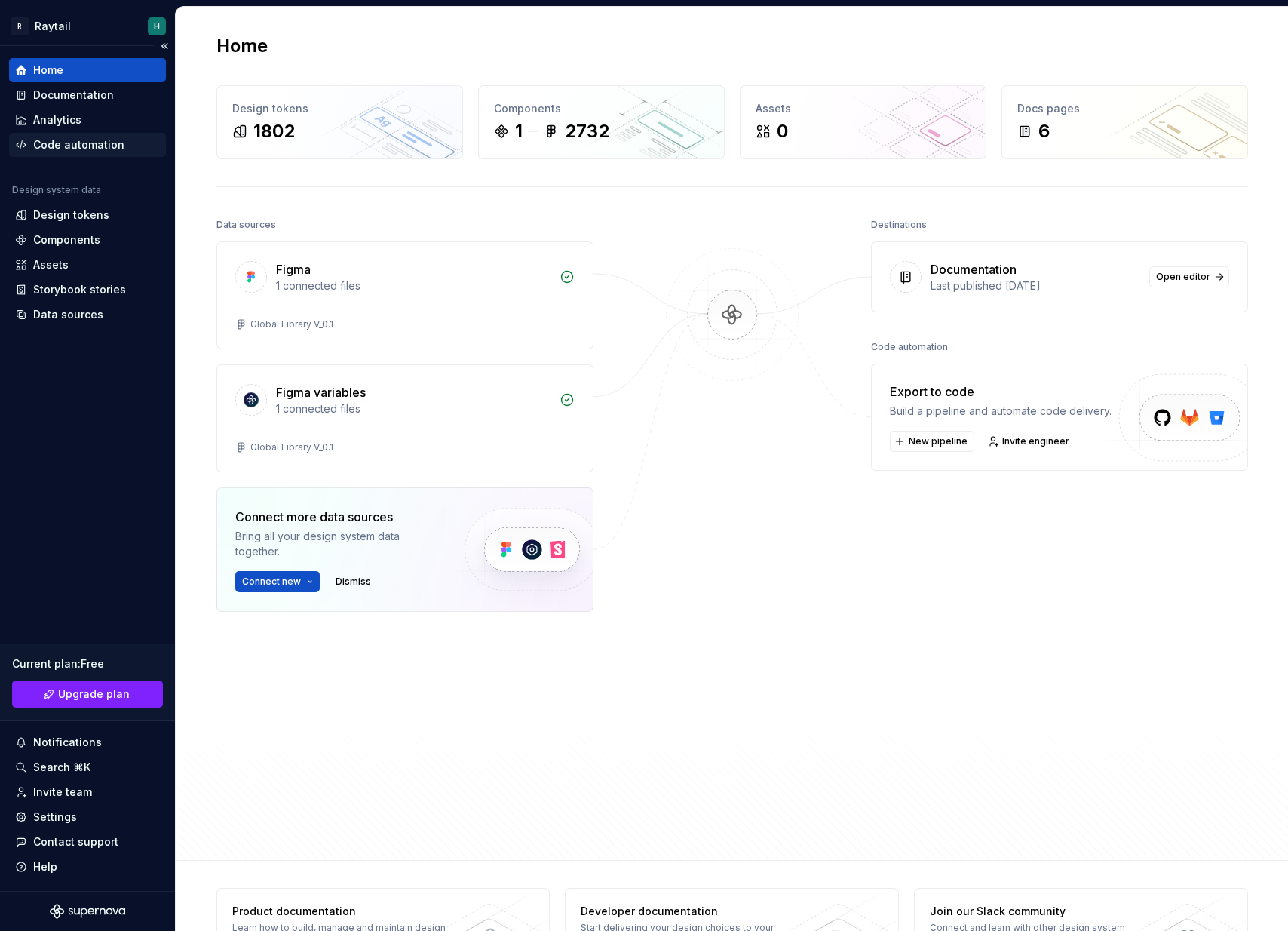
click at [97, 137] on div "Code automation" at bounding box center [79, 145] width 91 height 15
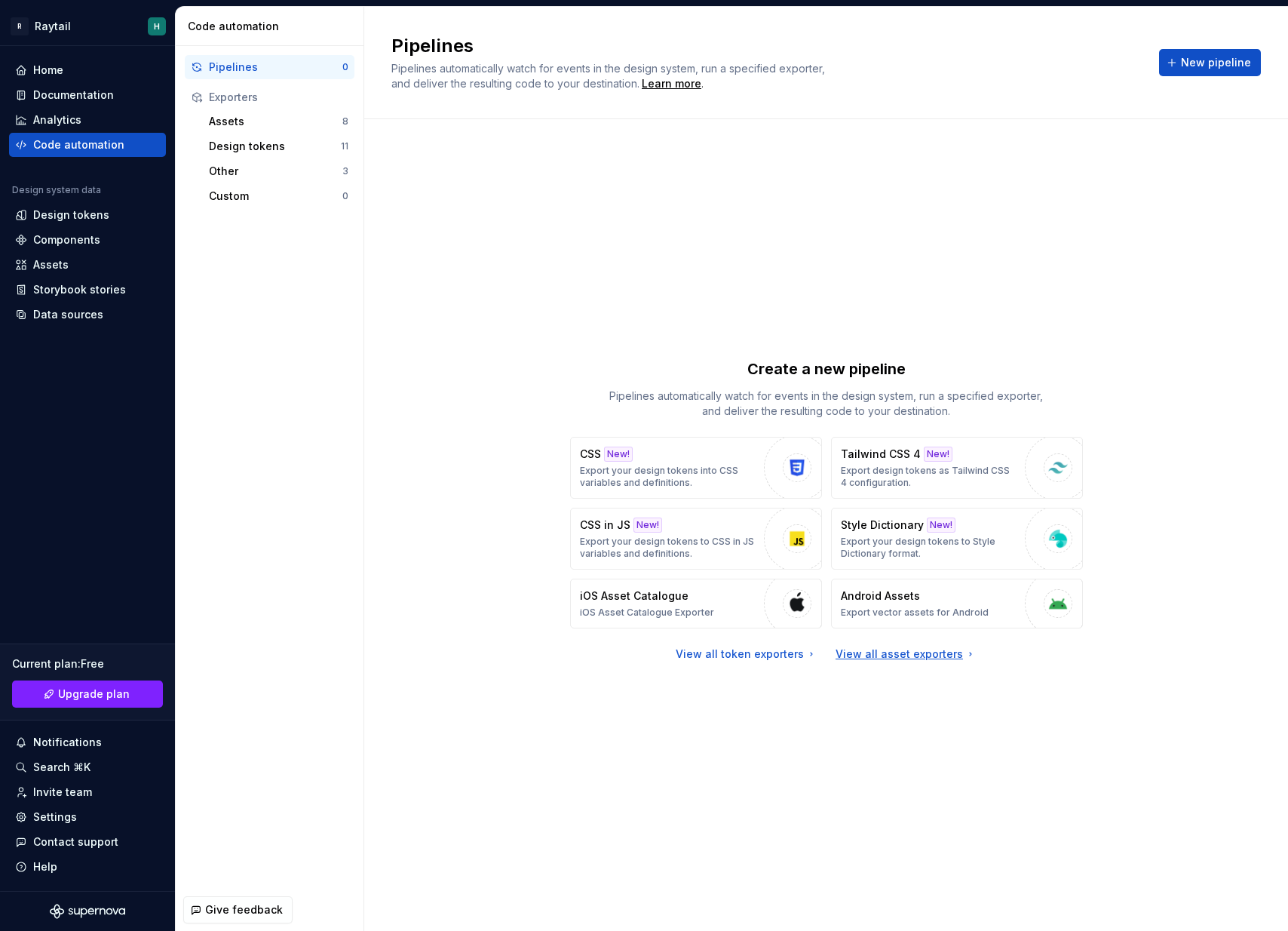
click at [888, 660] on div "View all asset exporters" at bounding box center [906, 654] width 141 height 15
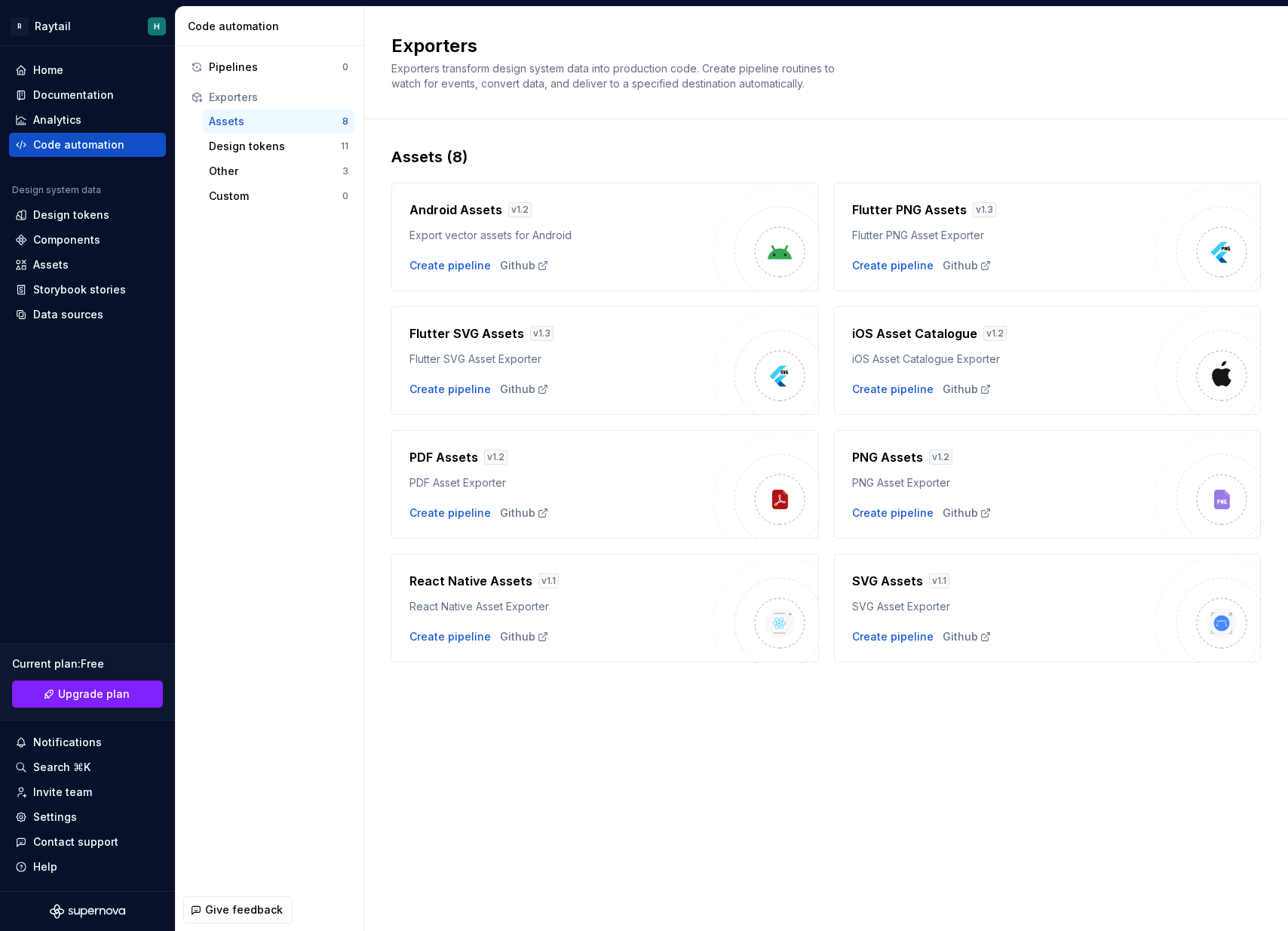
click at [260, 158] on div "Assets 8 Design tokens 11 Other 3 Custom 0" at bounding box center [270, 158] width 170 height 99
click at [255, 164] on div "Other" at bounding box center [276, 171] width 133 height 15
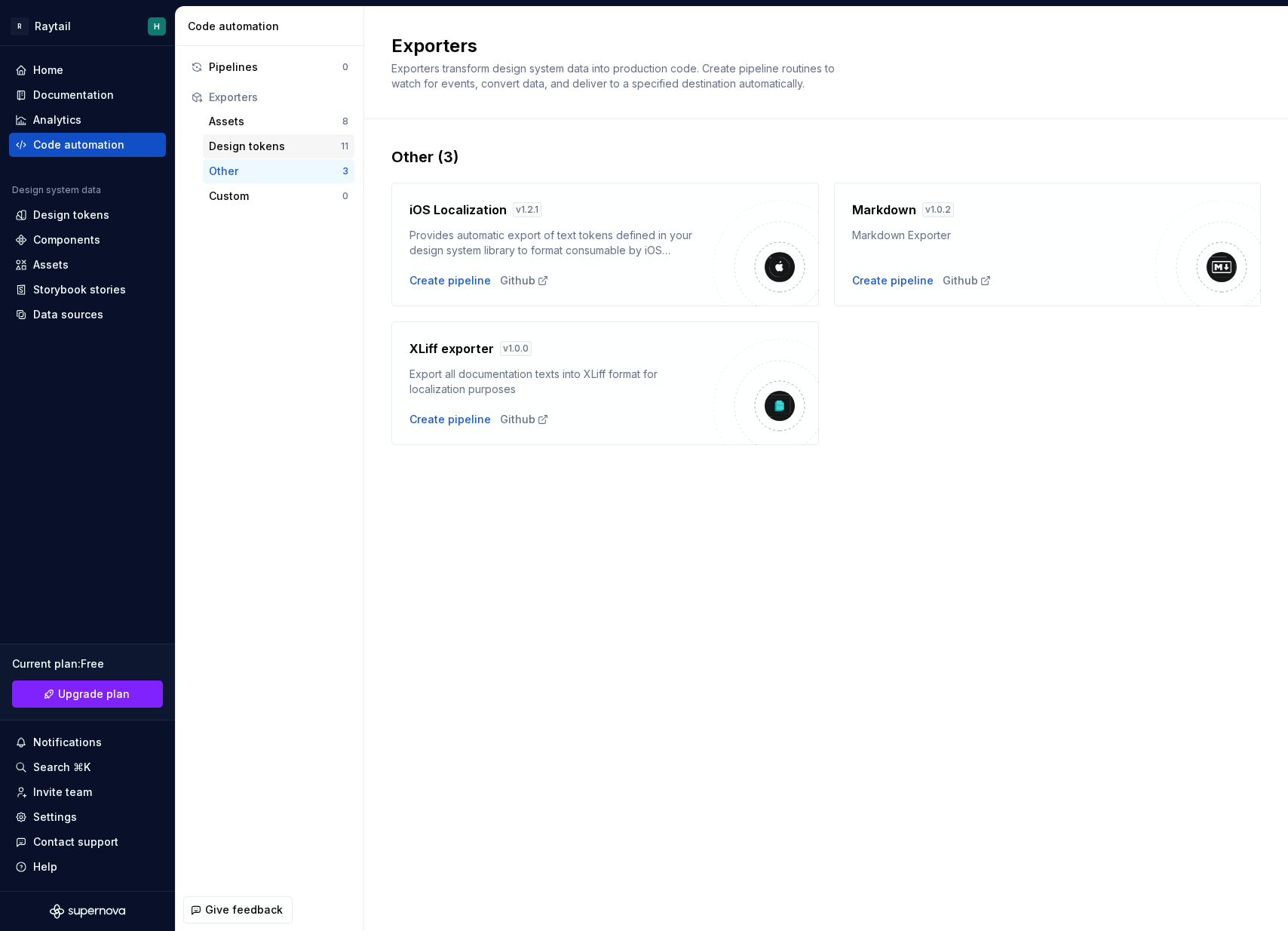
click at [271, 148] on div "Design tokens" at bounding box center [275, 146] width 132 height 15
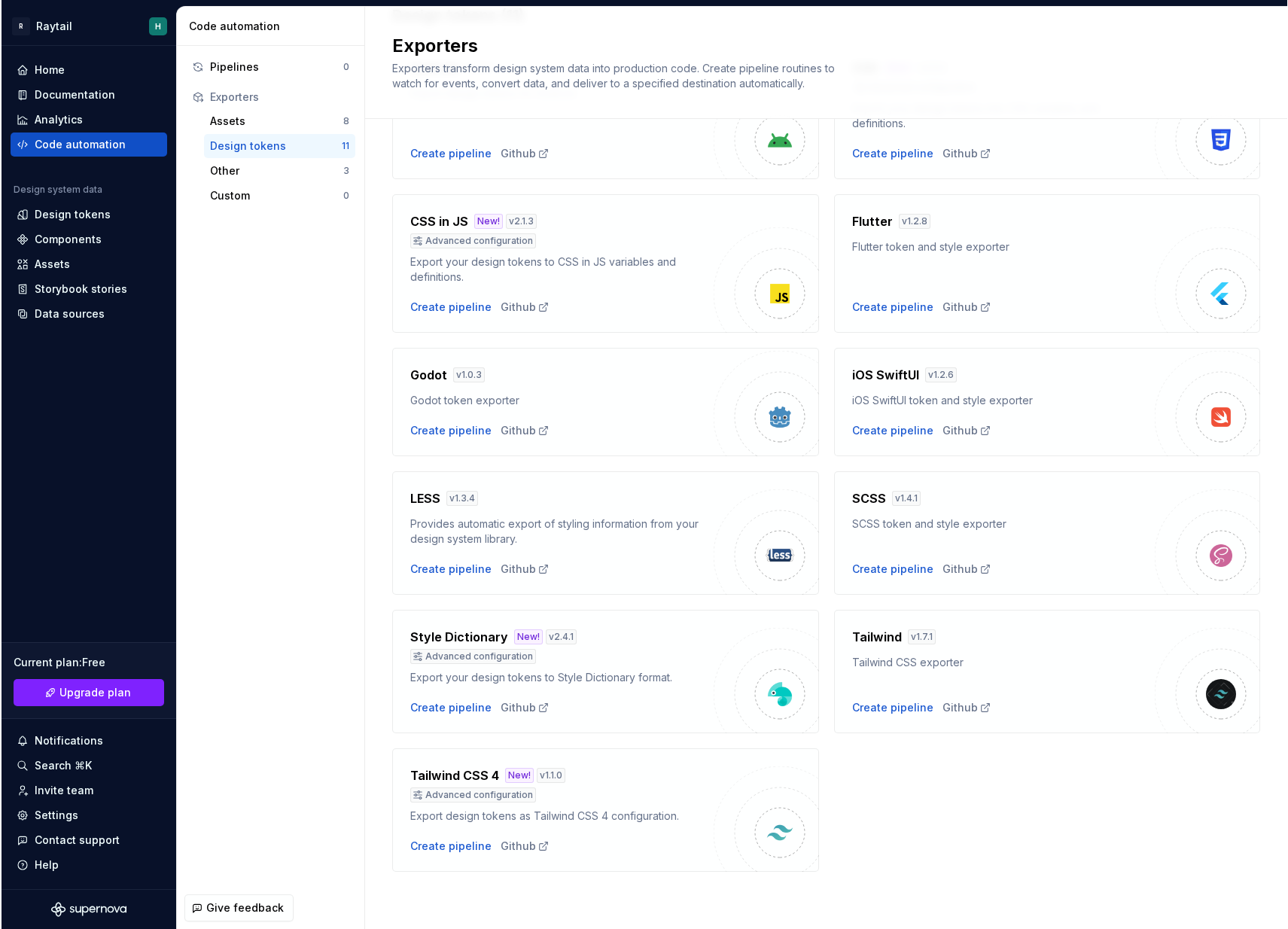
scroll to position [141, 0]
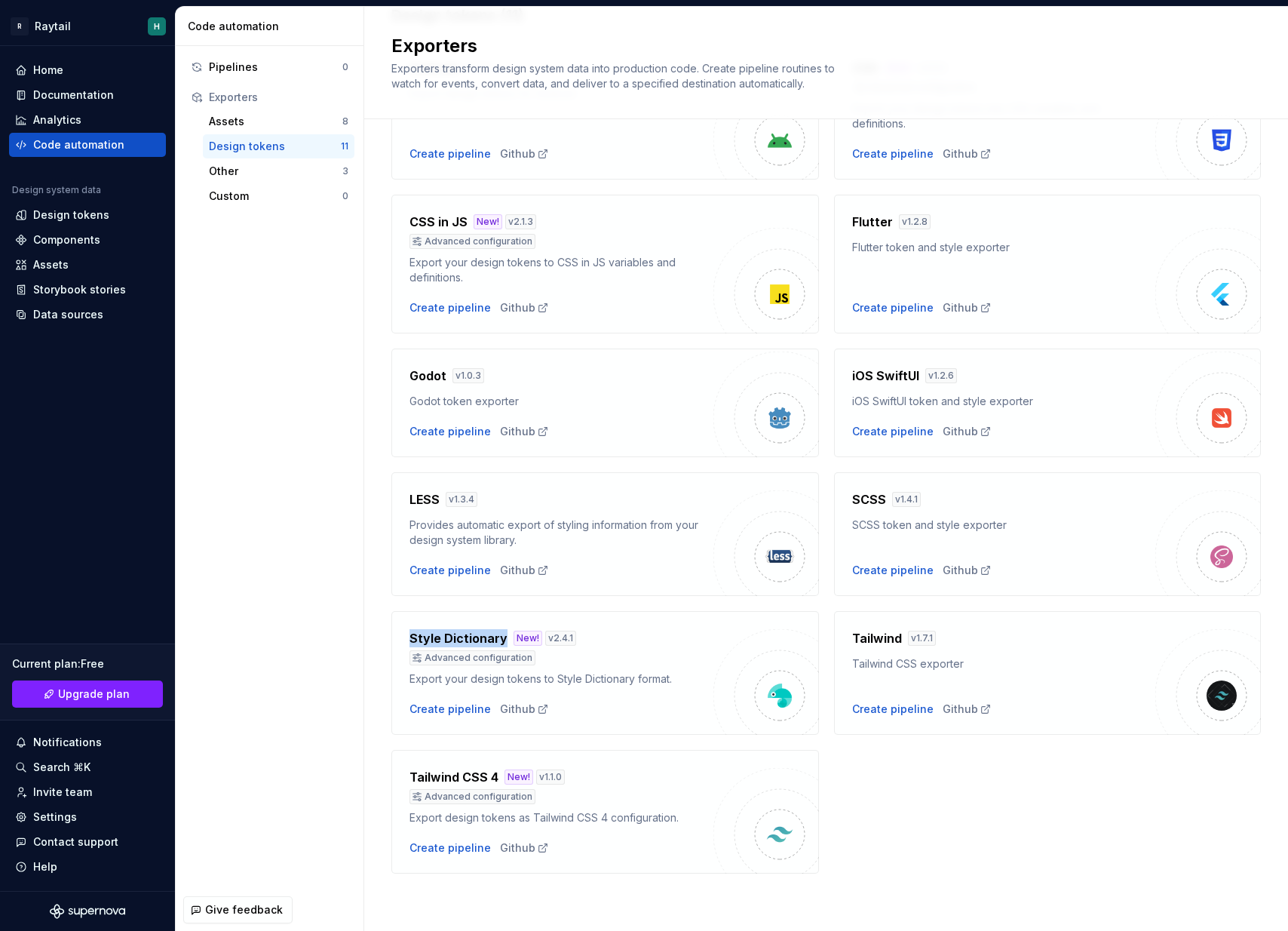
drag, startPoint x: 411, startPoint y: 637, endPoint x: 502, endPoint y: 641, distance: 91.1
click at [502, 641] on h4 "Style Dictionary" at bounding box center [458, 638] width 98 height 18
copy h4 "Style Dictionary"
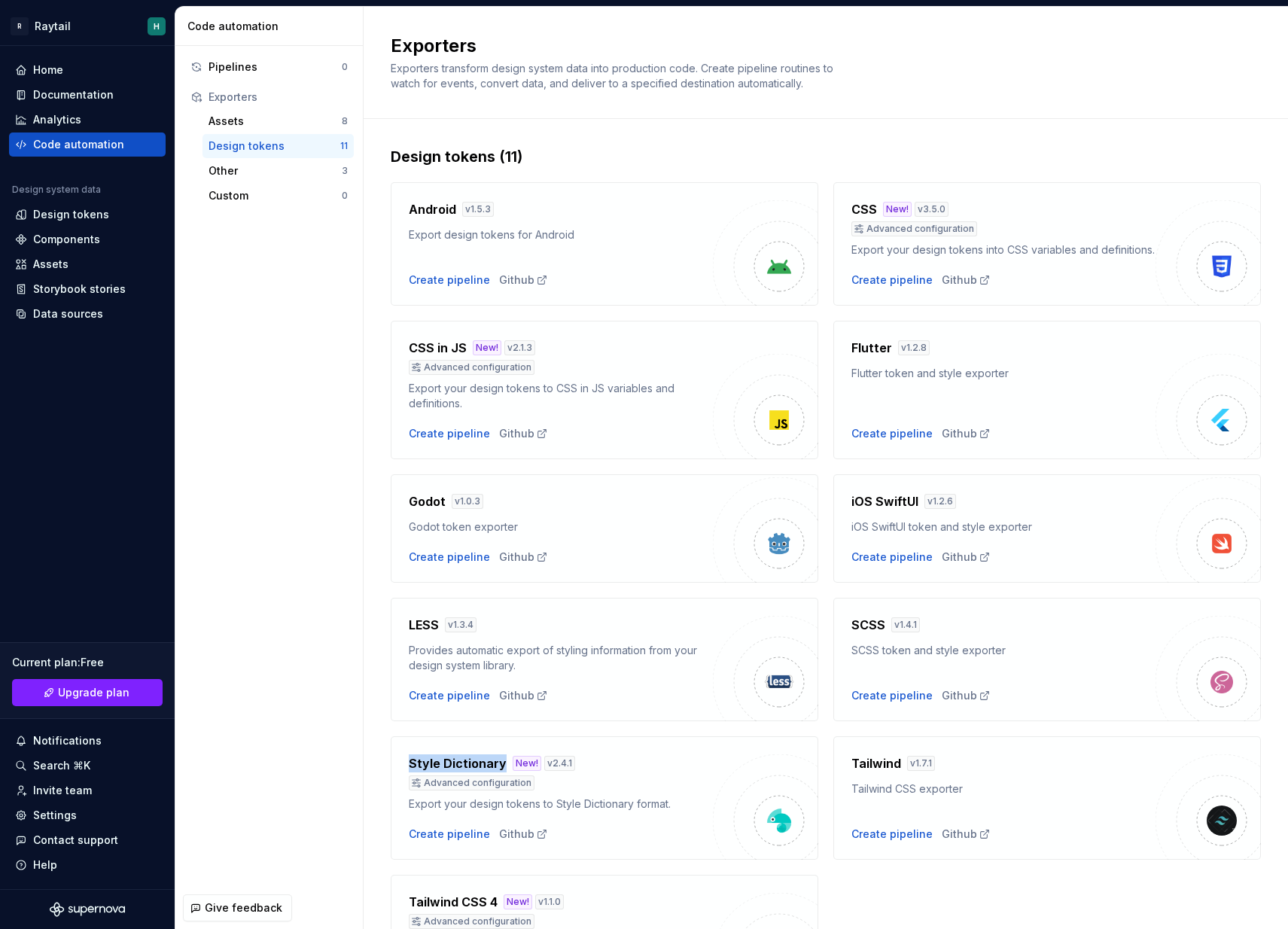
scroll to position [0, 0]
click at [77, 114] on div "Analytics" at bounding box center [58, 120] width 48 height 15
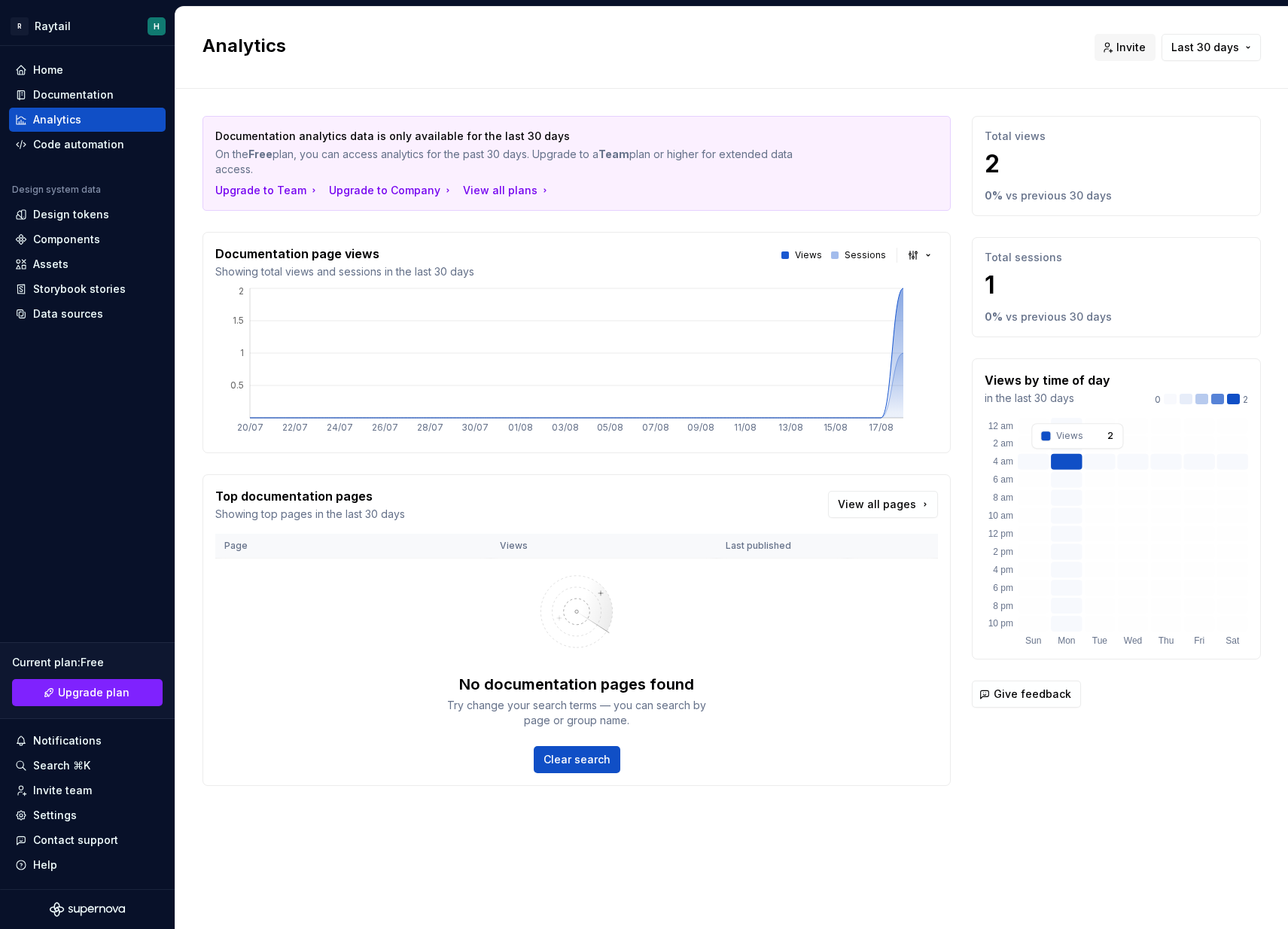
click at [1073, 461] on rect at bounding box center [1066, 461] width 31 height 16
